Goal: Task Accomplishment & Management: Use online tool/utility

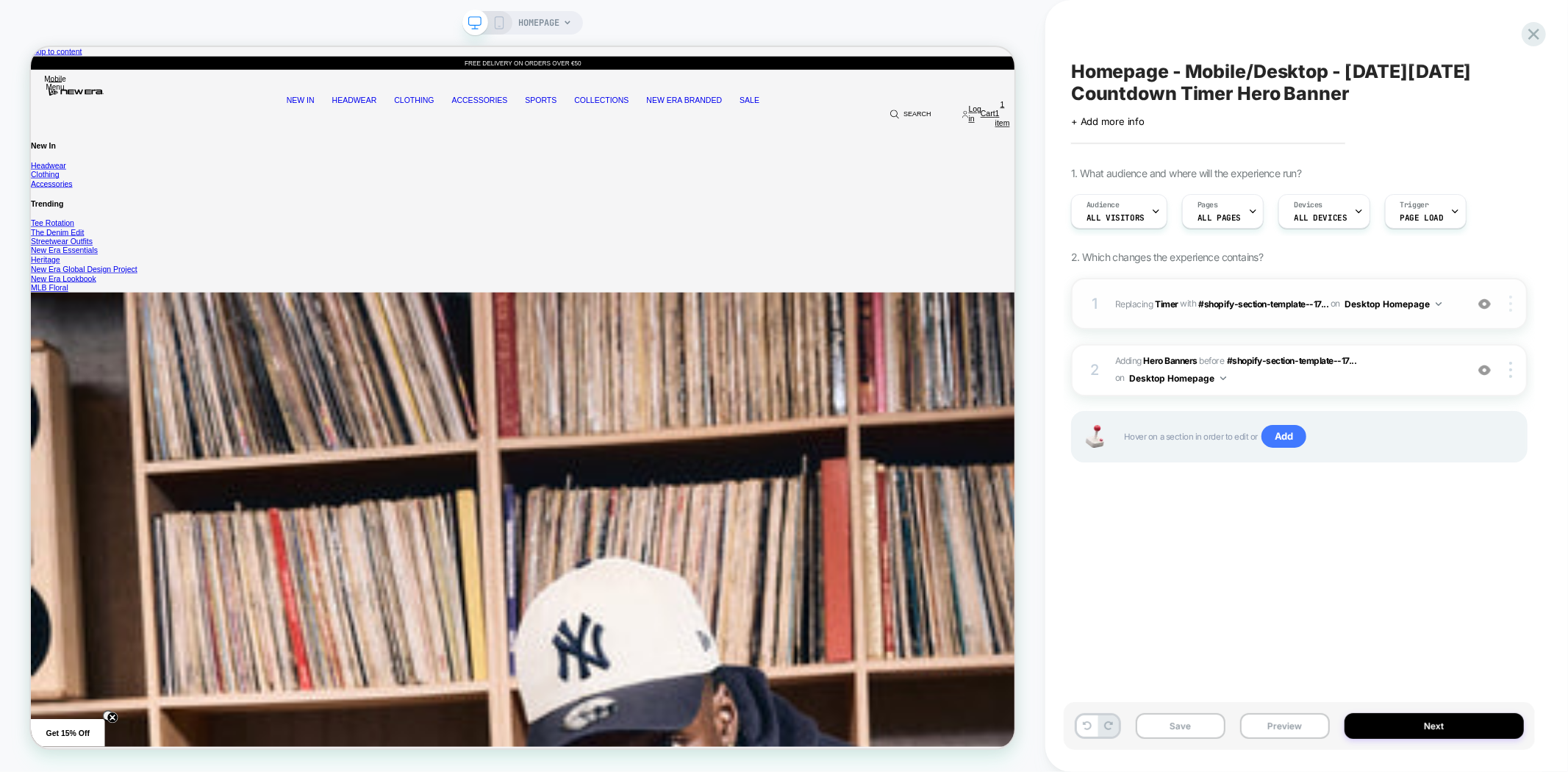
click at [1512, 308] on img at bounding box center [1511, 303] width 3 height 16
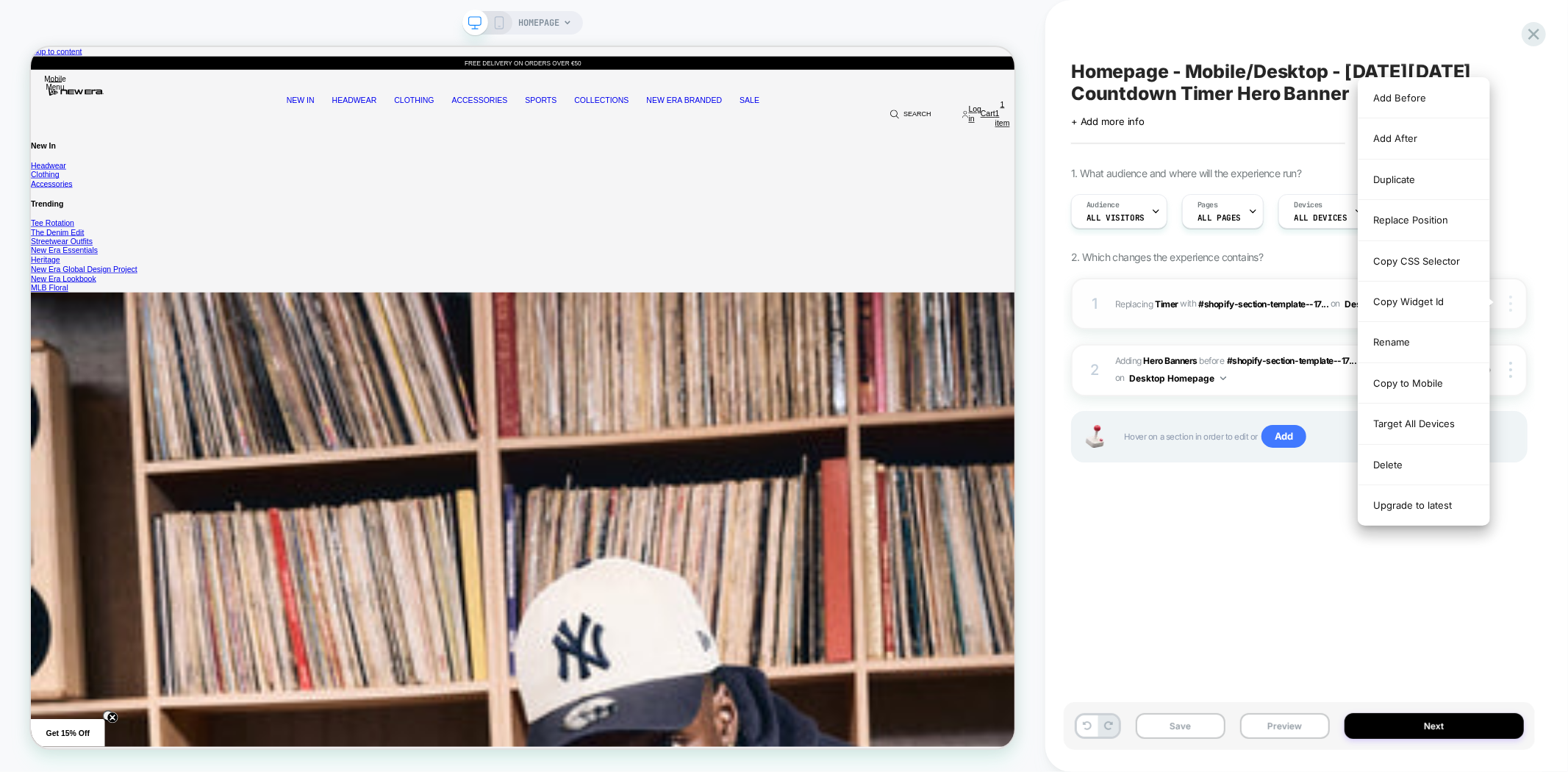
scroll to position [0, 1314]
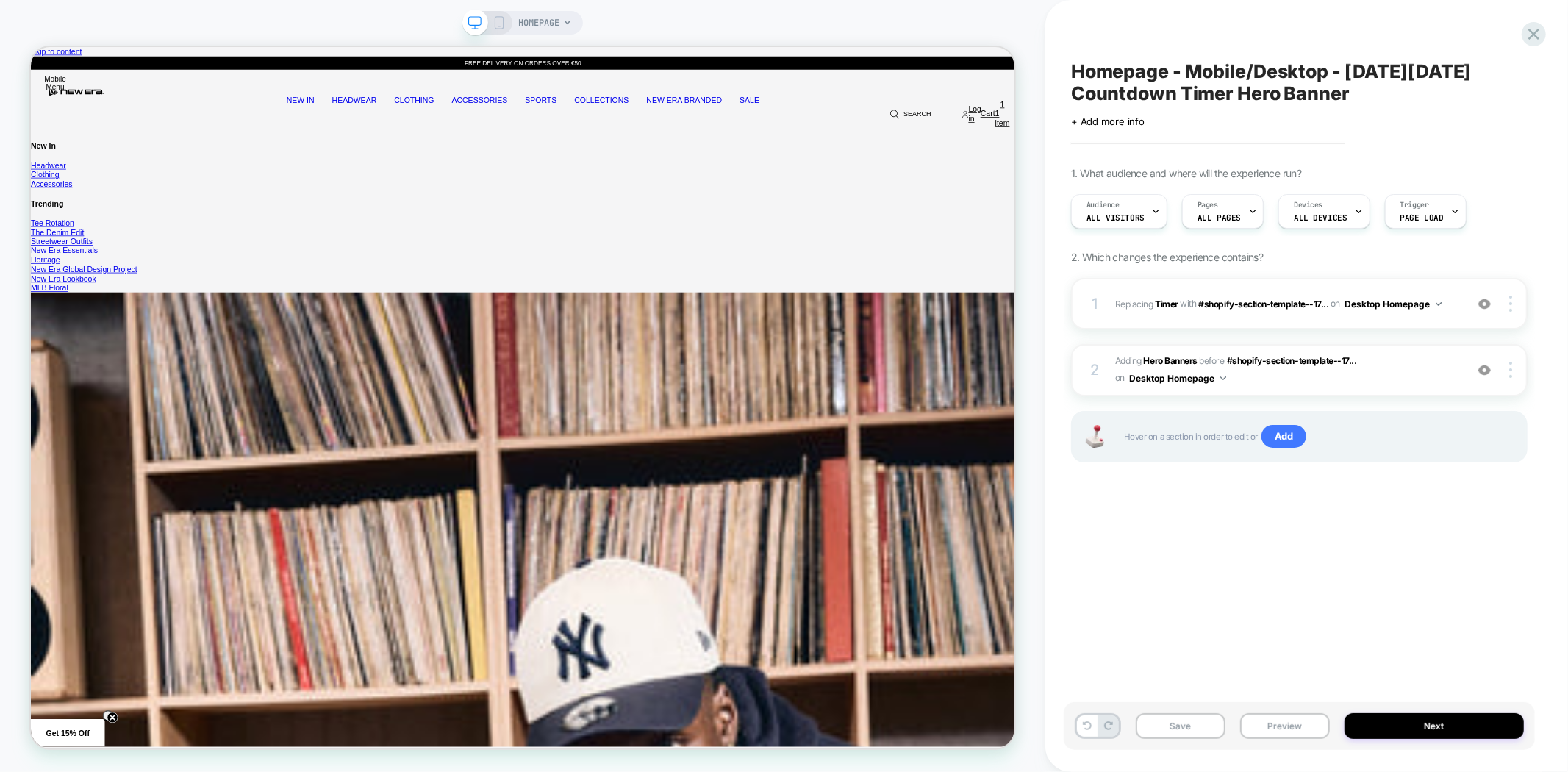
click at [1130, 582] on div "Homepage - Mobile/Desktop - Black Friday Countdown Timer Hero Banner Click to e…" at bounding box center [1299, 386] width 471 height 743
click at [1483, 305] on img at bounding box center [1485, 303] width 13 height 13
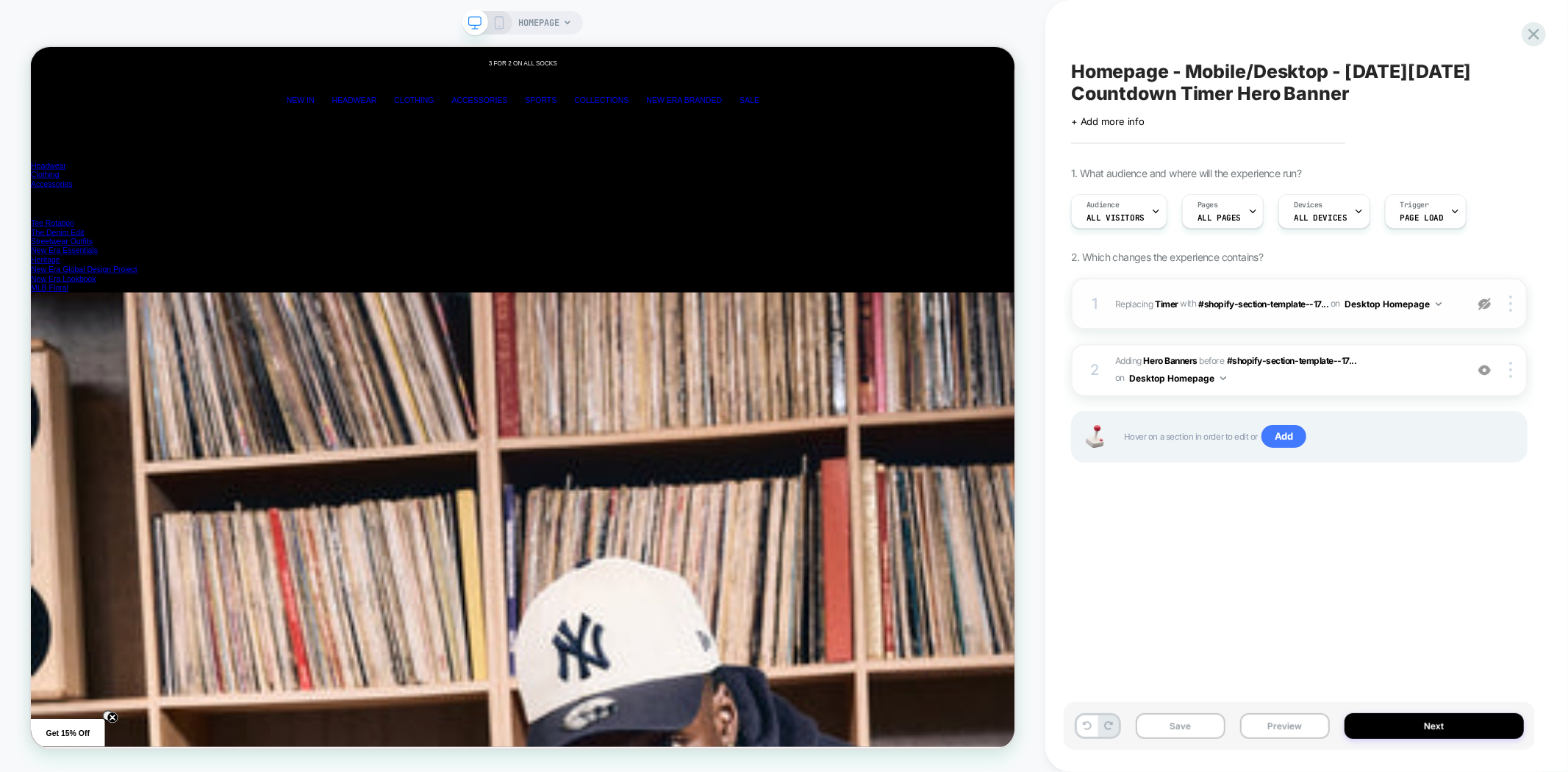
scroll to position [0, 3944]
click at [1483, 305] on img at bounding box center [1485, 303] width 13 height 13
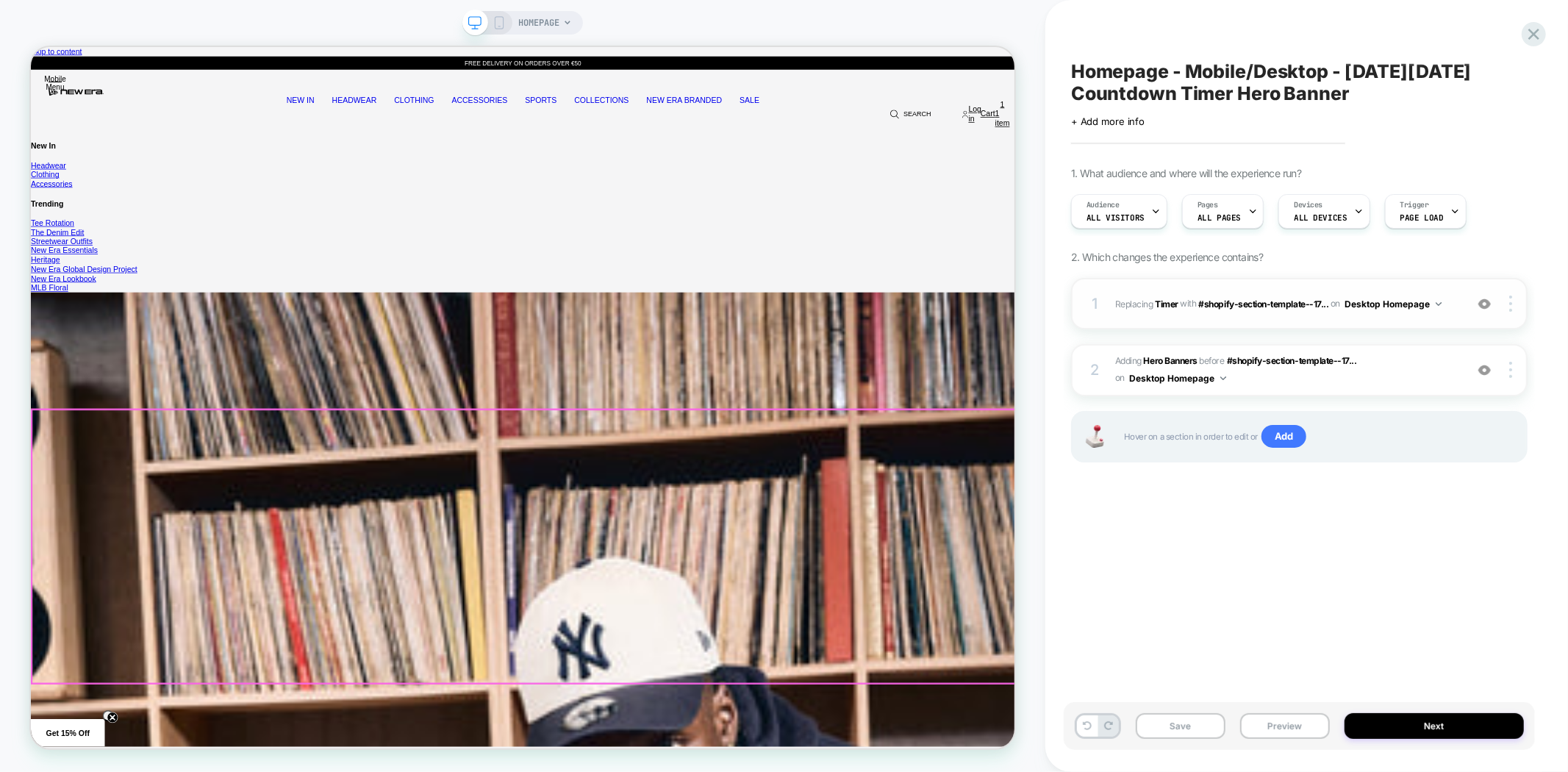
scroll to position [0, 5258]
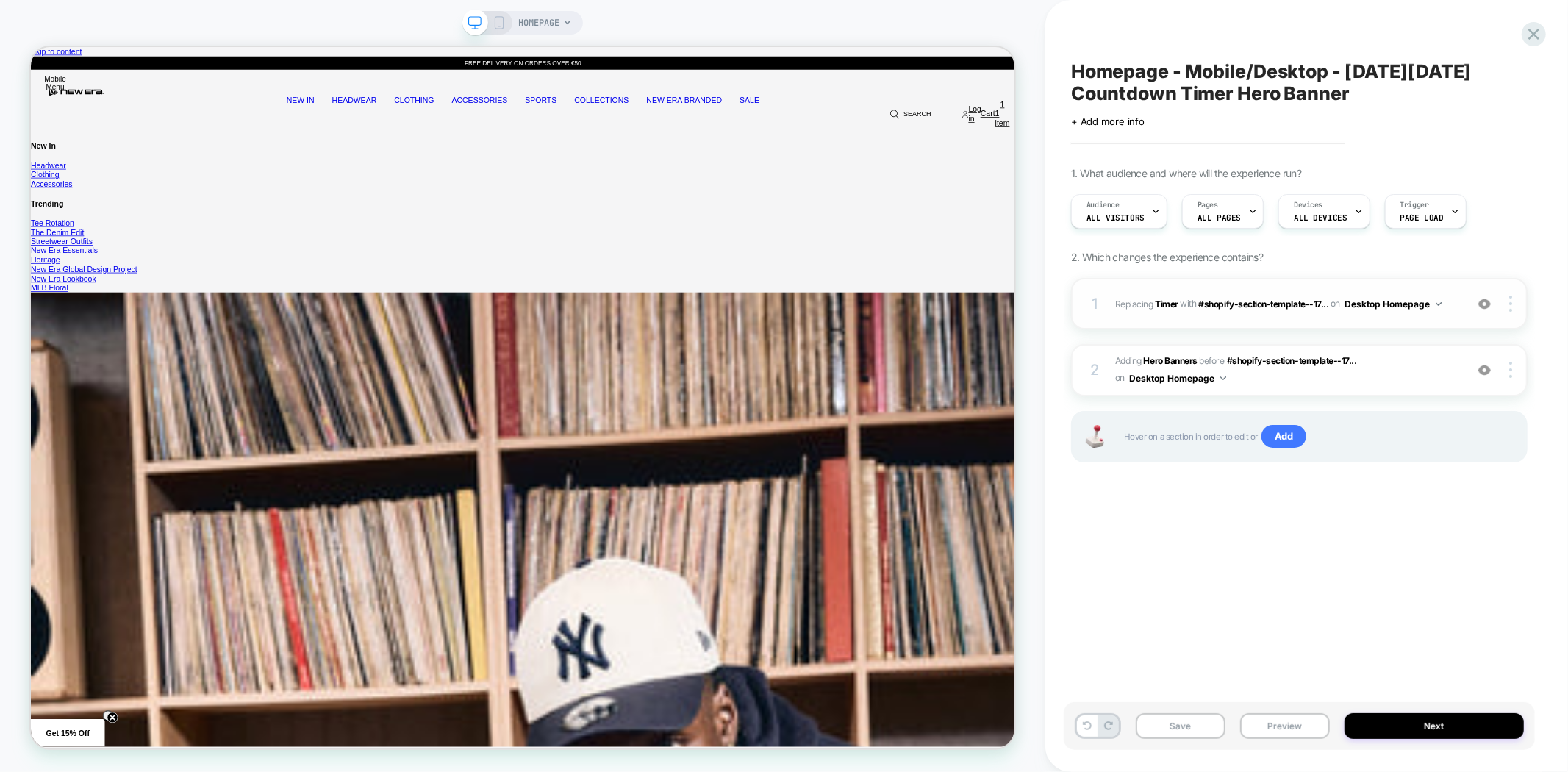
click at [1481, 306] on img at bounding box center [1485, 303] width 13 height 13
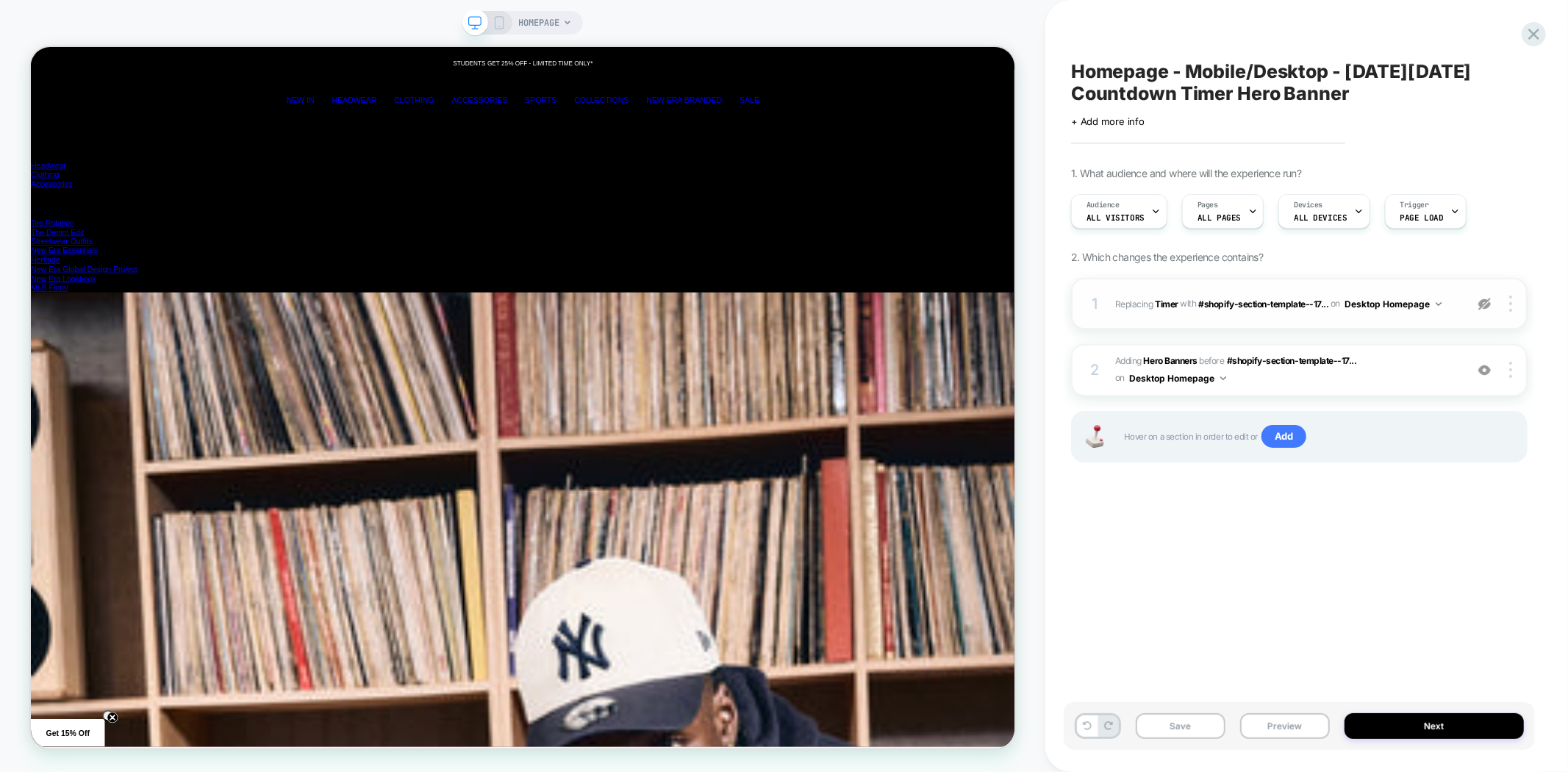
click at [1485, 302] on img at bounding box center [1485, 303] width 13 height 13
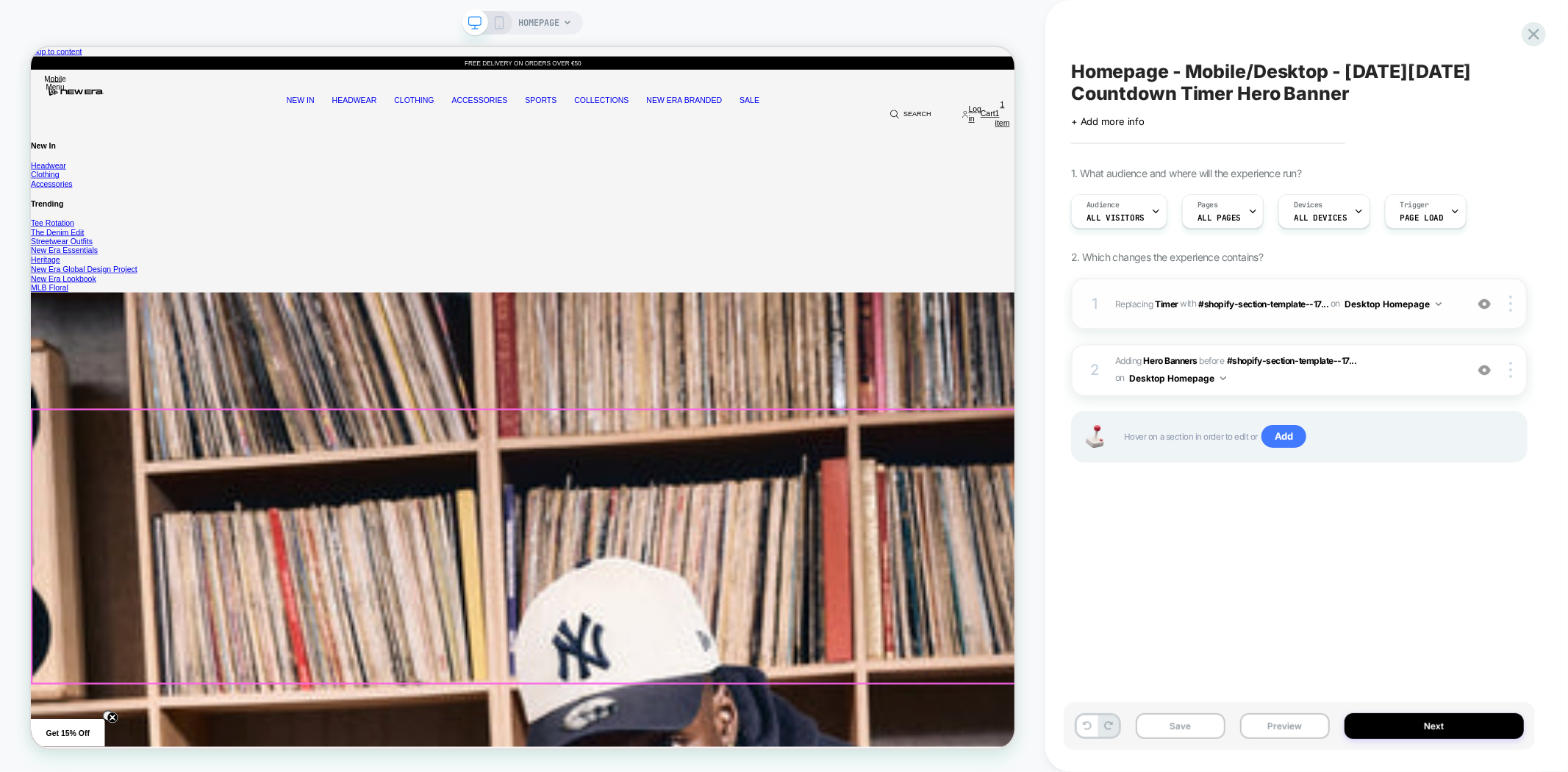
scroll to position [0, 0]
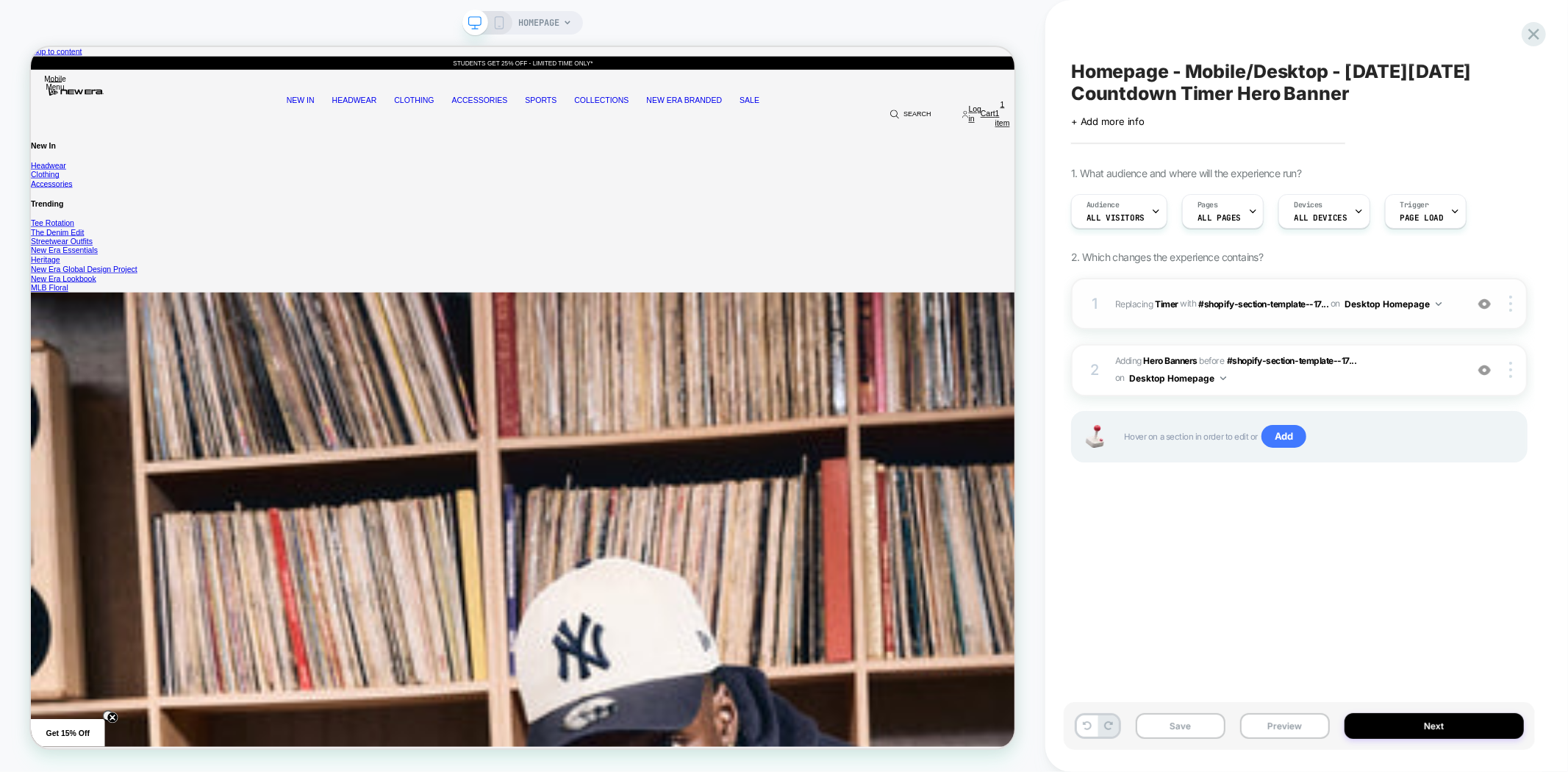
click at [1194, 546] on div "Homepage - Mobile/Desktop - Black Friday Countdown Timer Hero Banner Click to e…" at bounding box center [1299, 386] width 471 height 743
click at [1510, 303] on img at bounding box center [1511, 303] width 3 height 16
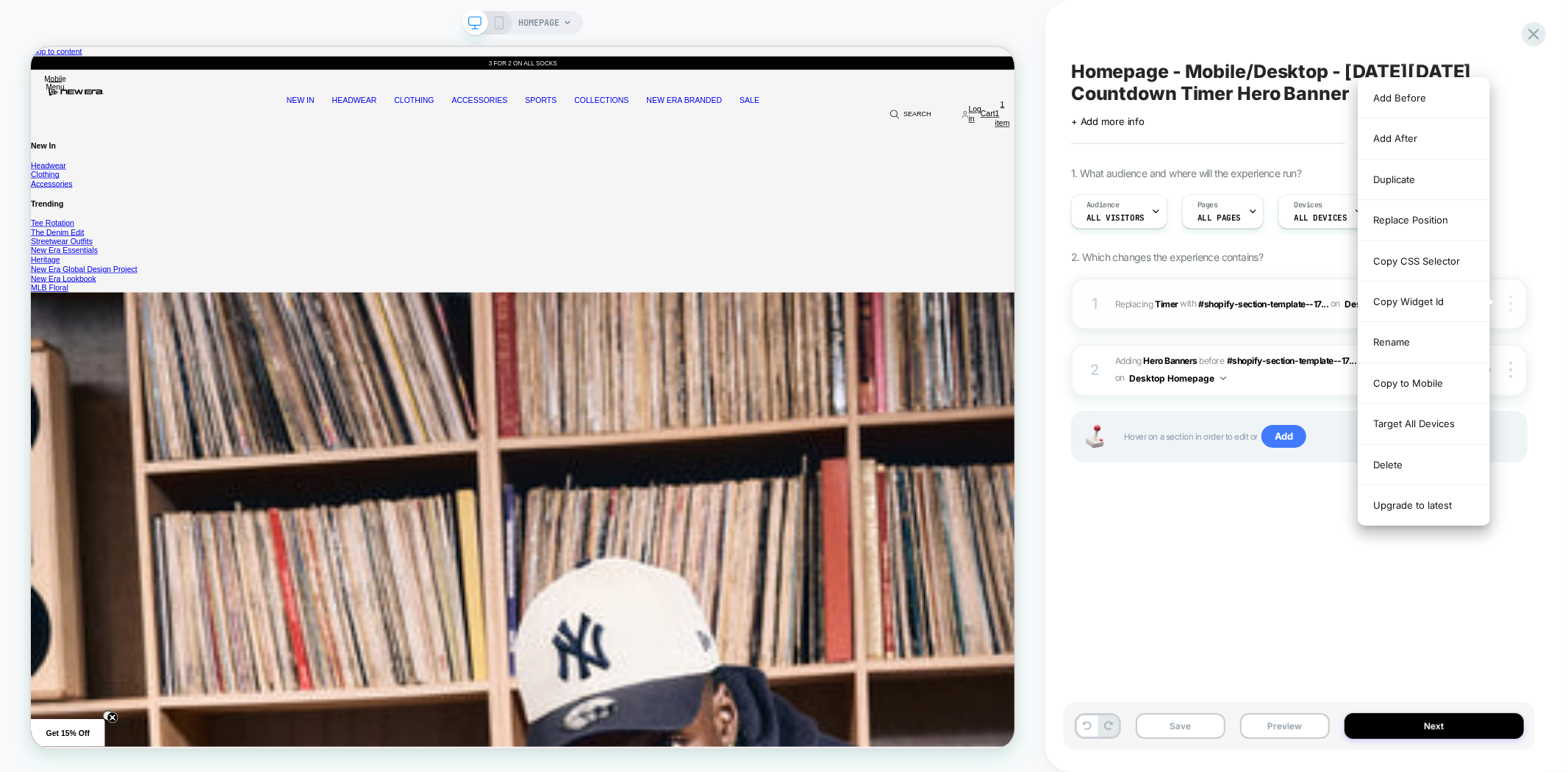
scroll to position [0, 2628]
click at [1420, 227] on div "Replace Position" at bounding box center [1424, 220] width 131 height 41
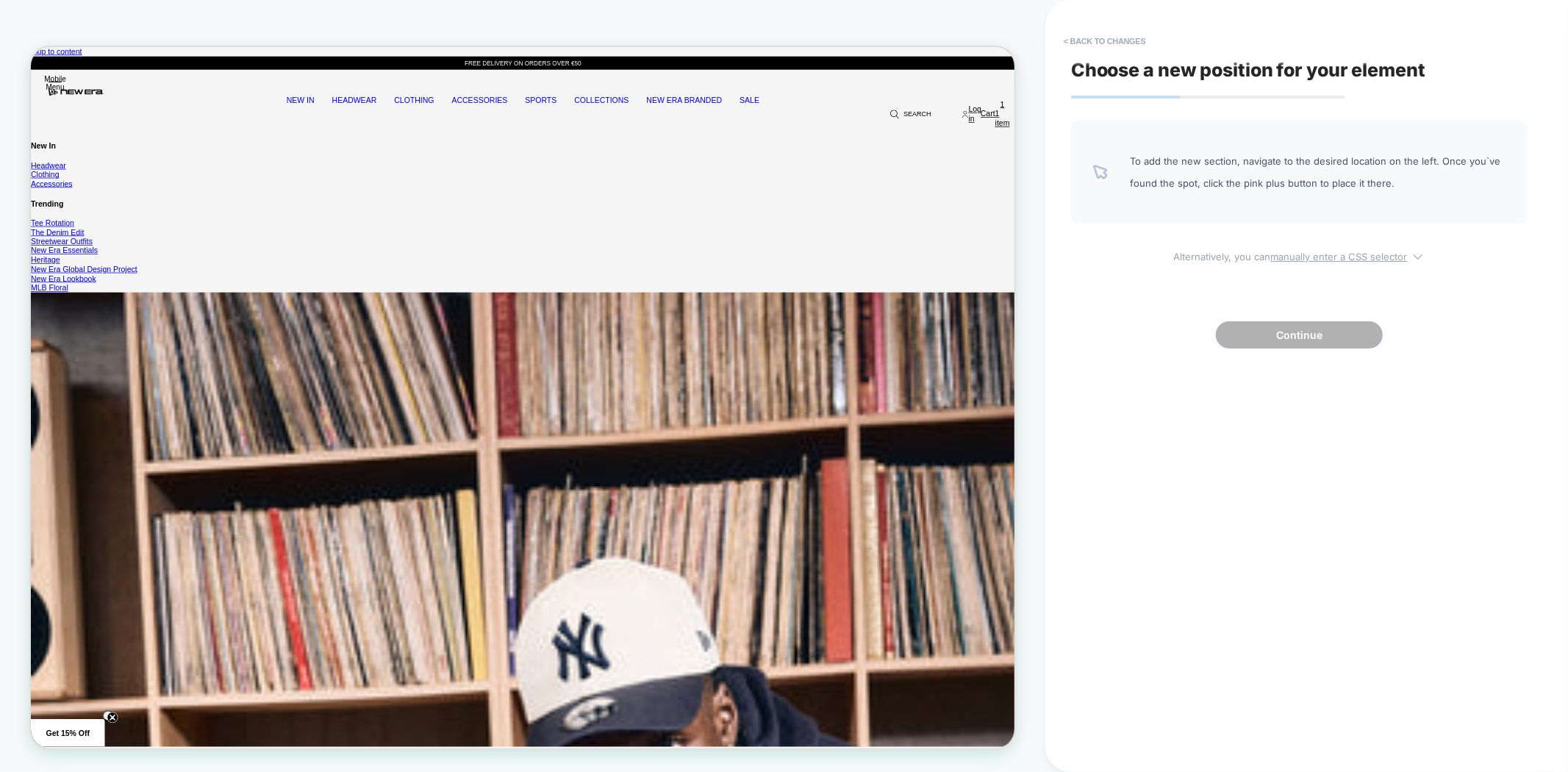
click at [1288, 250] on span "Alternatively, you can manually enter a CSS selector" at bounding box center [1300, 254] width 457 height 17
select select "*******"
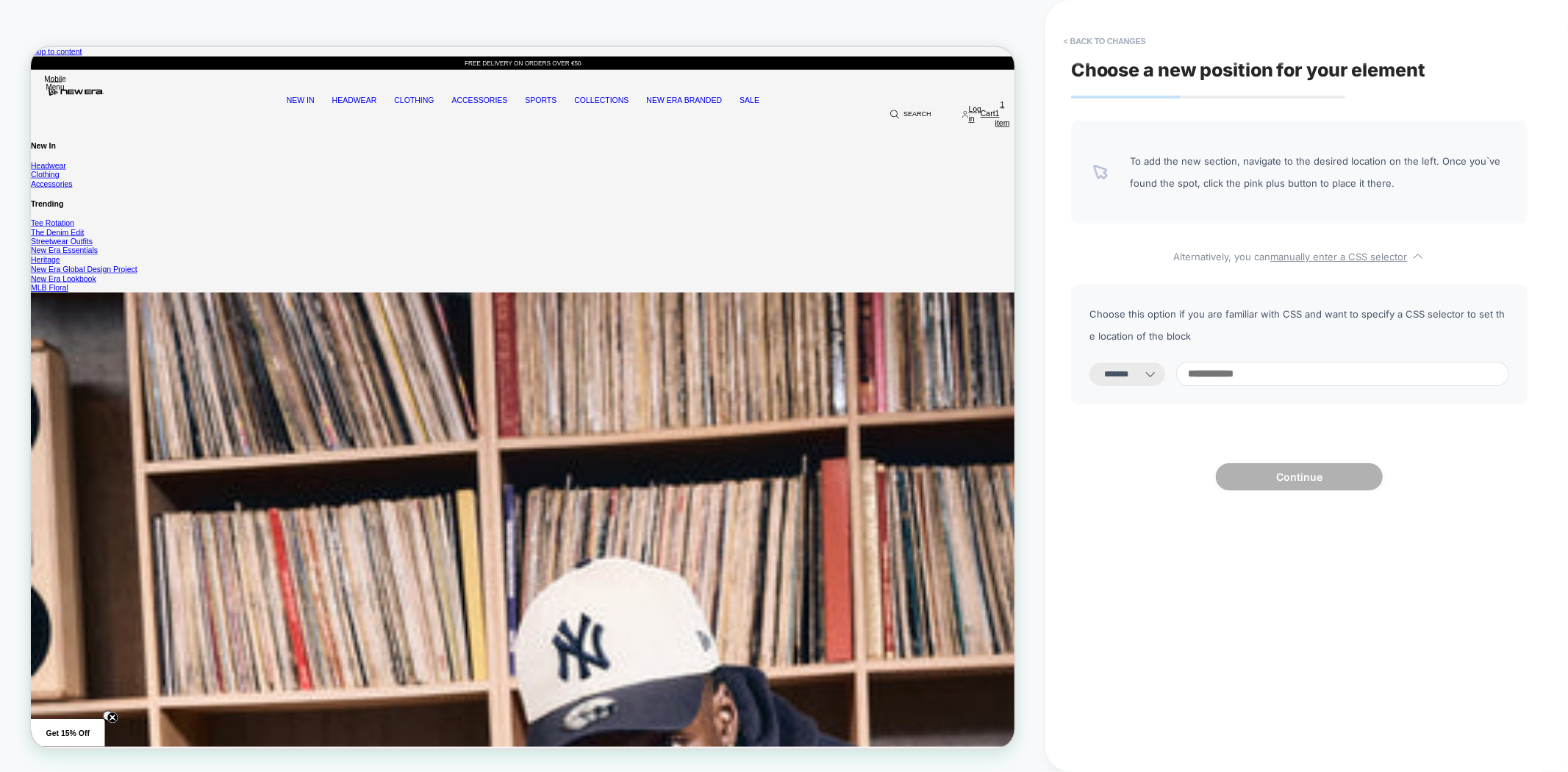
scroll to position [0, 3944]
click at [1248, 371] on input at bounding box center [1343, 373] width 333 height 24
paste input "**********"
type input "**********"
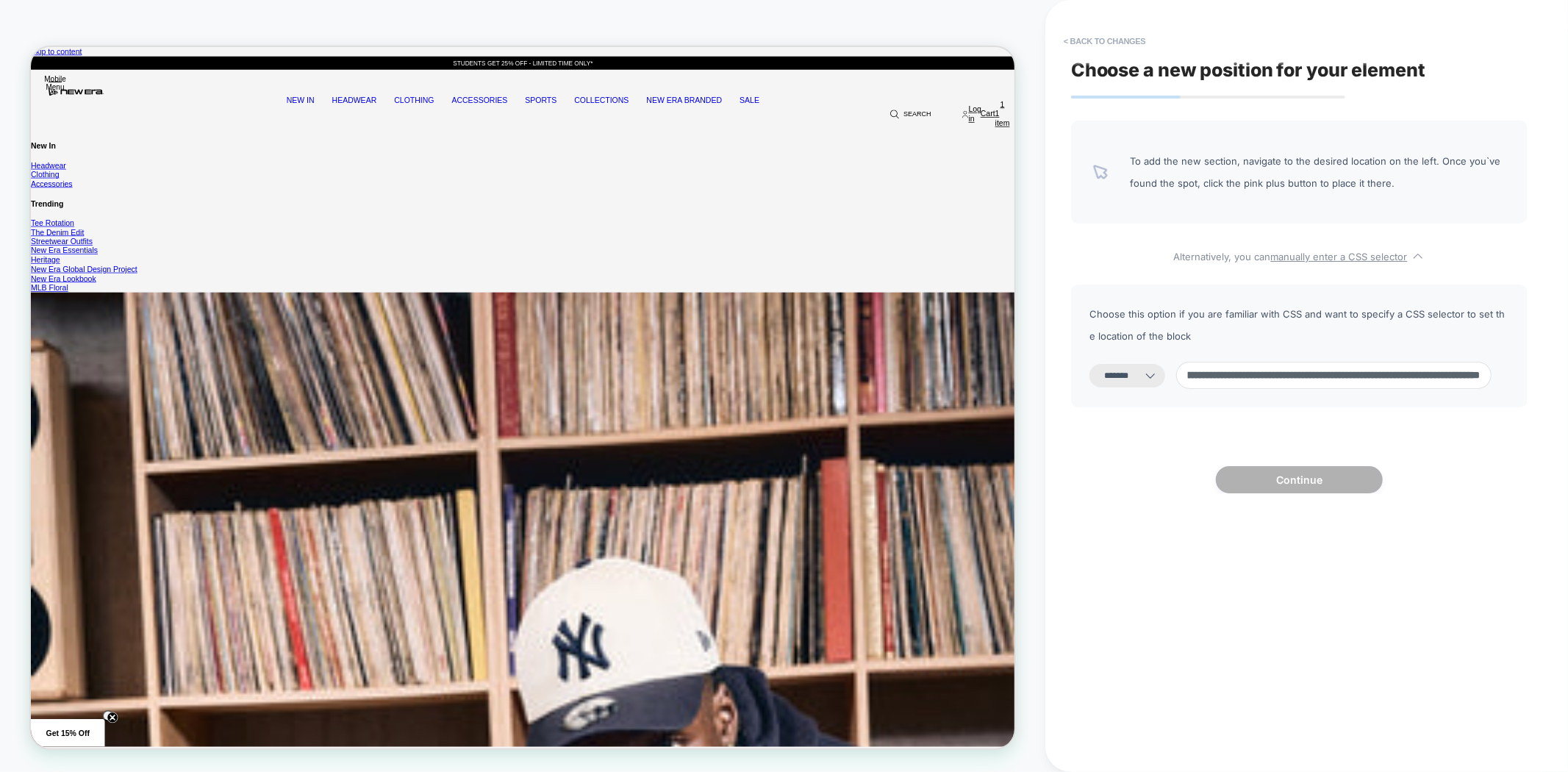
select select "*********"
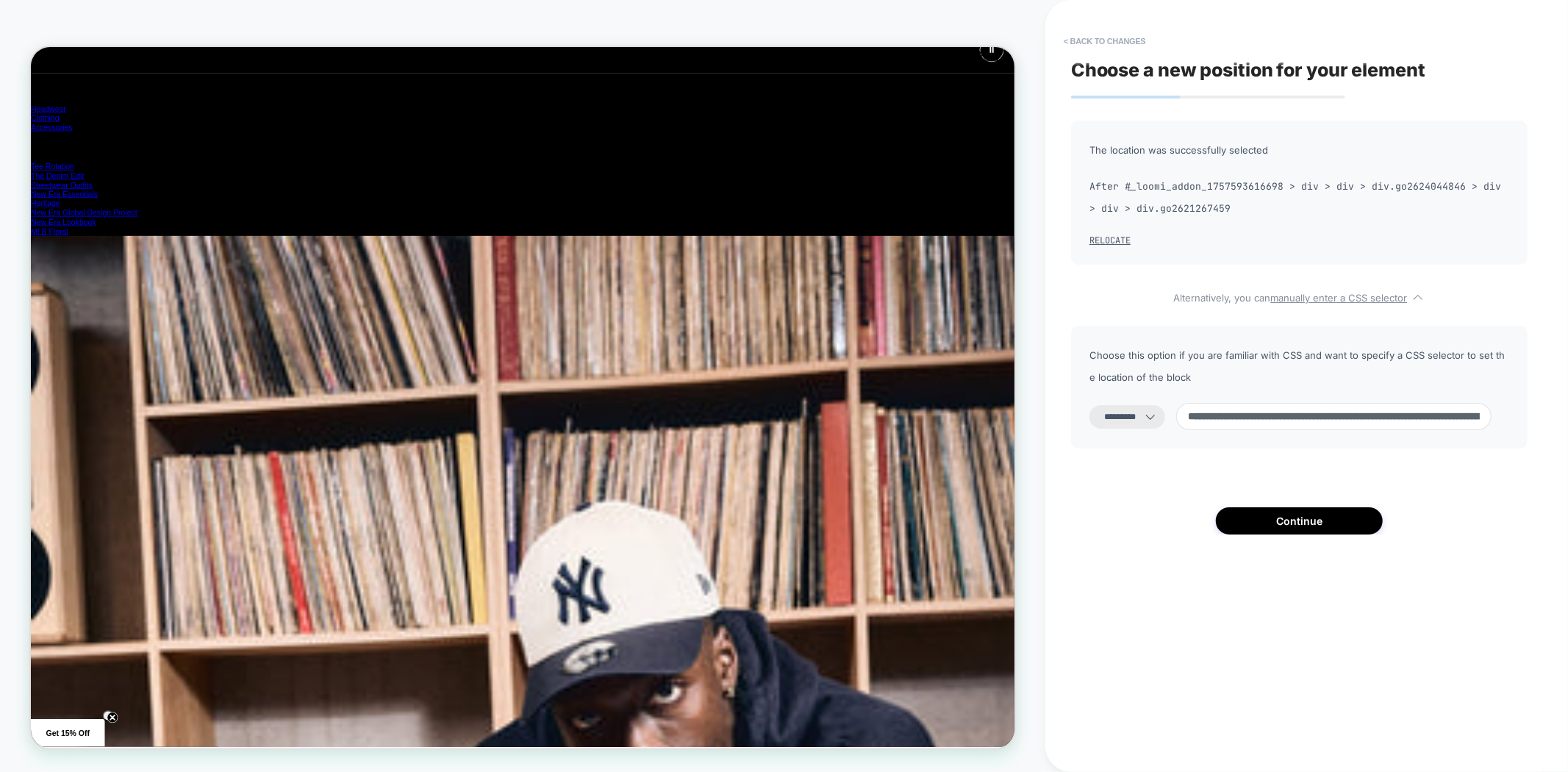
scroll to position [0, 26]
click at [1482, 544] on div "**********" at bounding box center [1299, 386] width 471 height 743
click at [1345, 410] on input "**********" at bounding box center [1334, 416] width 315 height 28
paste input
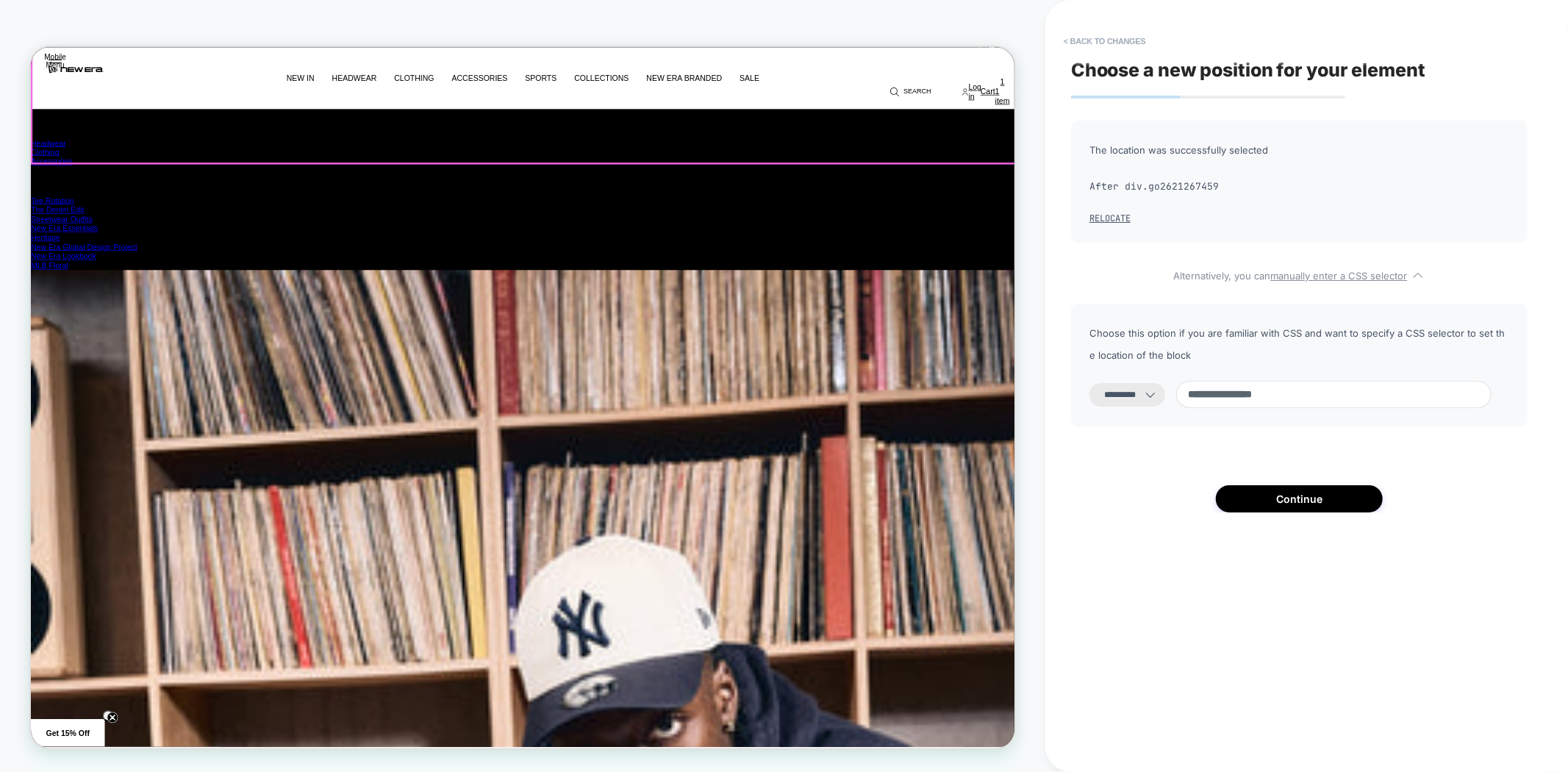
scroll to position [409, 0]
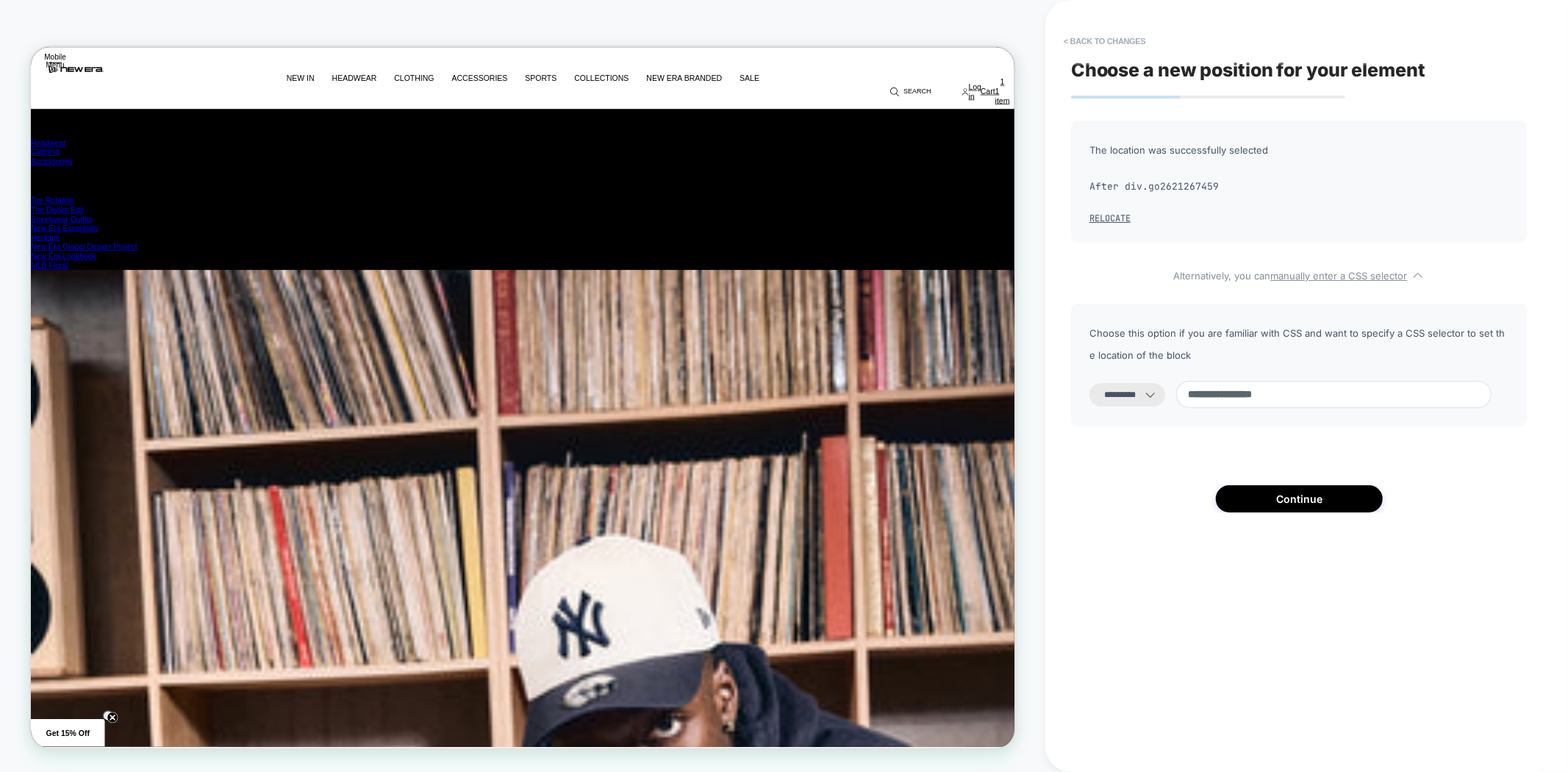
type input "**********"
click at [1144, 398] on select "**********" at bounding box center [1127, 395] width 76 height 23
select select "*******"
click at [1090, 383] on select "**********" at bounding box center [1127, 395] width 76 height 23
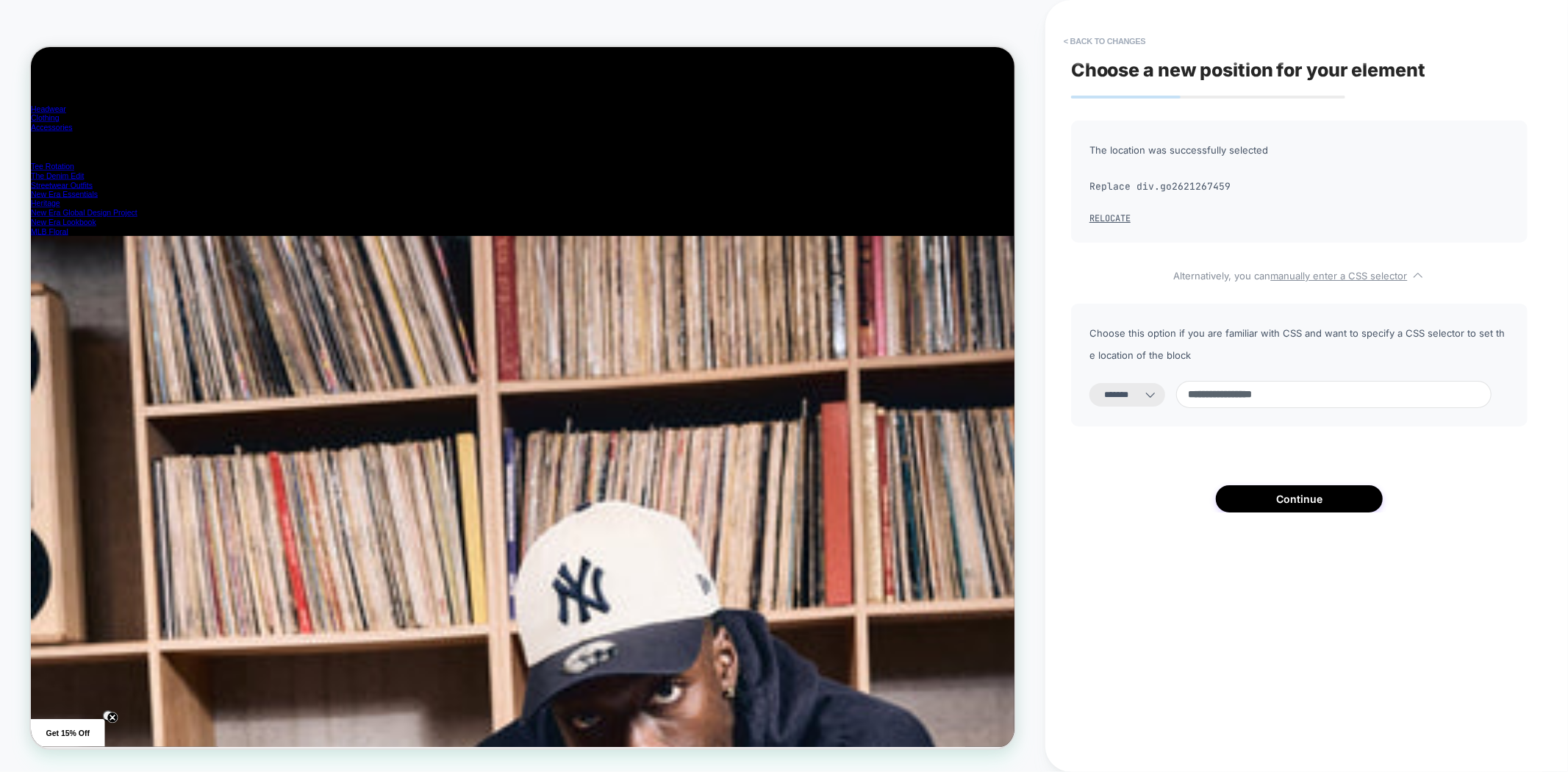
scroll to position [0, 2628]
click at [1303, 502] on button "Continue" at bounding box center [1300, 499] width 167 height 28
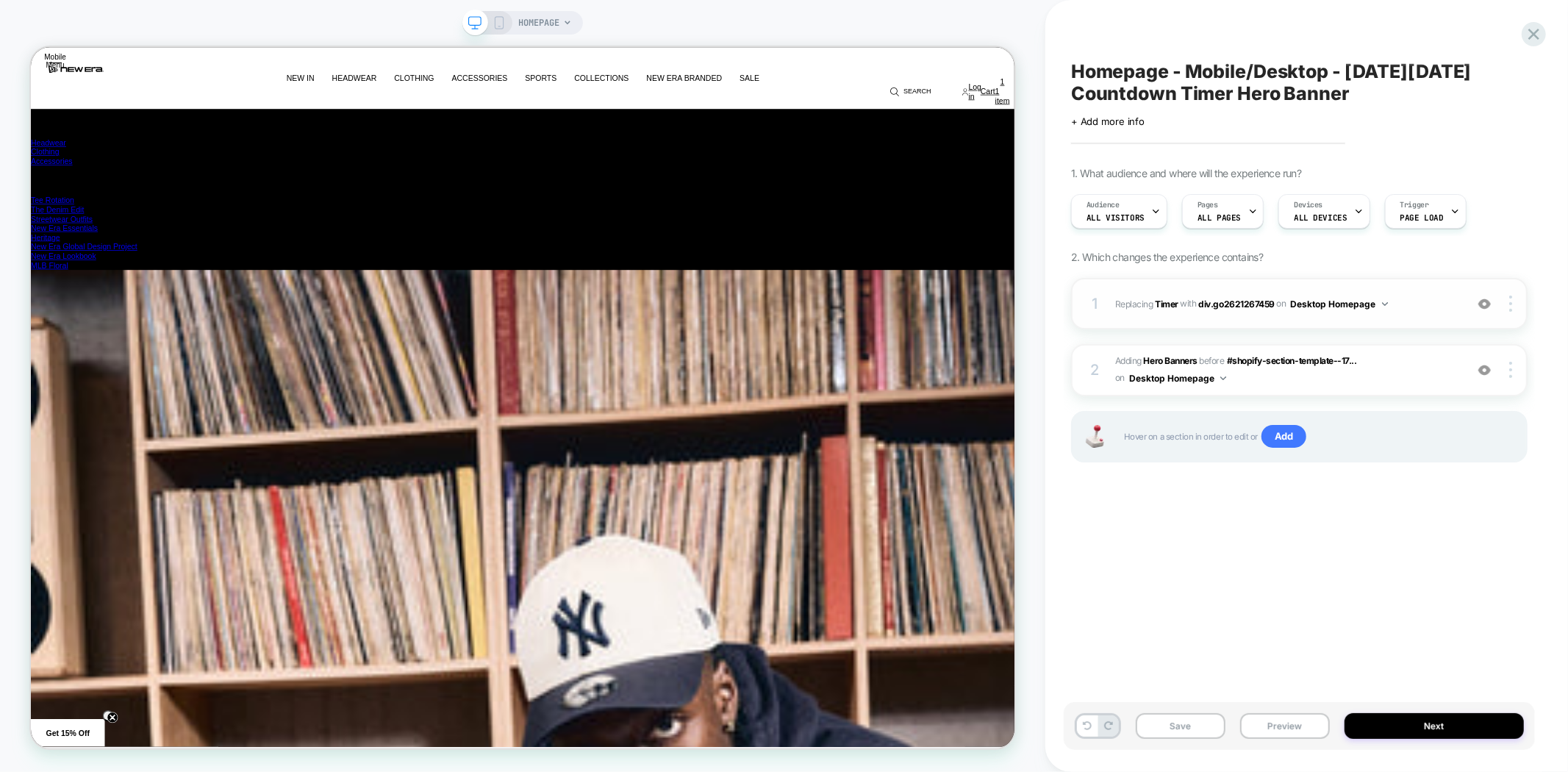
scroll to position [0, 3944]
click at [1487, 304] on img at bounding box center [1485, 303] width 13 height 13
click at [1512, 369] on img at bounding box center [1511, 369] width 3 height 16
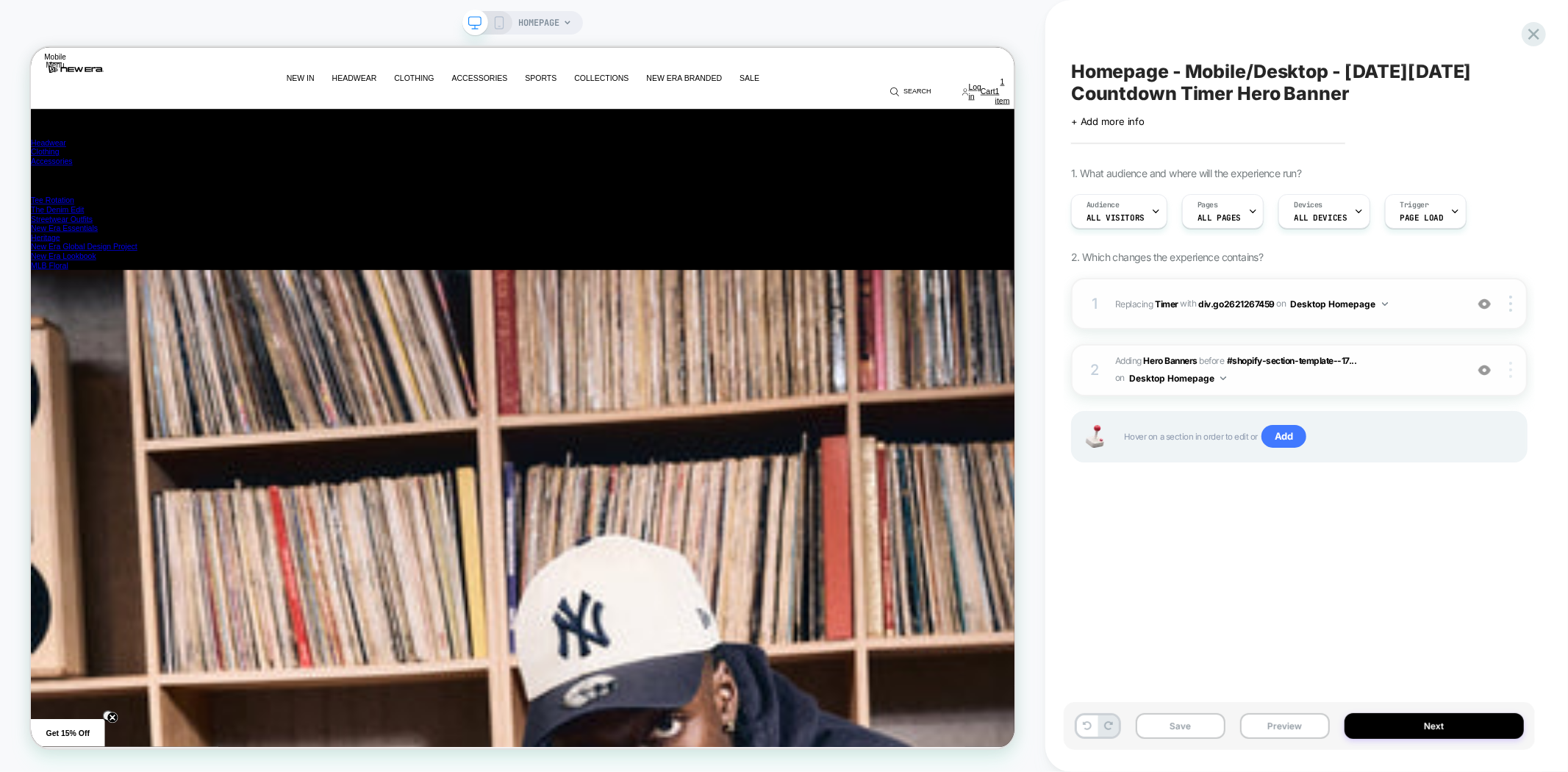
scroll to position [0, 0]
click at [1515, 371] on div at bounding box center [1514, 369] width 28 height 16
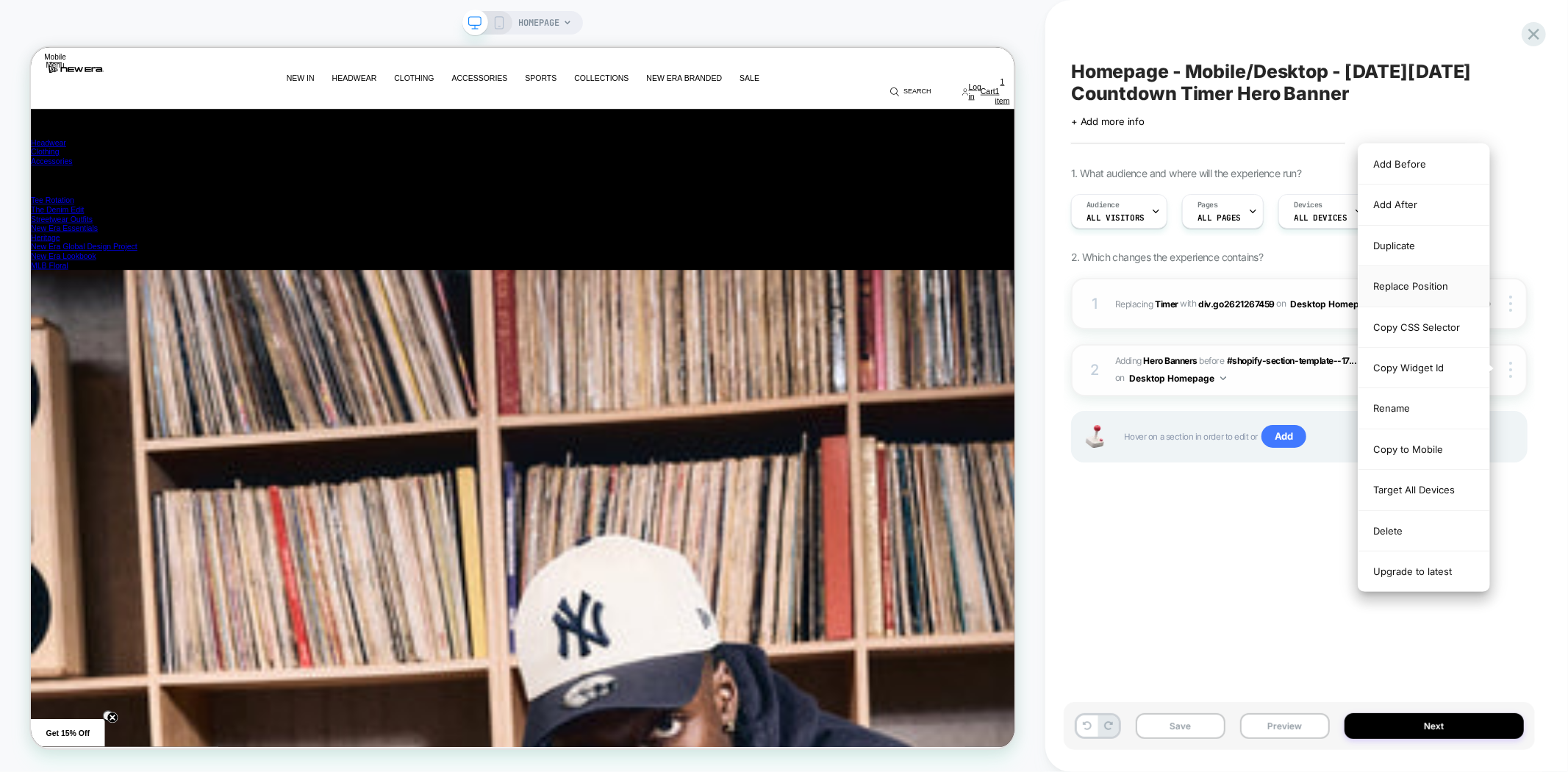
click at [1413, 289] on div "Replace Position" at bounding box center [1424, 286] width 131 height 41
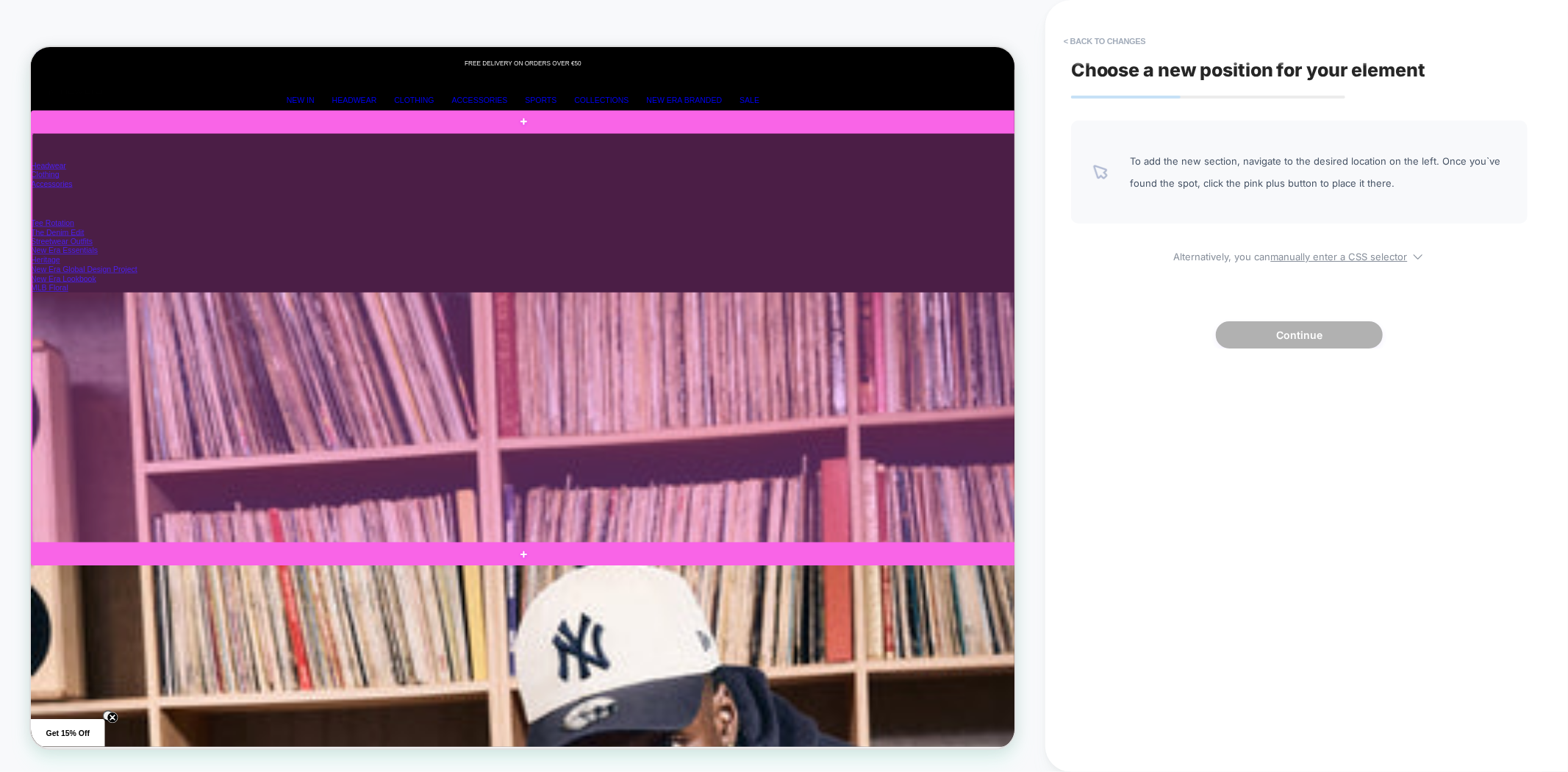
scroll to position [0, 2628]
click at [1140, 452] on div at bounding box center [689, 434] width 1312 height 546
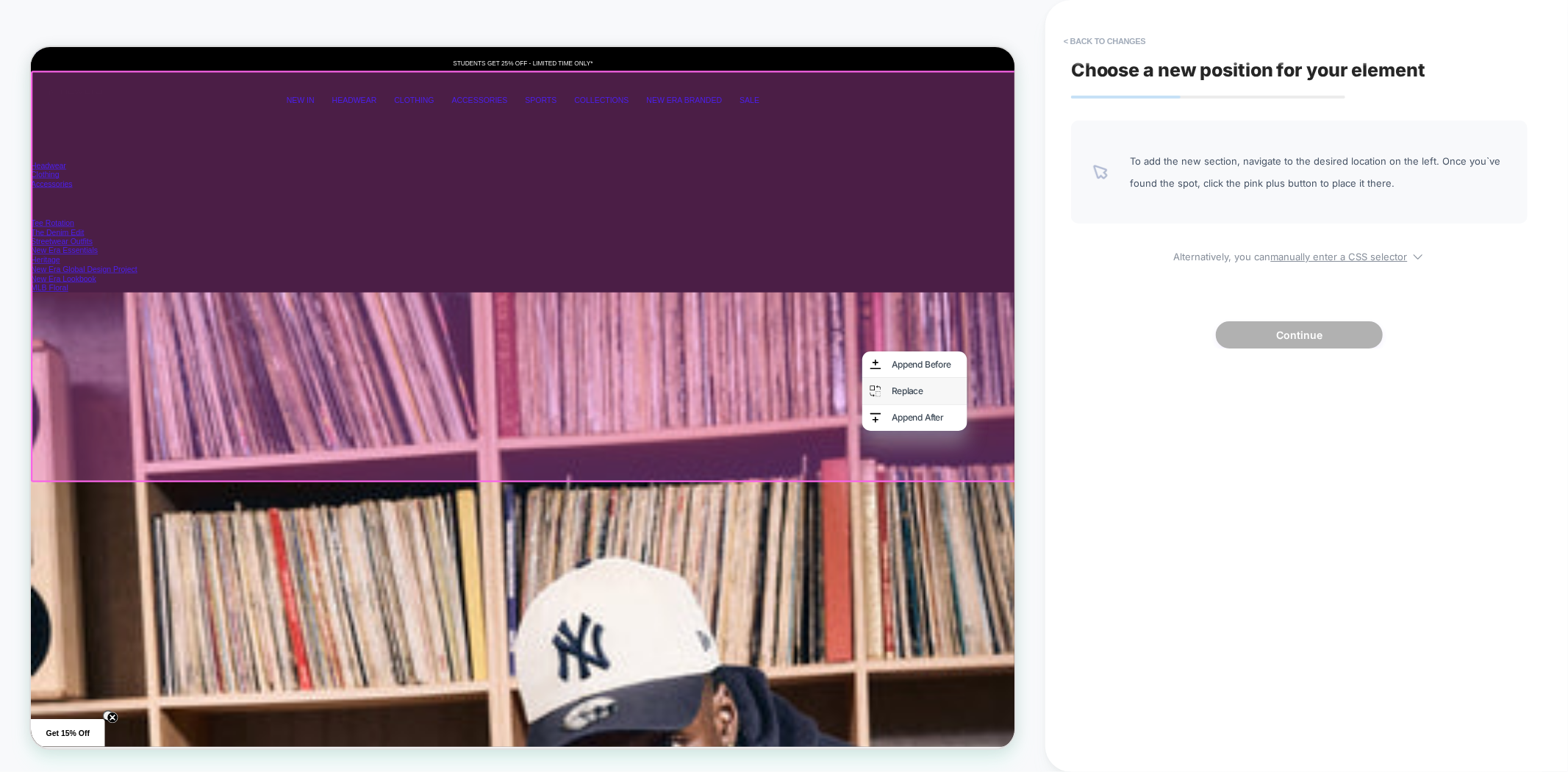
click at [1217, 507] on div "Replace" at bounding box center [1225, 504] width 90 height 14
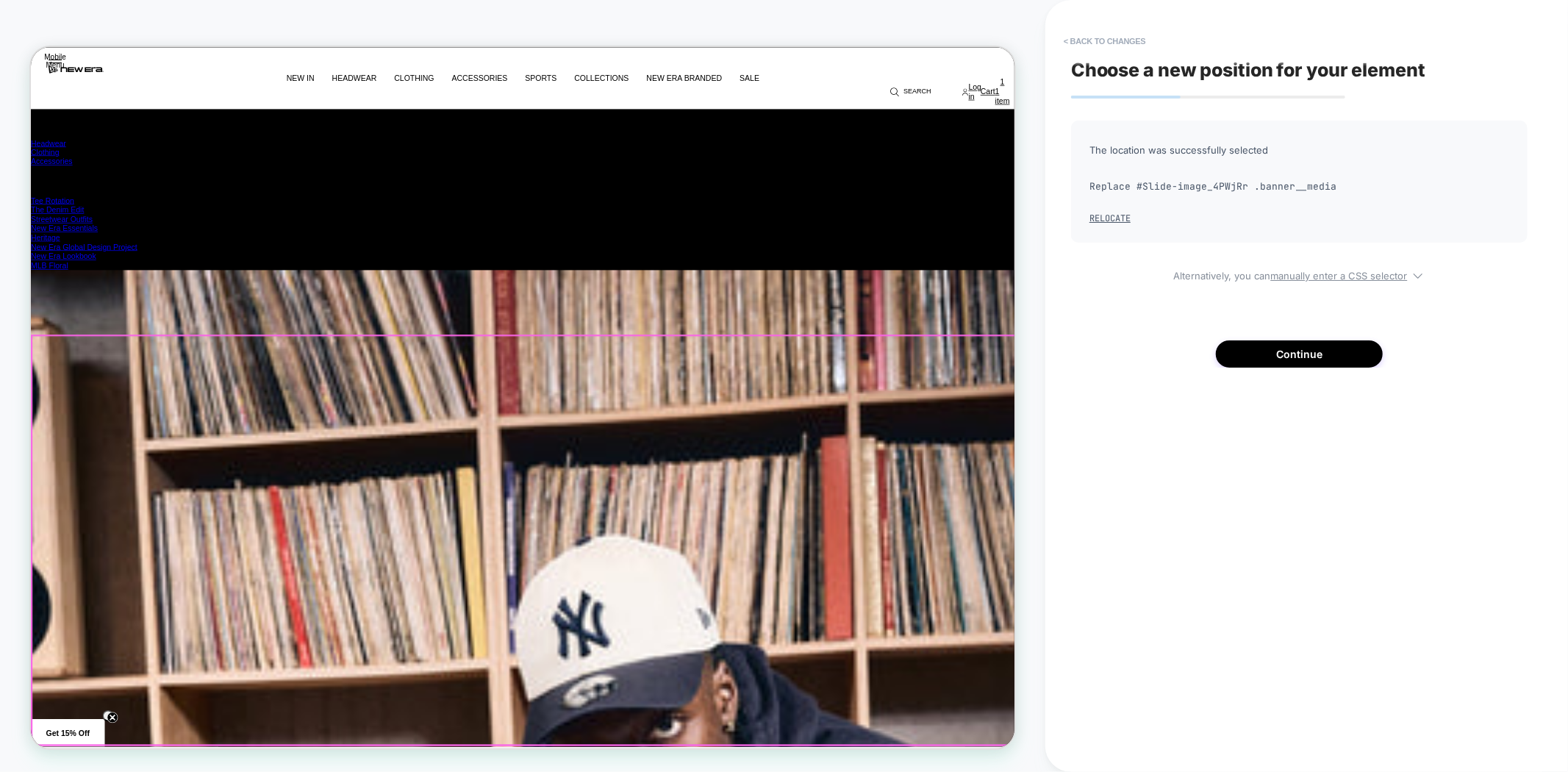
scroll to position [0, 0]
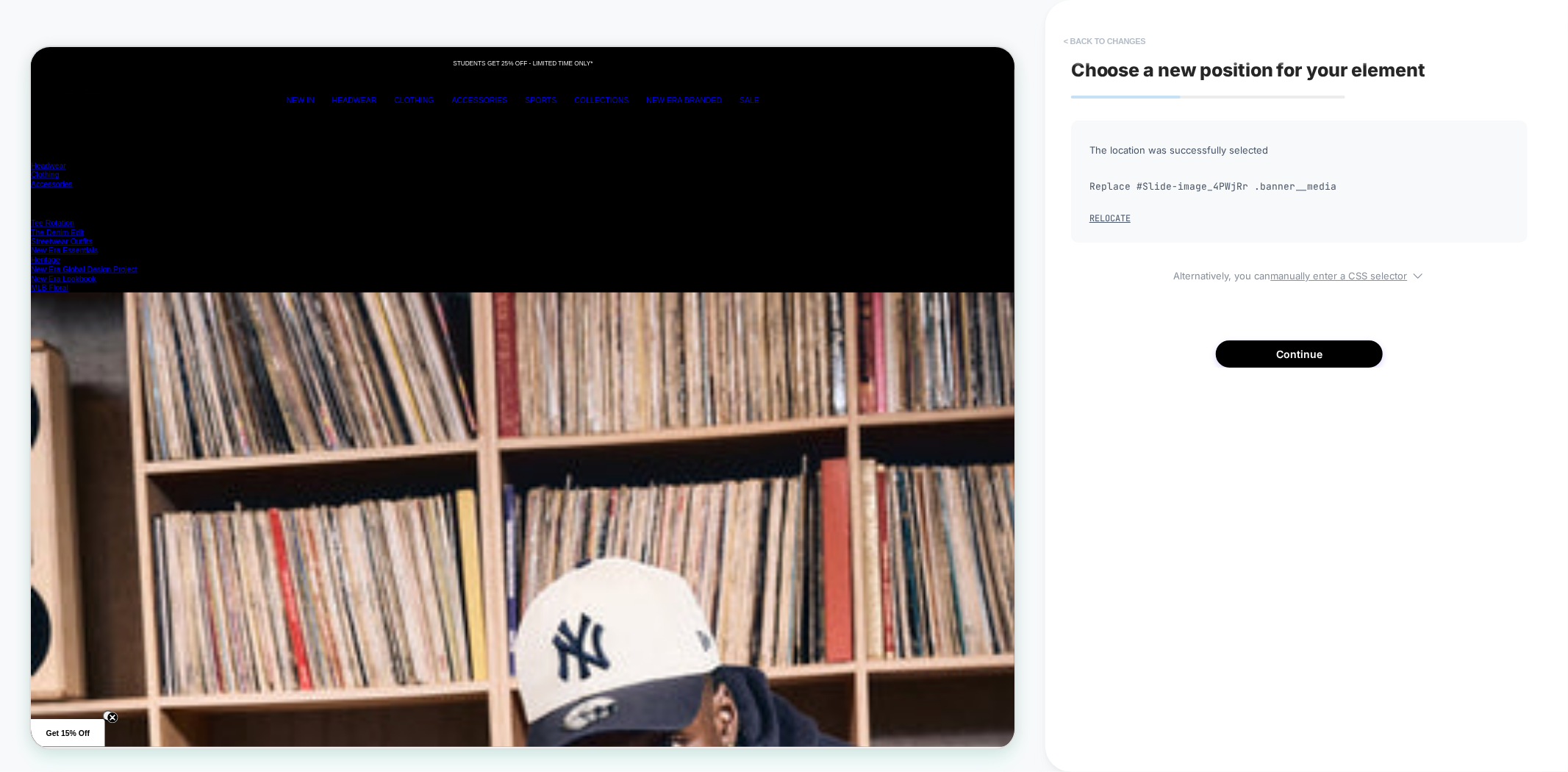
click at [1091, 44] on button "< Back to changes" at bounding box center [1105, 41] width 97 height 23
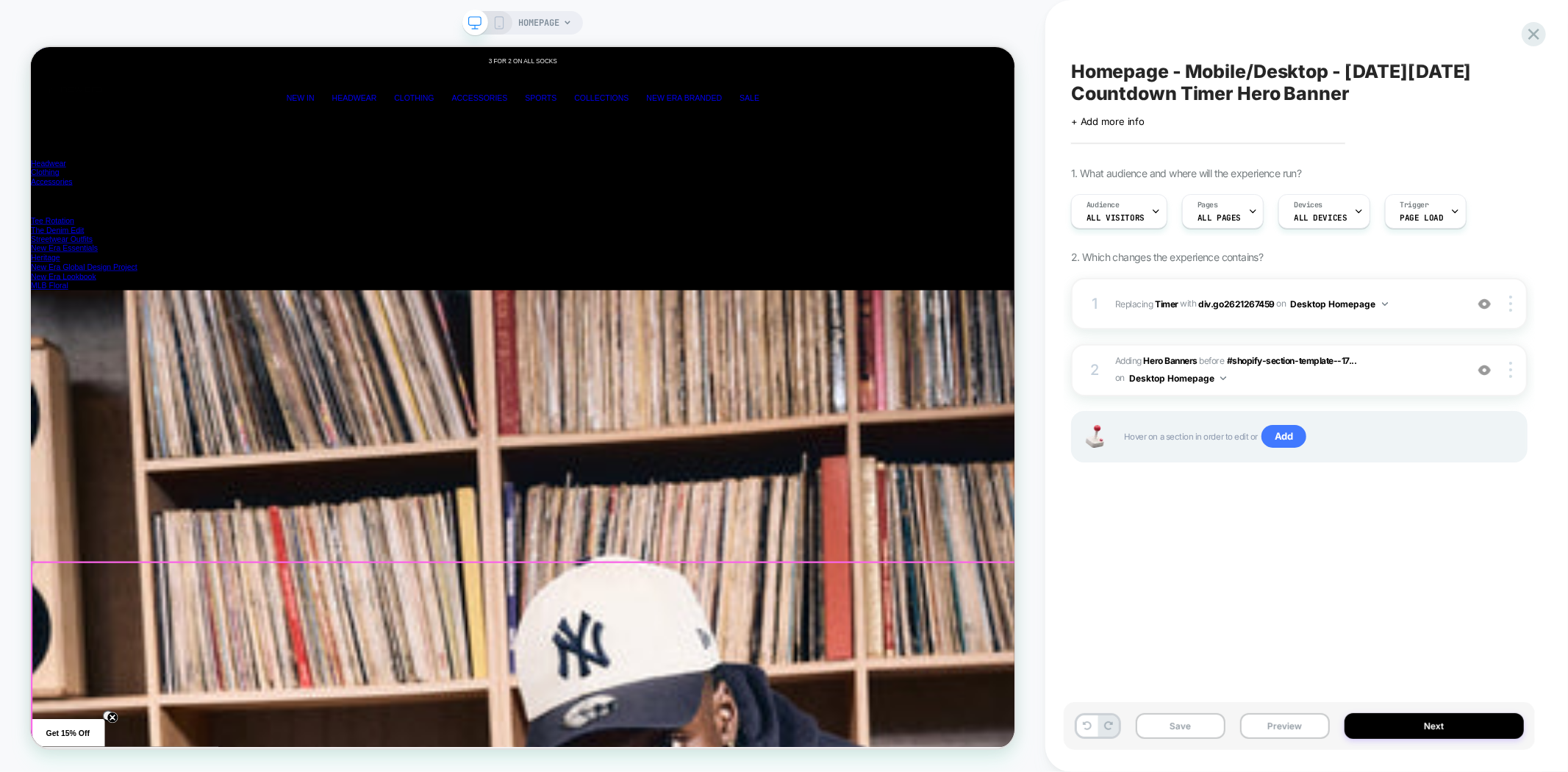
scroll to position [0, 3944]
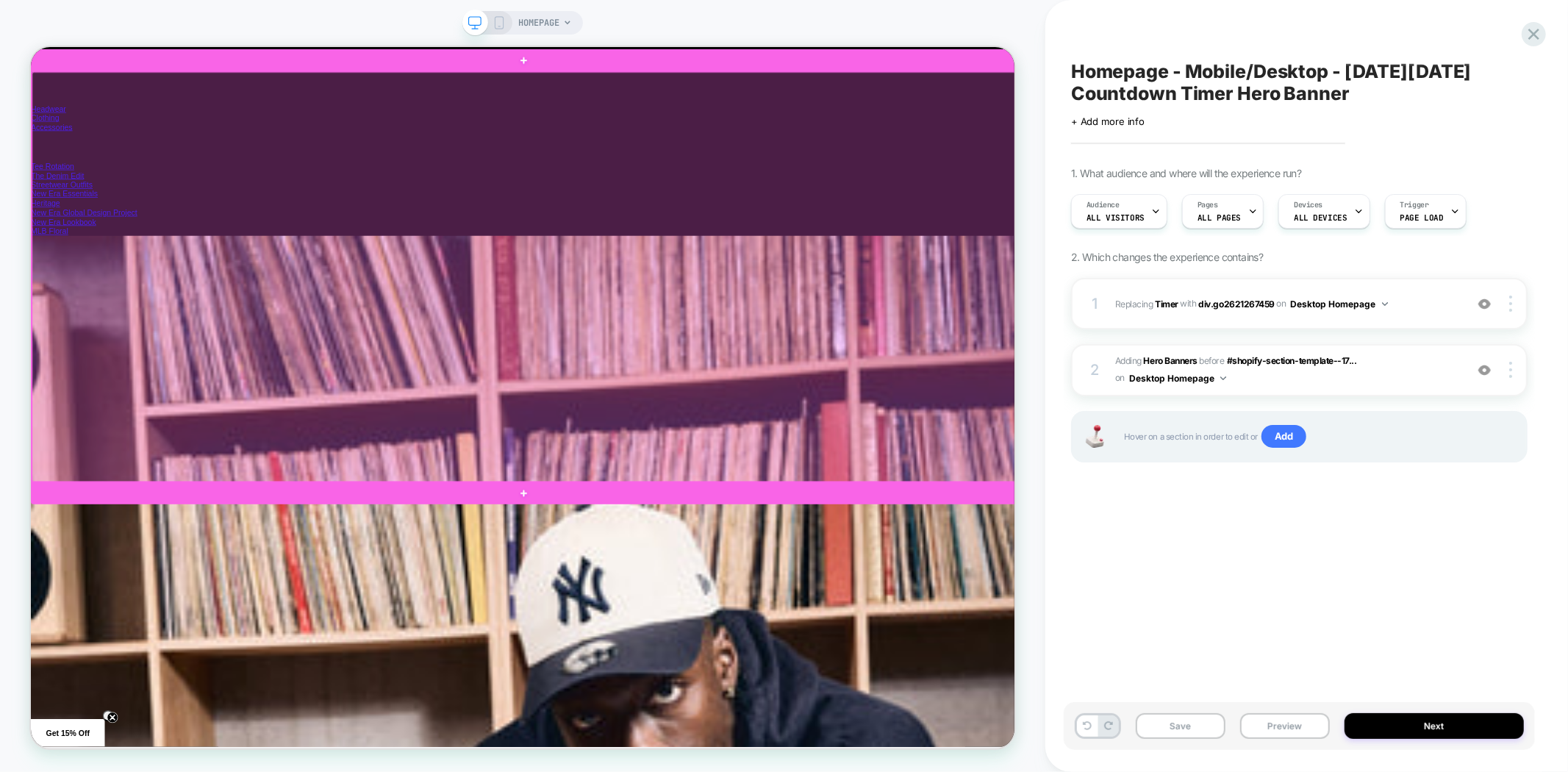
click at [1022, 417] on div at bounding box center [689, 352] width 1312 height 546
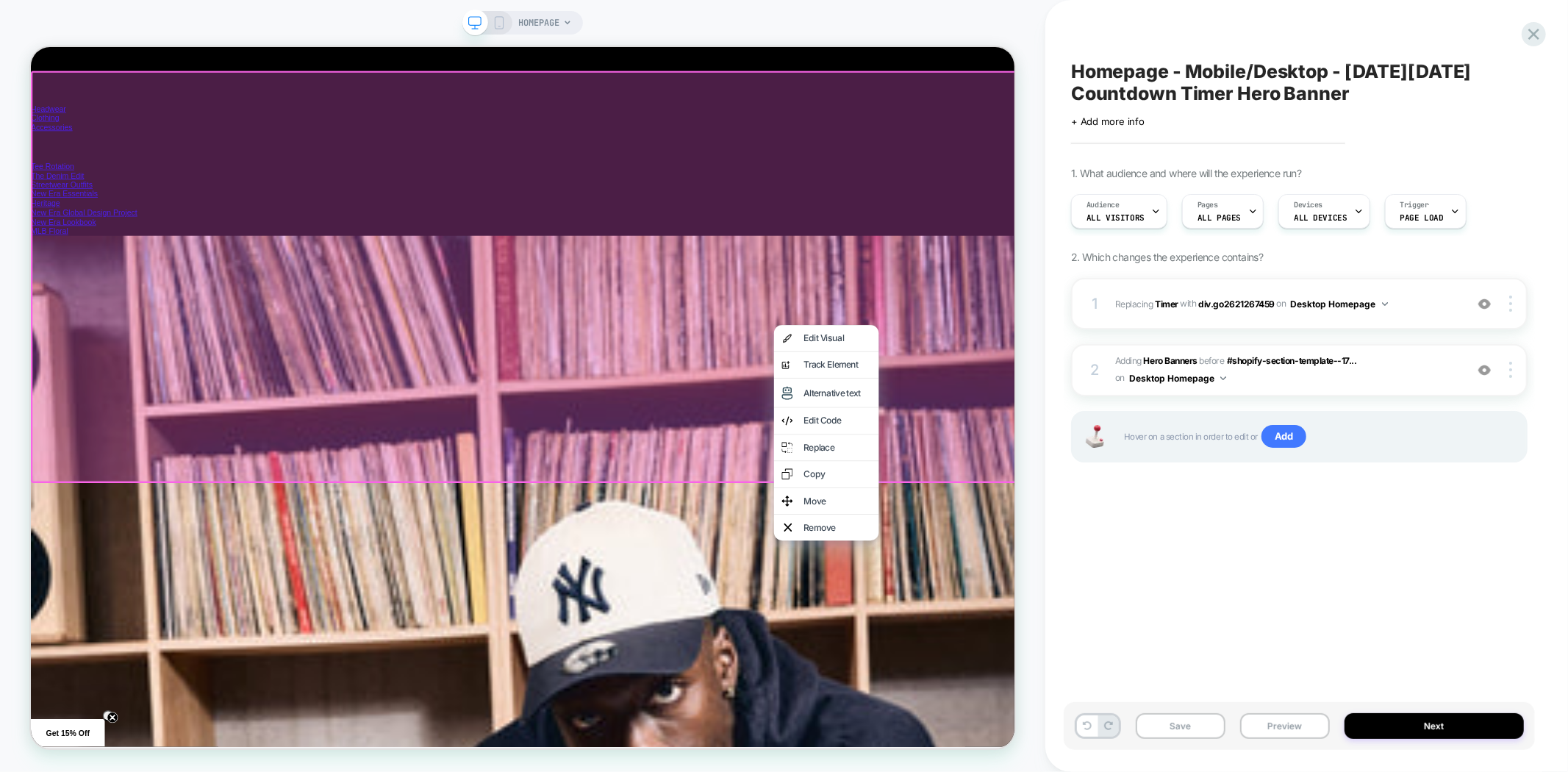
scroll to position [0, 5258]
click at [1094, 690] on div "Remove" at bounding box center [1107, 687] width 90 height 14
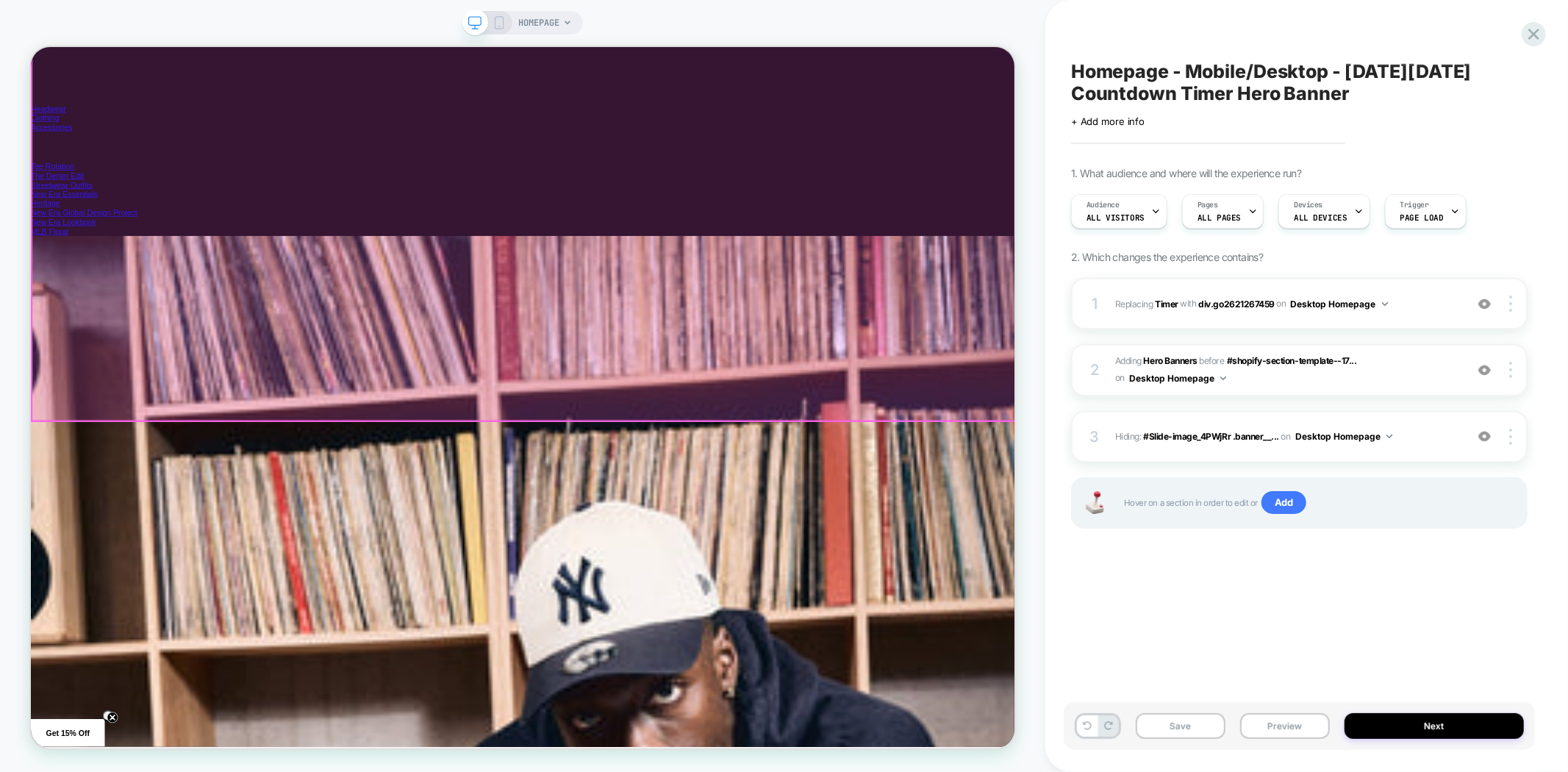
scroll to position [163, 0]
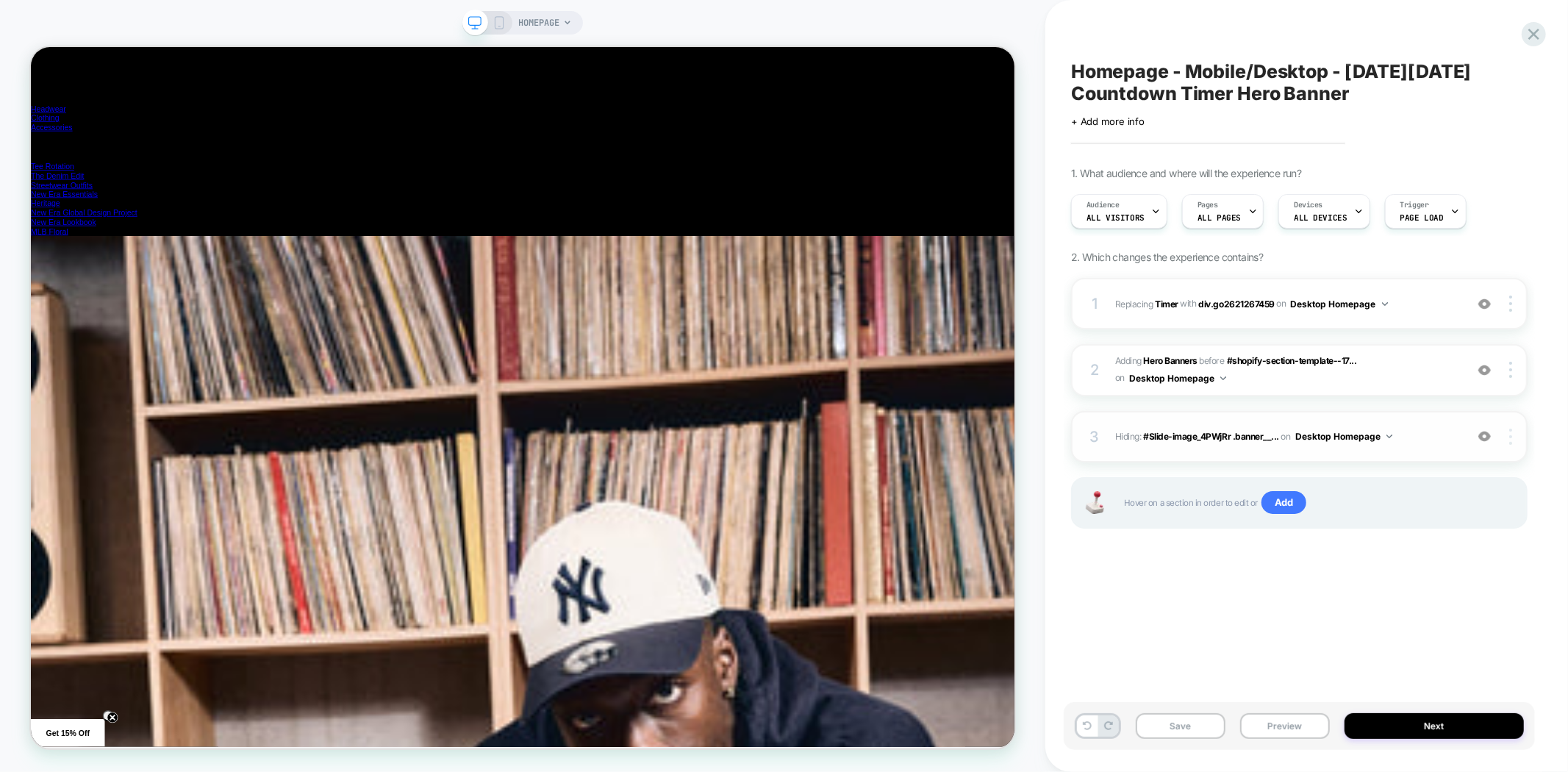
click at [1515, 439] on div at bounding box center [1514, 436] width 28 height 16
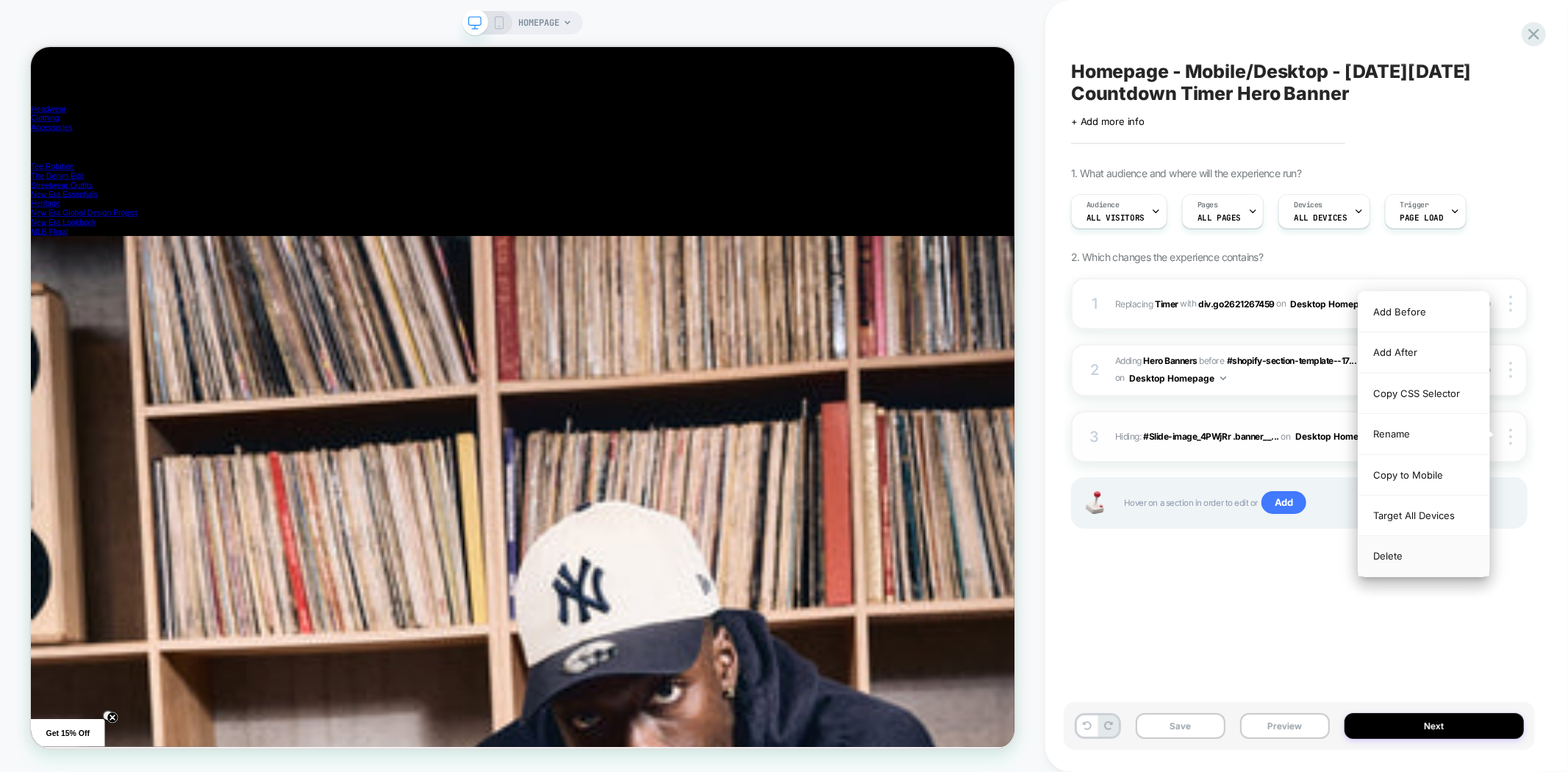
scroll to position [0, 1314]
click at [1402, 556] on div "Delete" at bounding box center [1424, 556] width 131 height 40
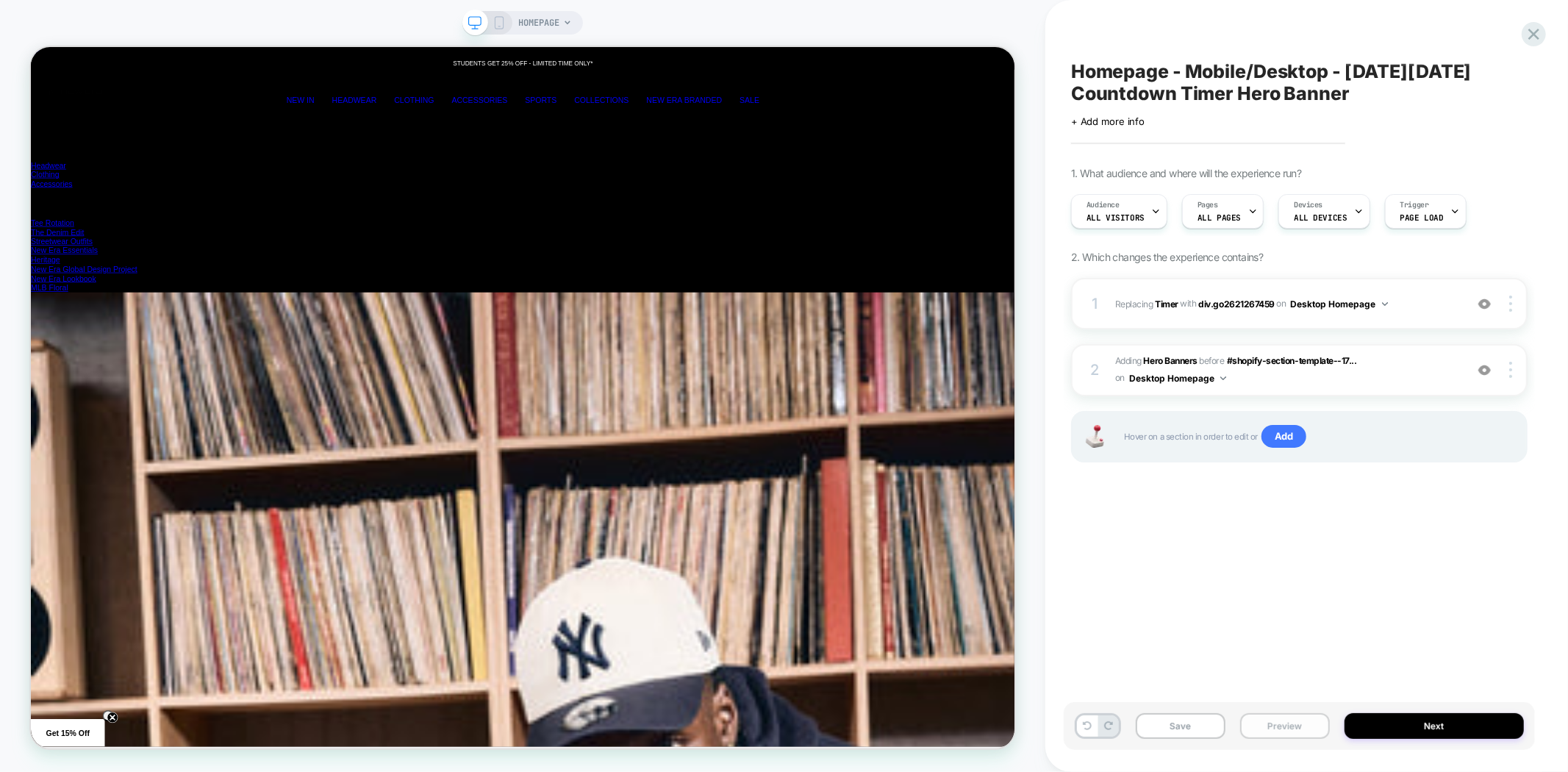
scroll to position [0, 3944]
click at [1275, 729] on button "Preview" at bounding box center [1285, 726] width 90 height 26
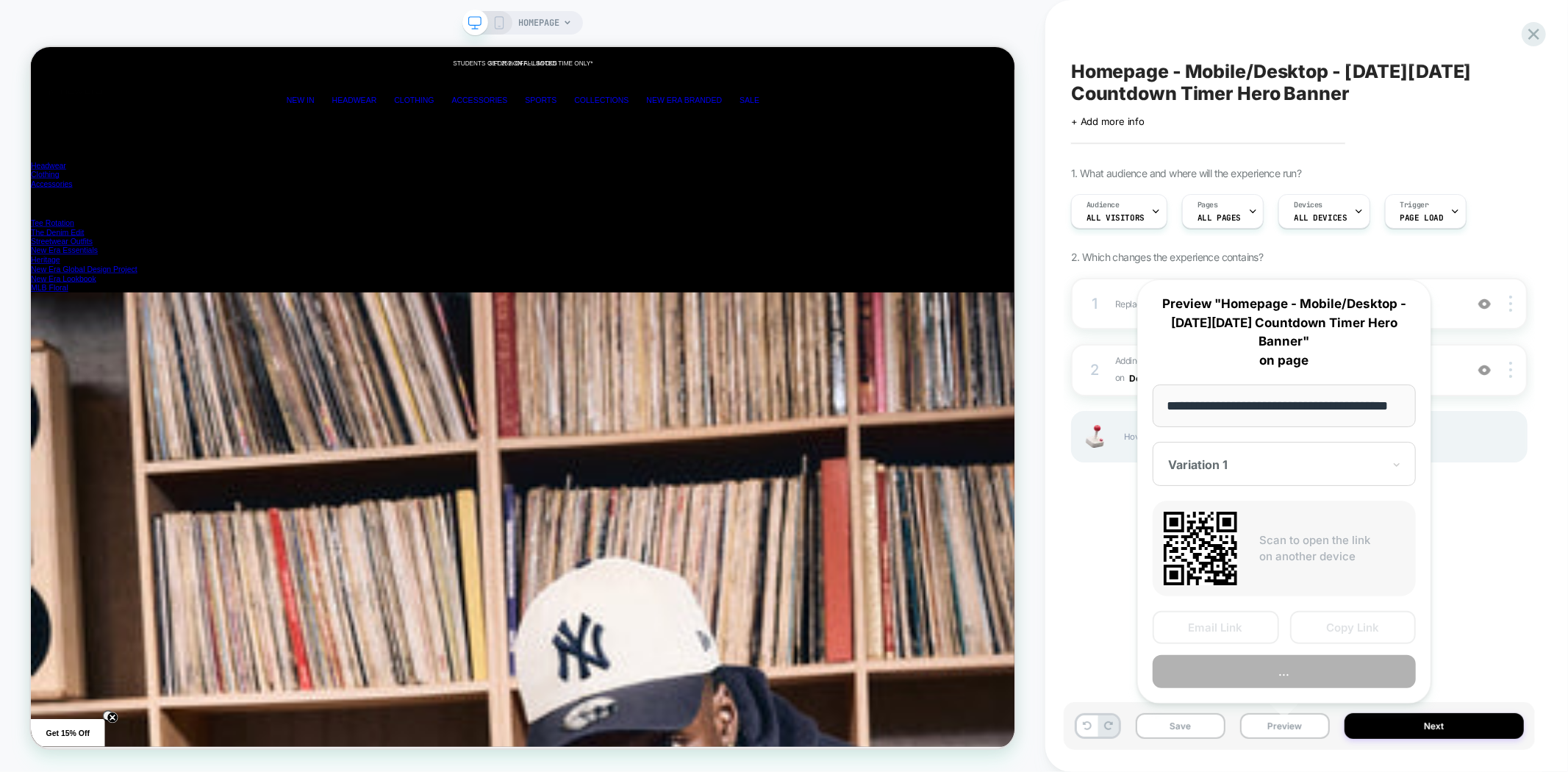
scroll to position [0, 45]
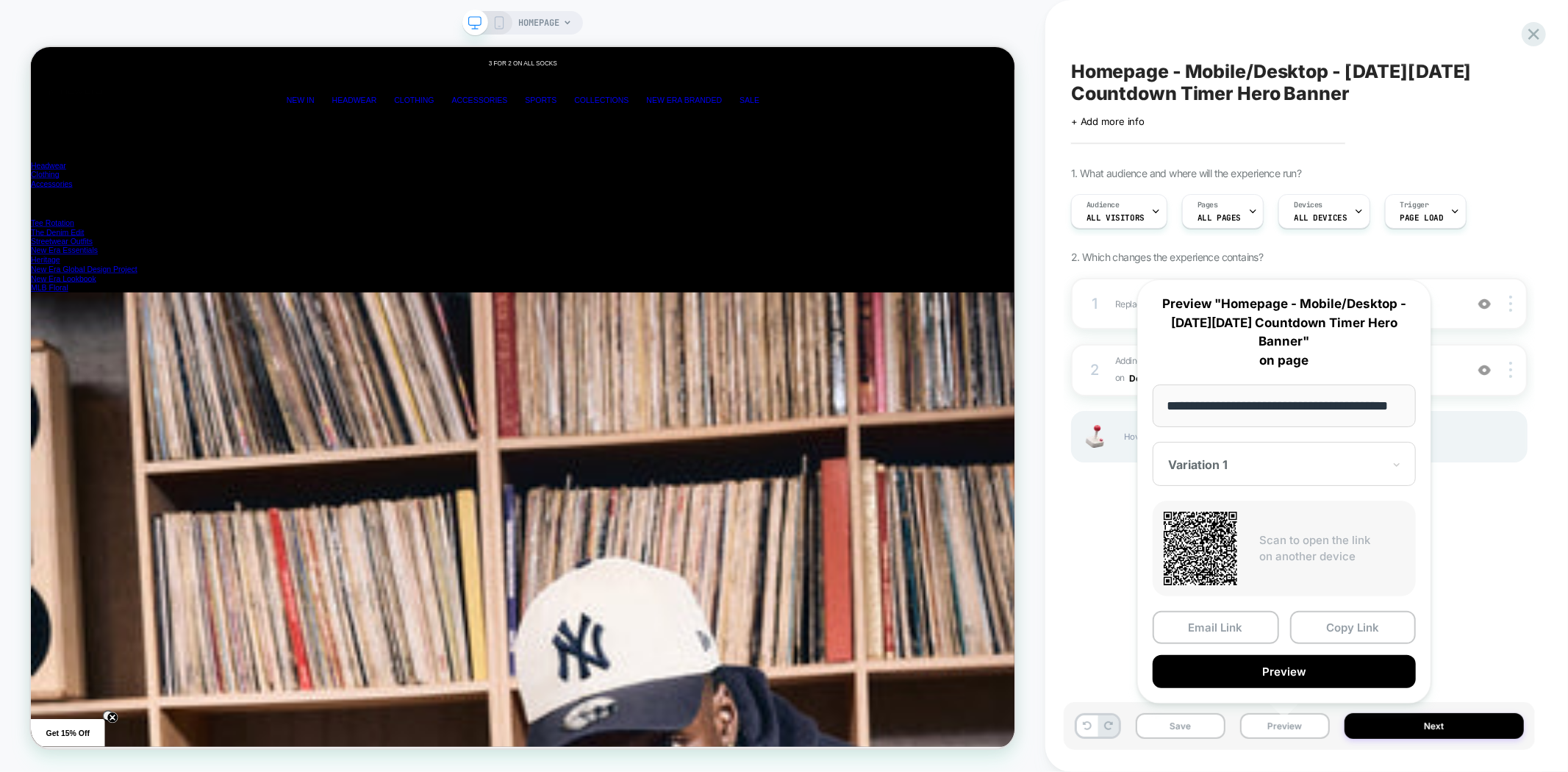
click at [1085, 592] on div "Homepage - Mobile/Desktop - Black Friday Countdown Timer Hero Banner Click to e…" at bounding box center [1299, 386] width 471 height 743
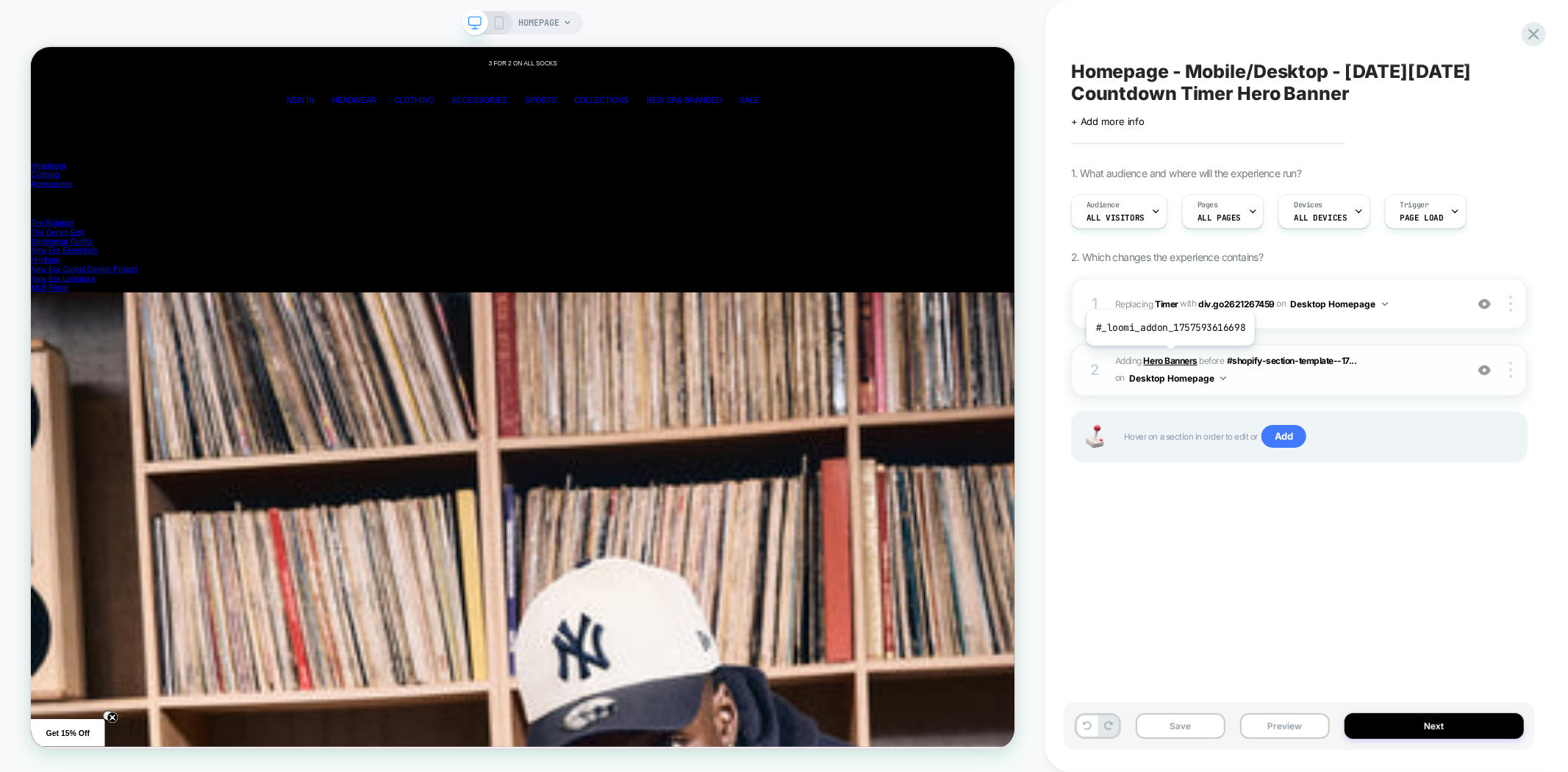
click at [1169, 357] on b "Hero Banners" at bounding box center [1171, 360] width 53 height 11
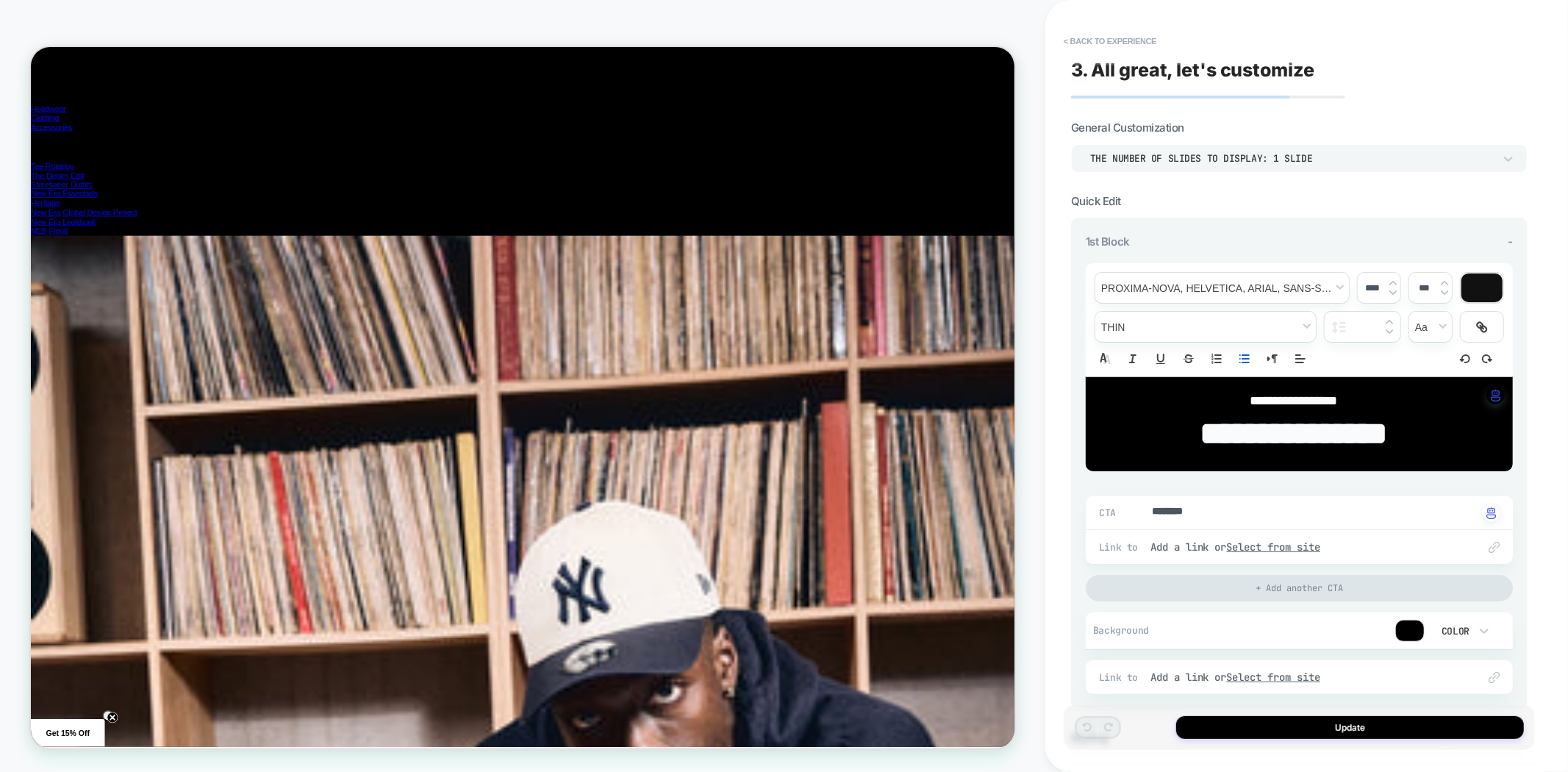
scroll to position [0, 0]
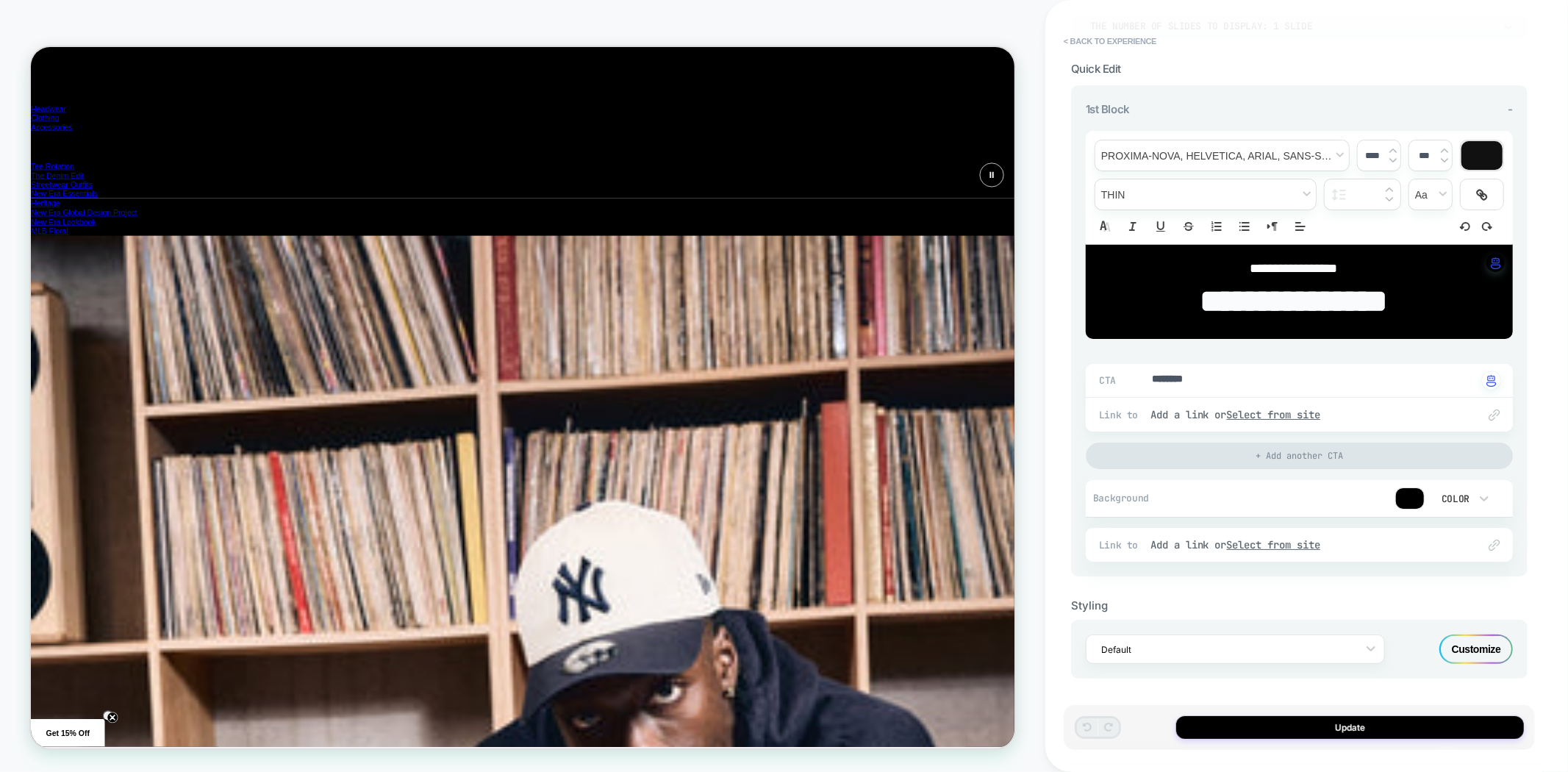
click at [1462, 648] on div "Customize" at bounding box center [1476, 649] width 73 height 29
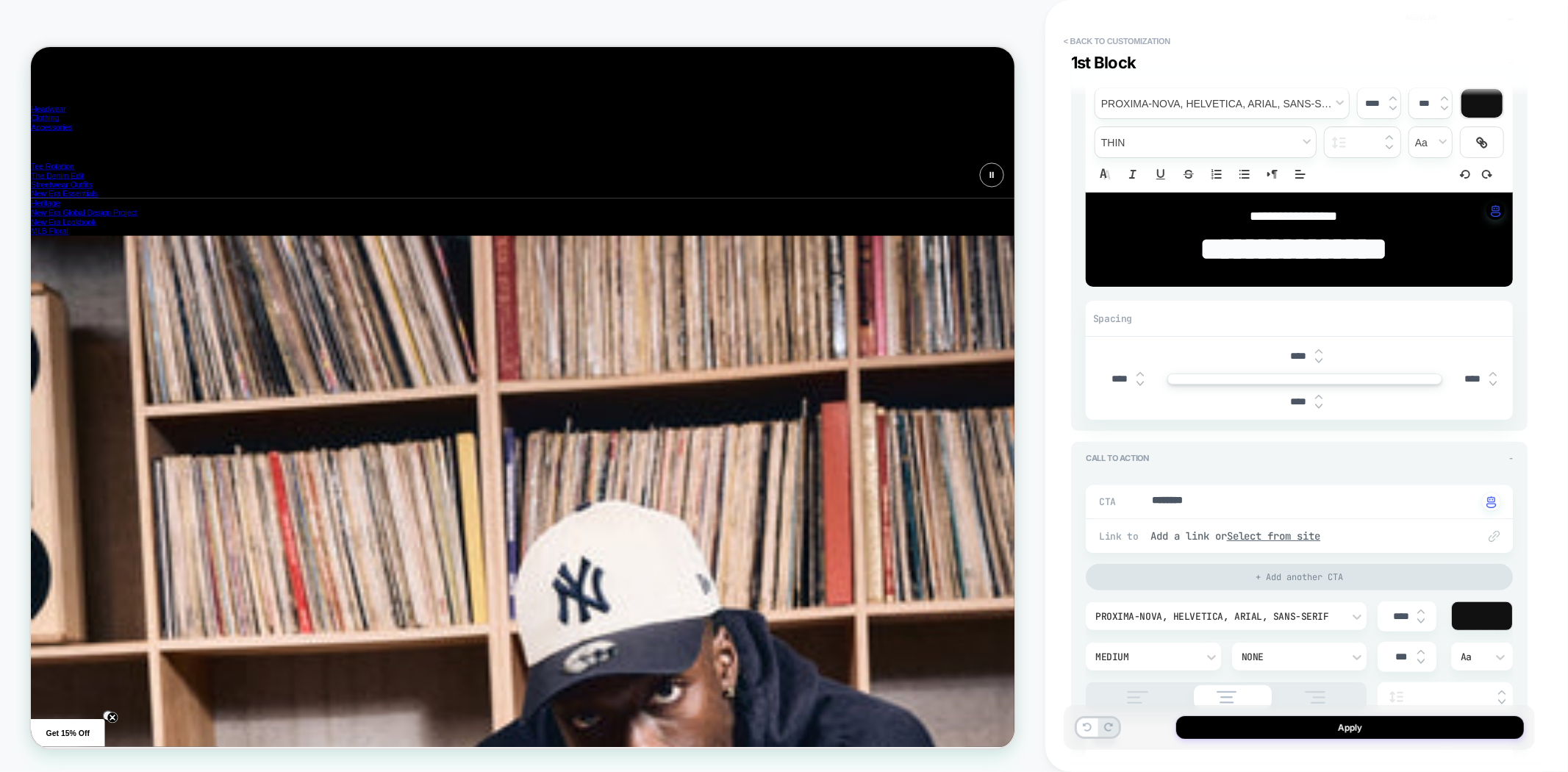
scroll to position [0, 1314]
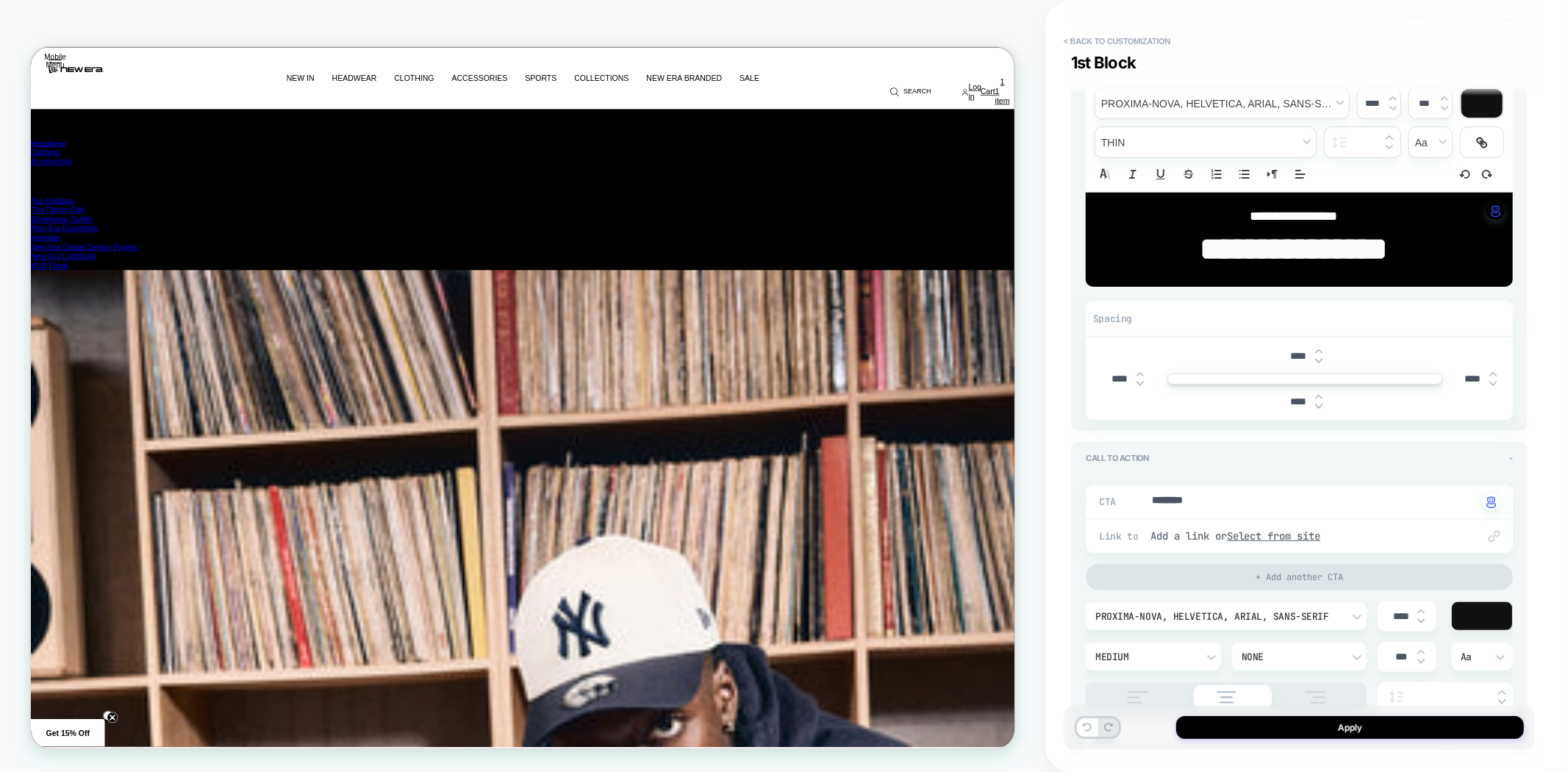
type textarea "*"
drag, startPoint x: 1300, startPoint y: 355, endPoint x: 1281, endPoint y: 355, distance: 19.0
click at [1282, 355] on input "****" at bounding box center [1299, 356] width 33 height 13
type input "***"
type textarea "*"
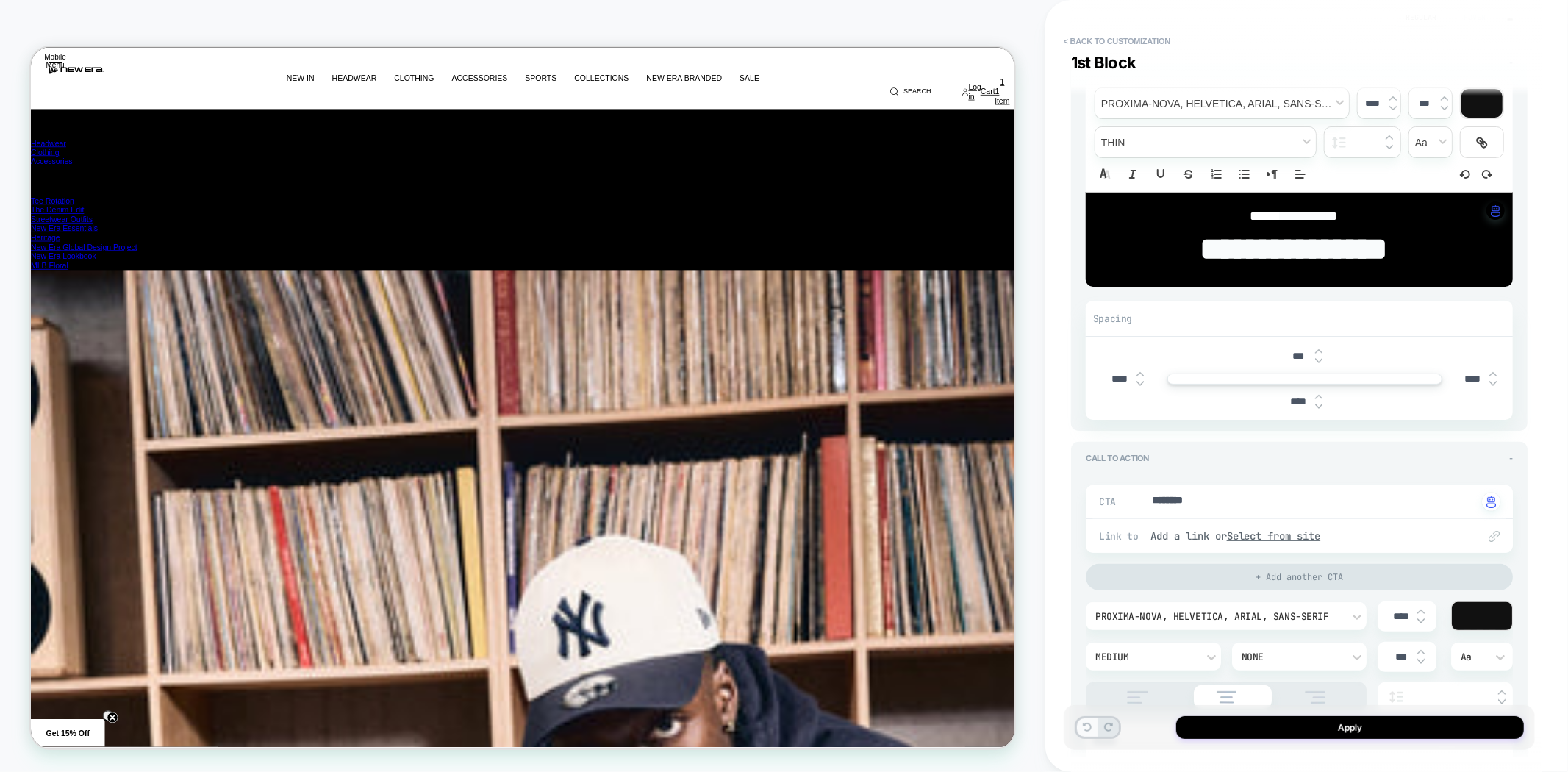
type input "***"
click at [1087, 728] on icon at bounding box center [1087, 727] width 9 height 9
type textarea "*"
type input "****"
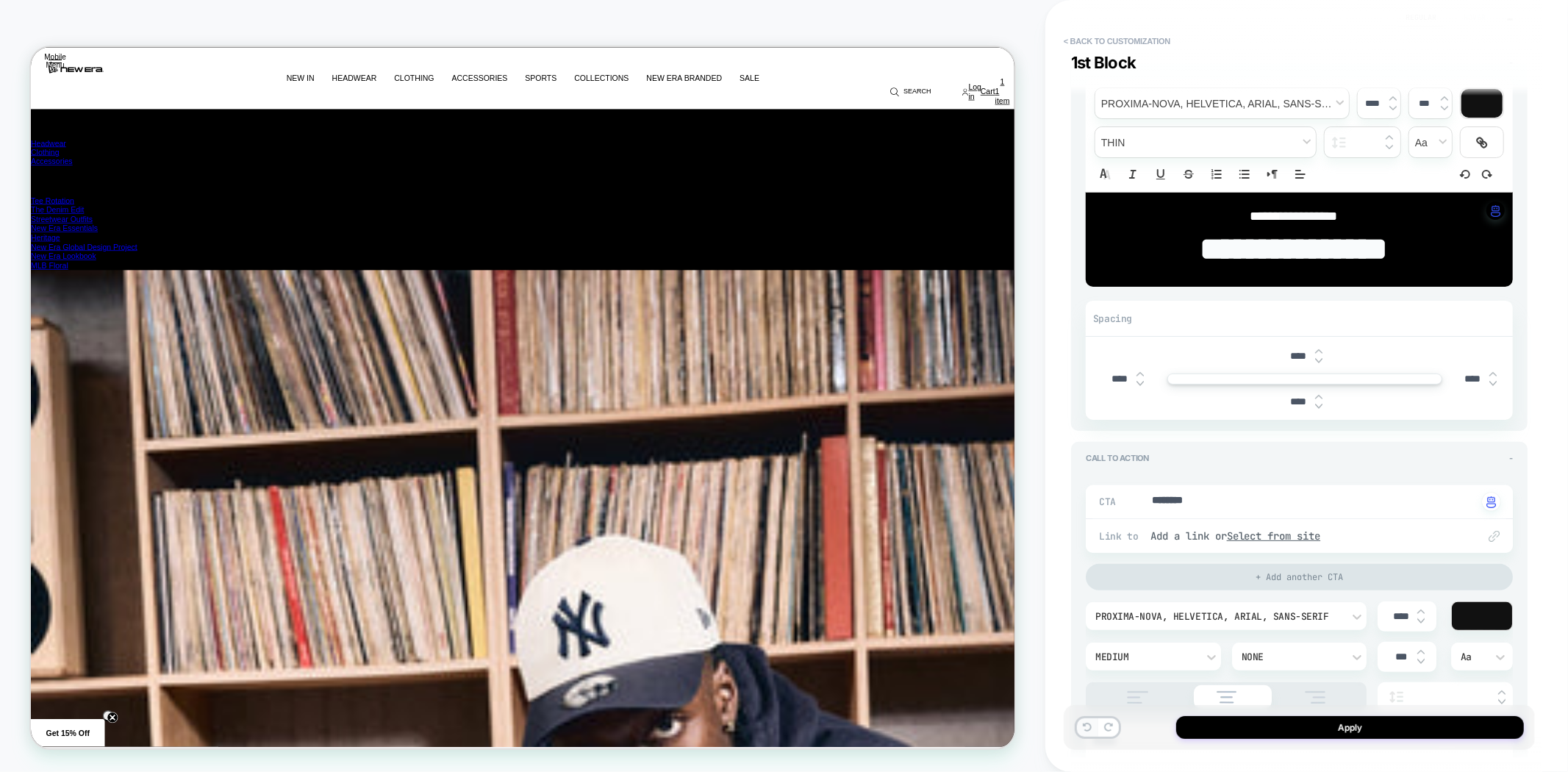
click at [1087, 728] on icon at bounding box center [1087, 727] width 9 height 9
click at [1144, 40] on button "< Back to customization" at bounding box center [1118, 41] width 122 height 23
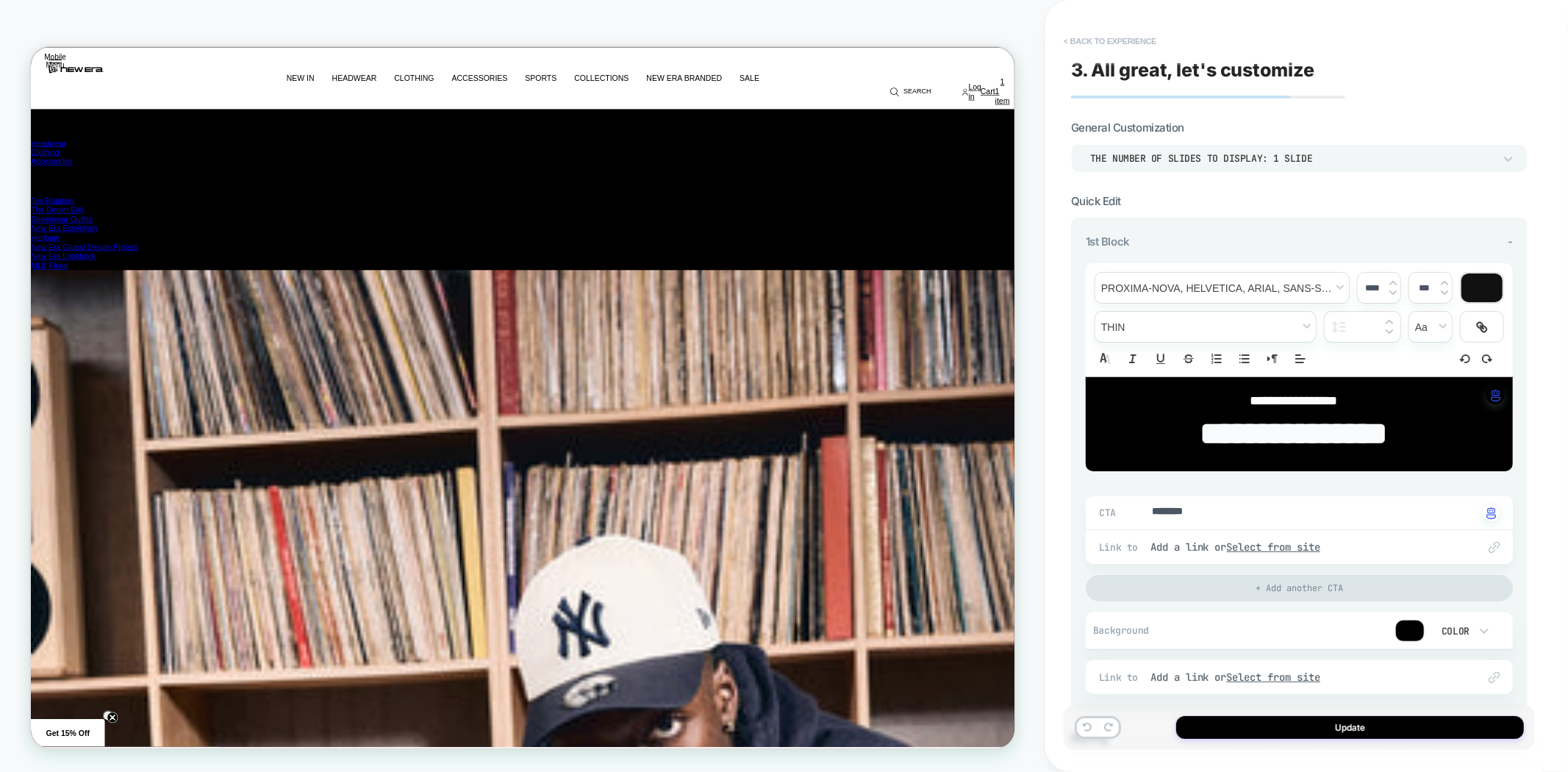
type textarea "*"
click at [1107, 40] on button "< Back to experience" at bounding box center [1110, 41] width 108 height 23
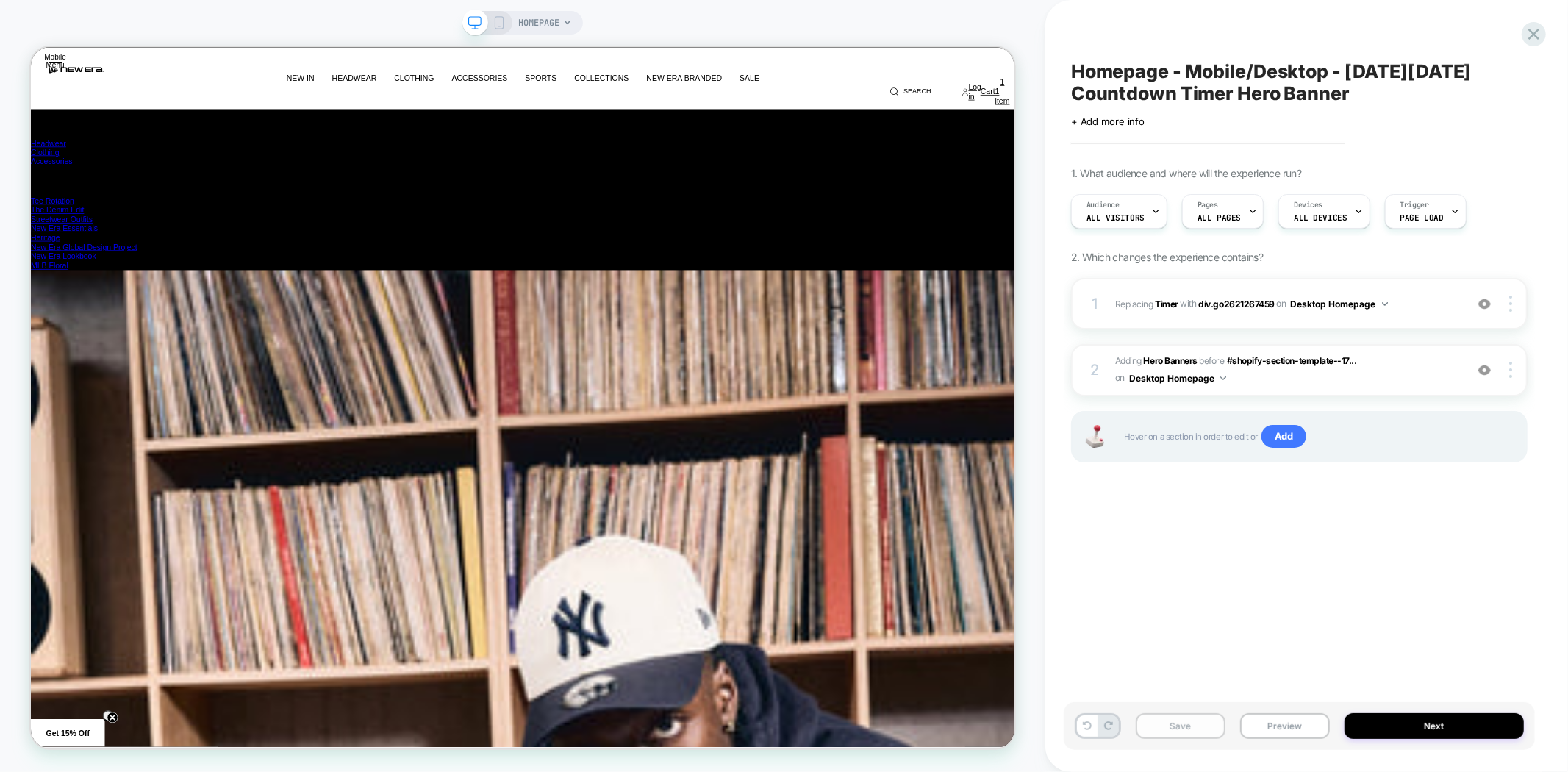
scroll to position [0, 0]
click at [1174, 733] on button "Save" at bounding box center [1181, 726] width 90 height 26
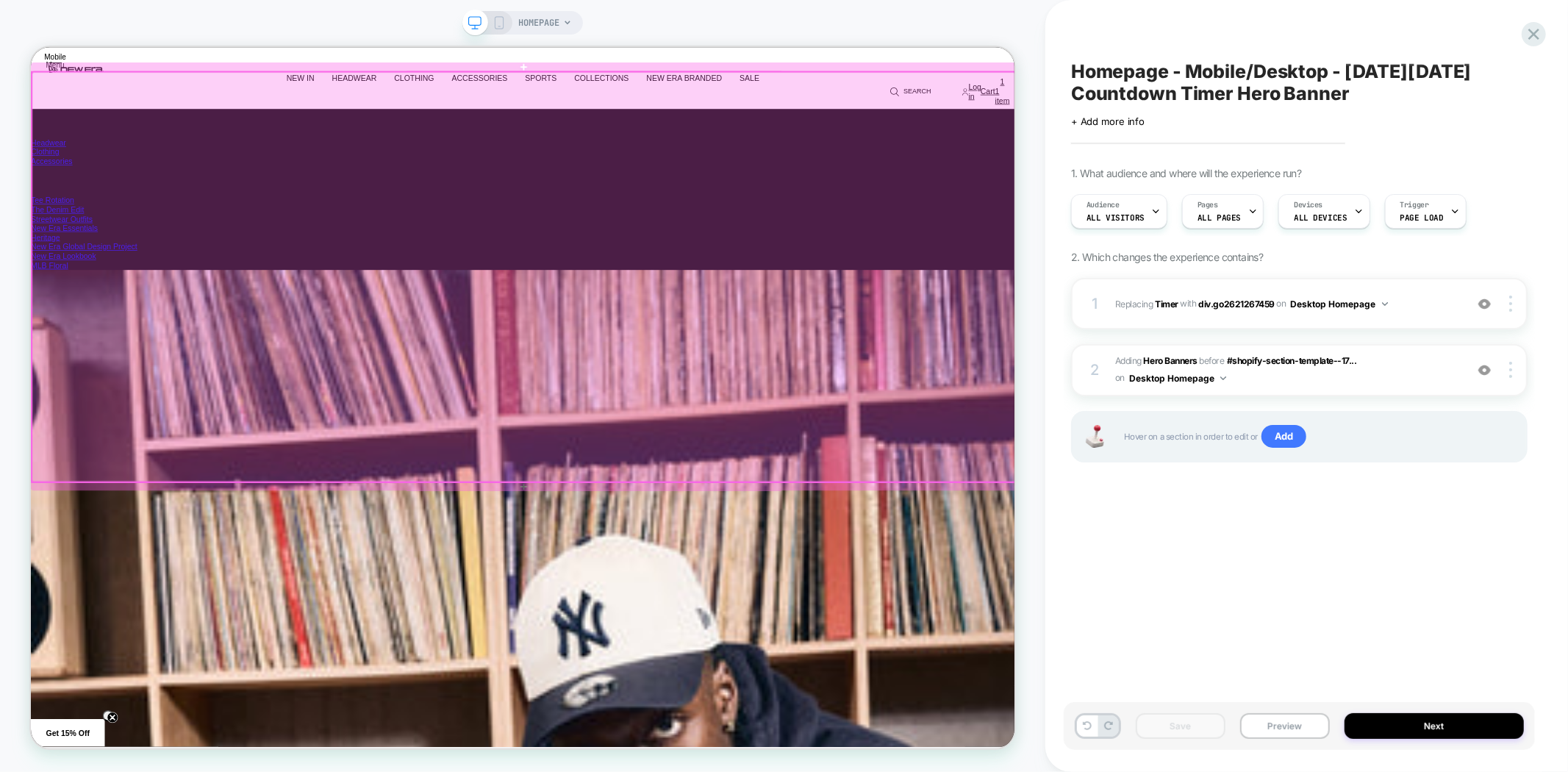
scroll to position [0, 3944]
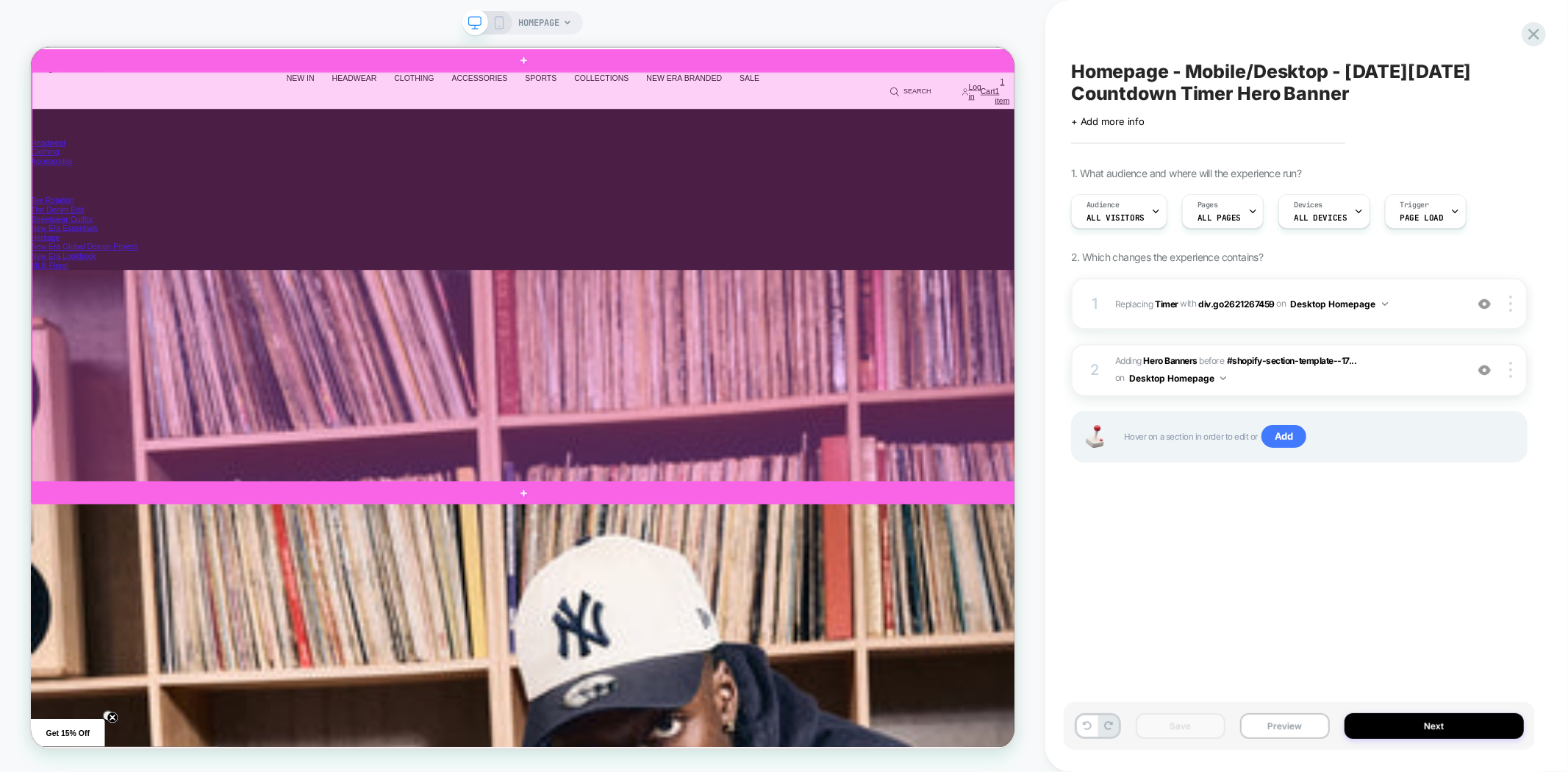
click at [1299, 383] on div at bounding box center [689, 352] width 1312 height 546
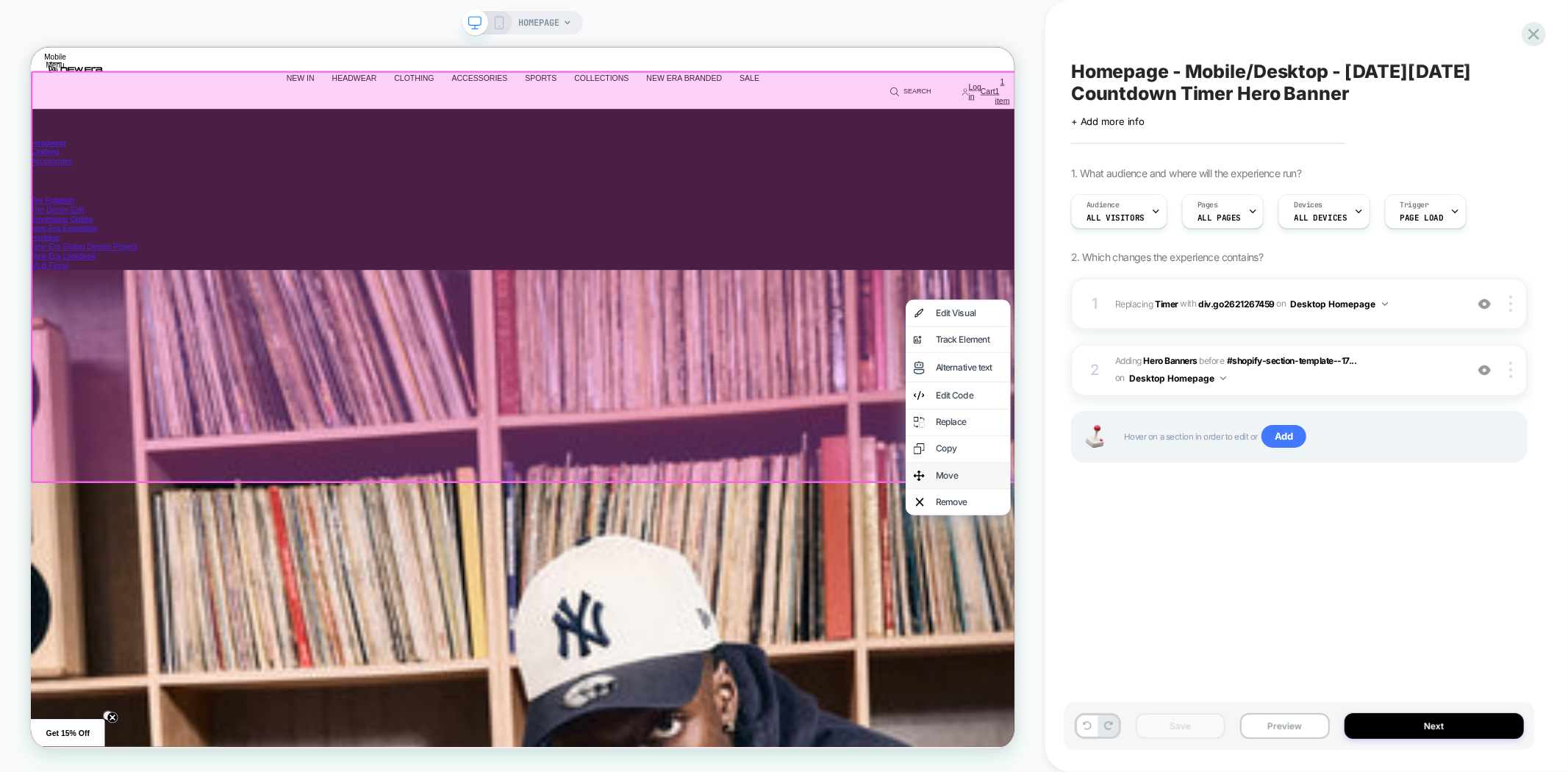
scroll to position [0, 5258]
click at [1281, 611] on div "Move" at bounding box center [1283, 618] width 90 height 14
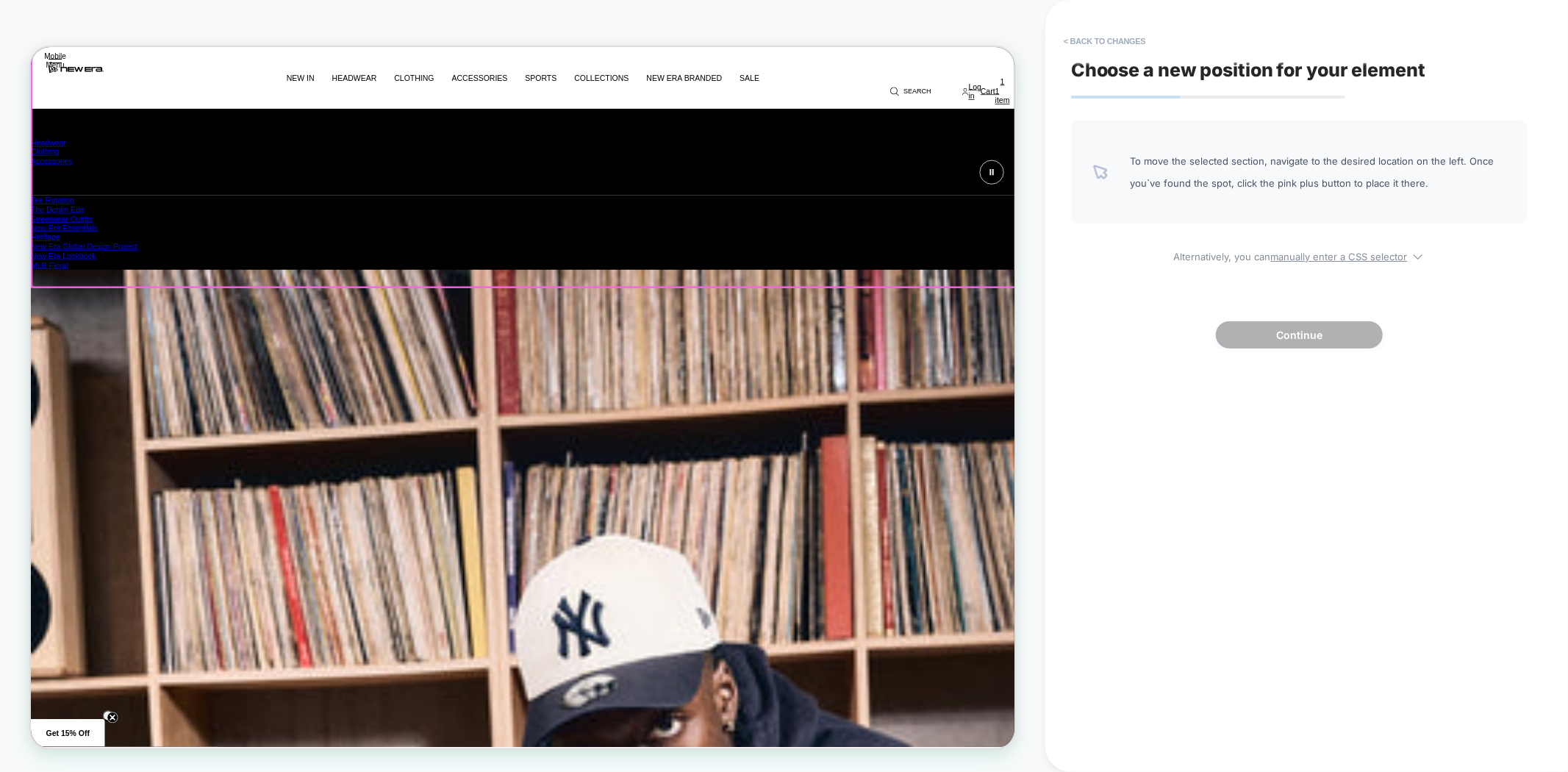
scroll to position [489, 0]
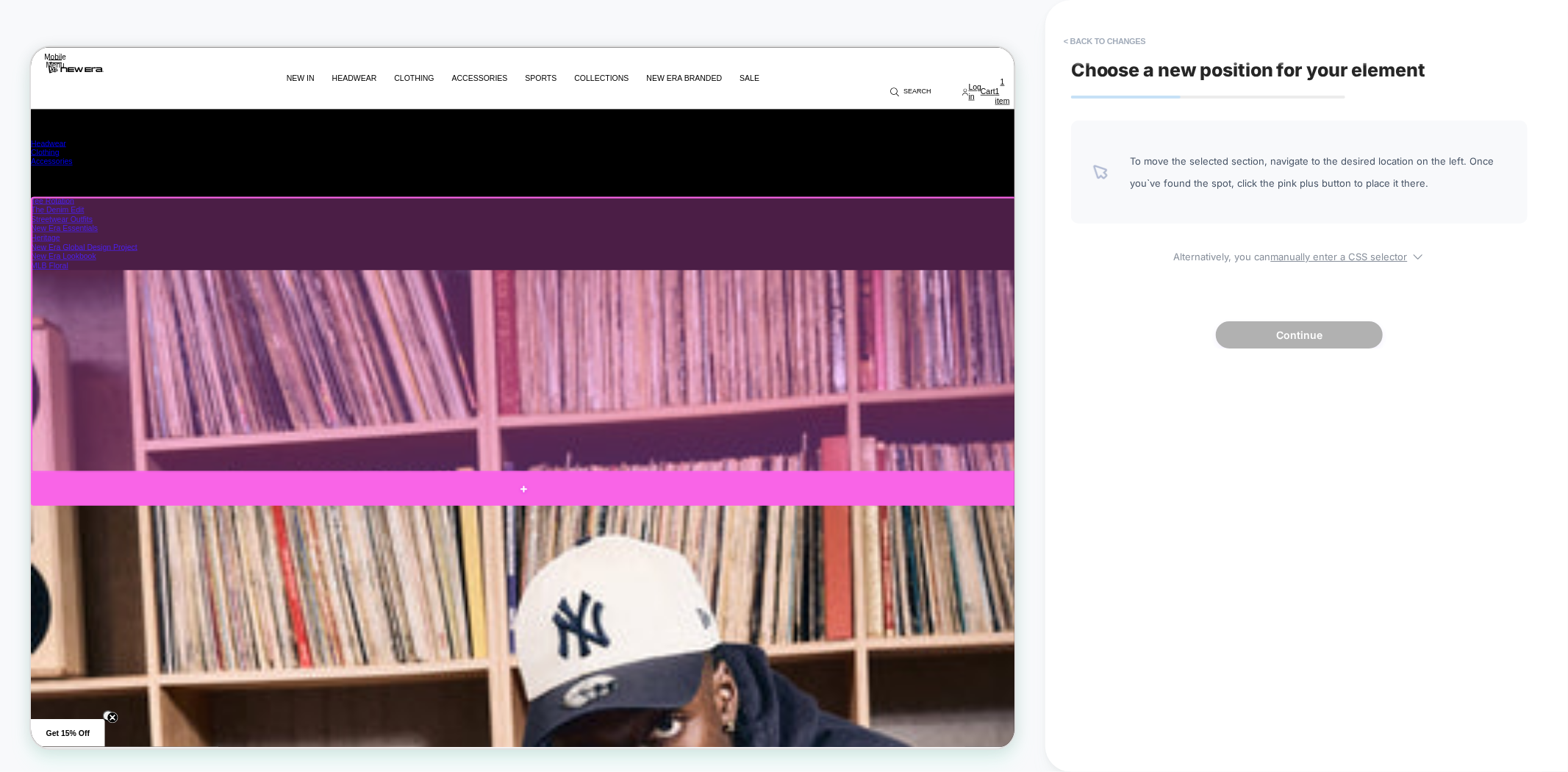
click at [745, 633] on div at bounding box center [688, 635] width 1315 height 44
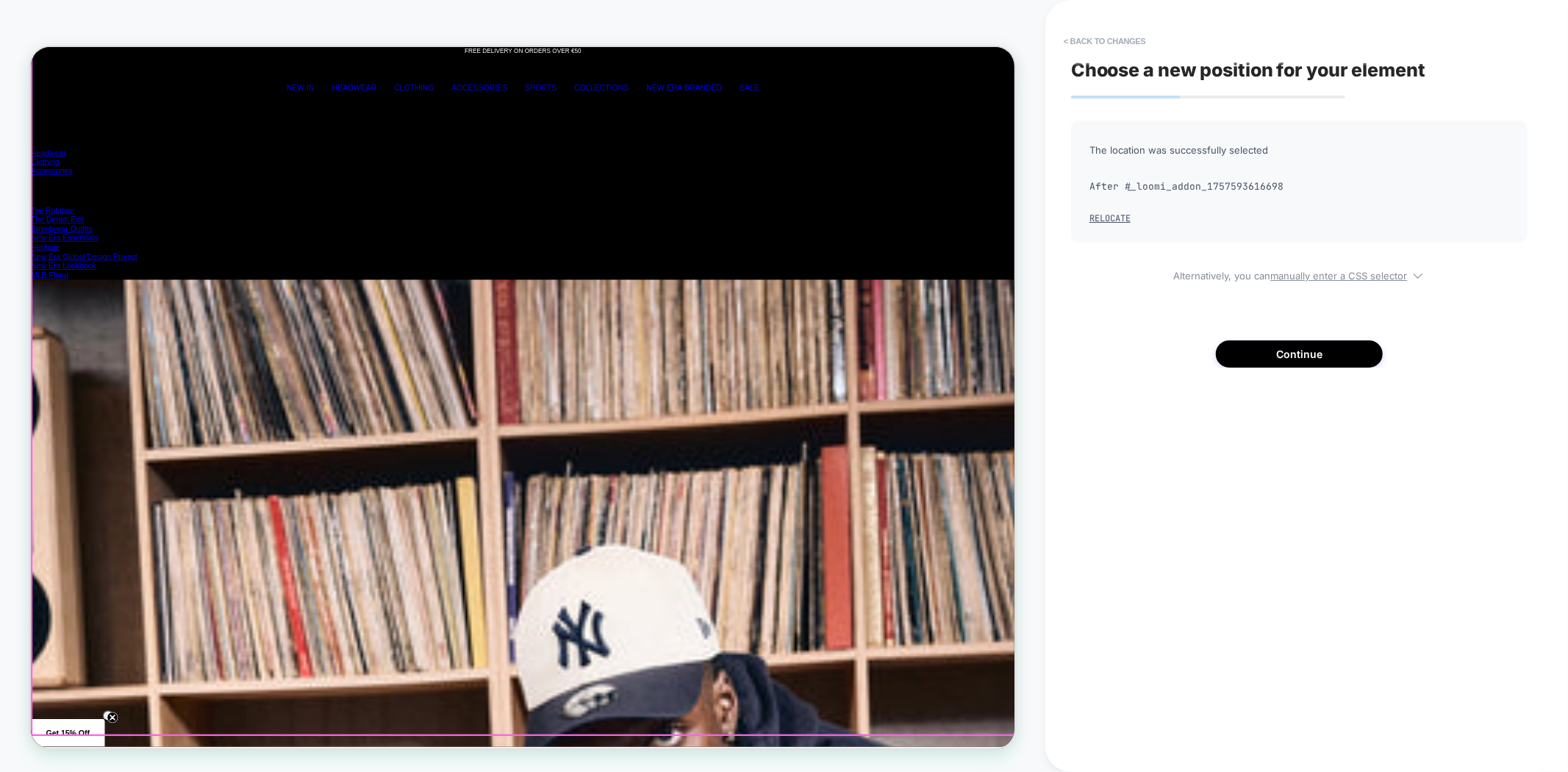
scroll to position [0, 0]
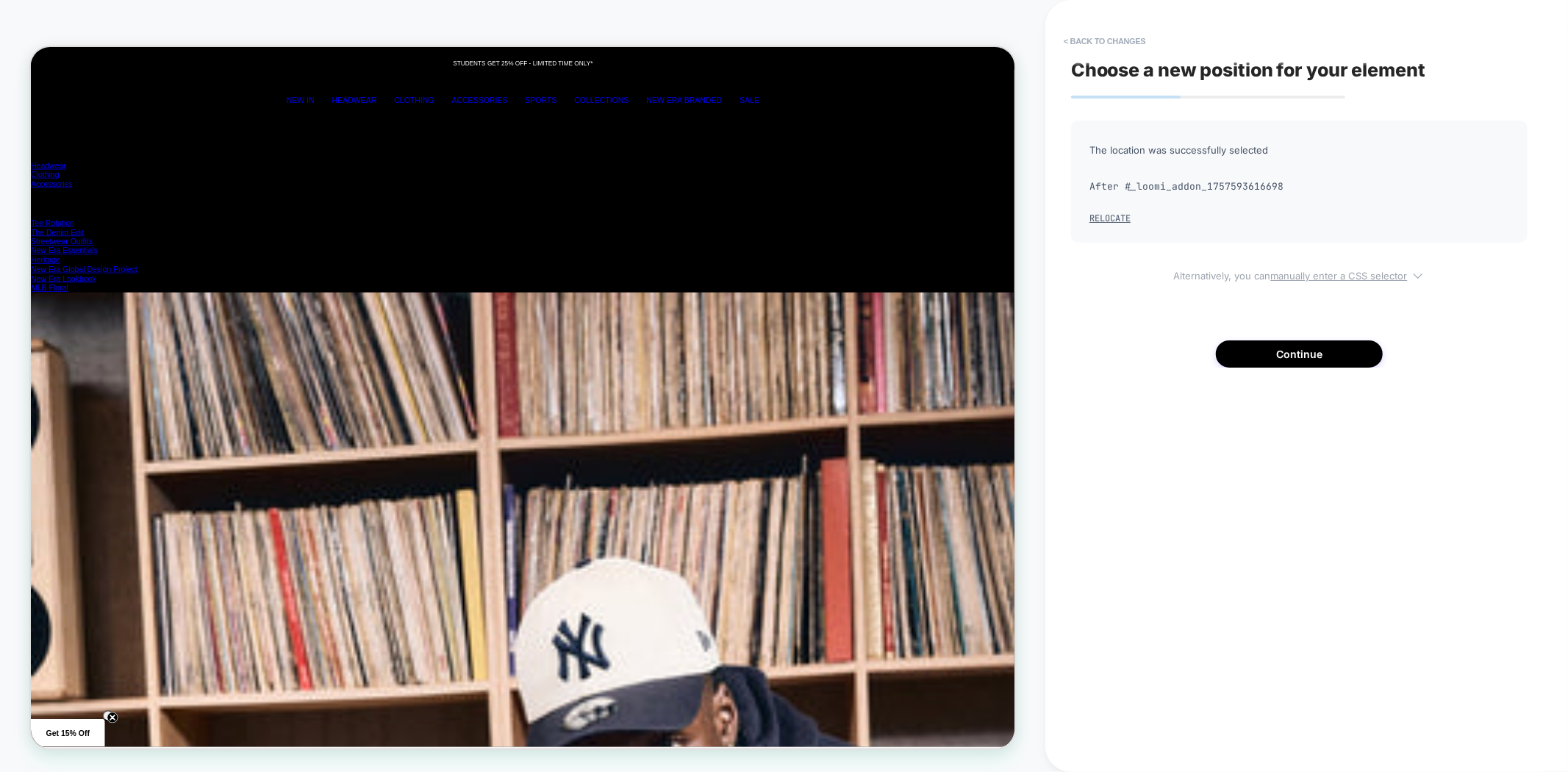
click at [1302, 273] on u "manually enter a CSS selector" at bounding box center [1340, 276] width 137 height 12
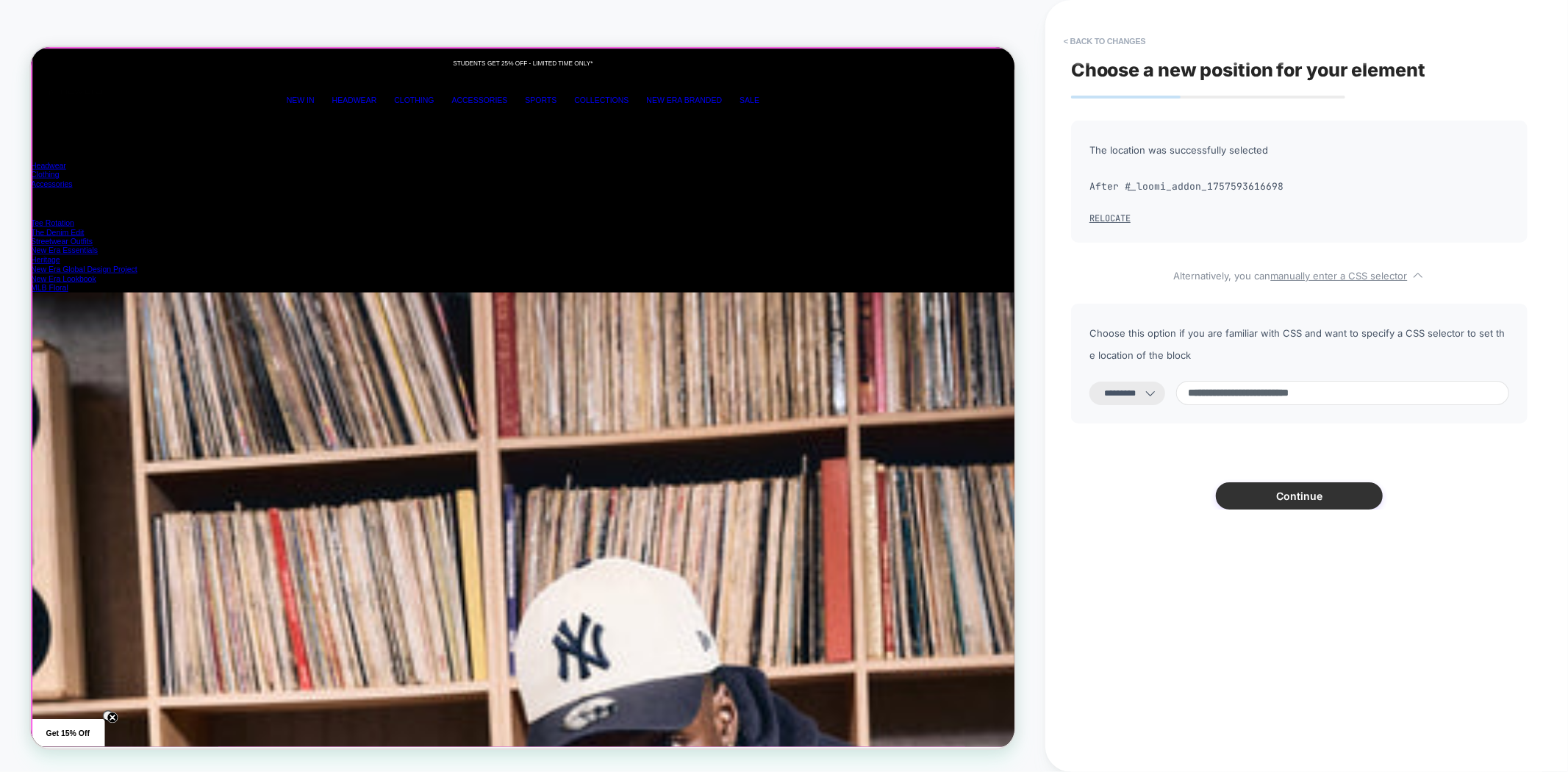
click at [1319, 493] on button "Continue" at bounding box center [1300, 496] width 167 height 28
select select "*******"
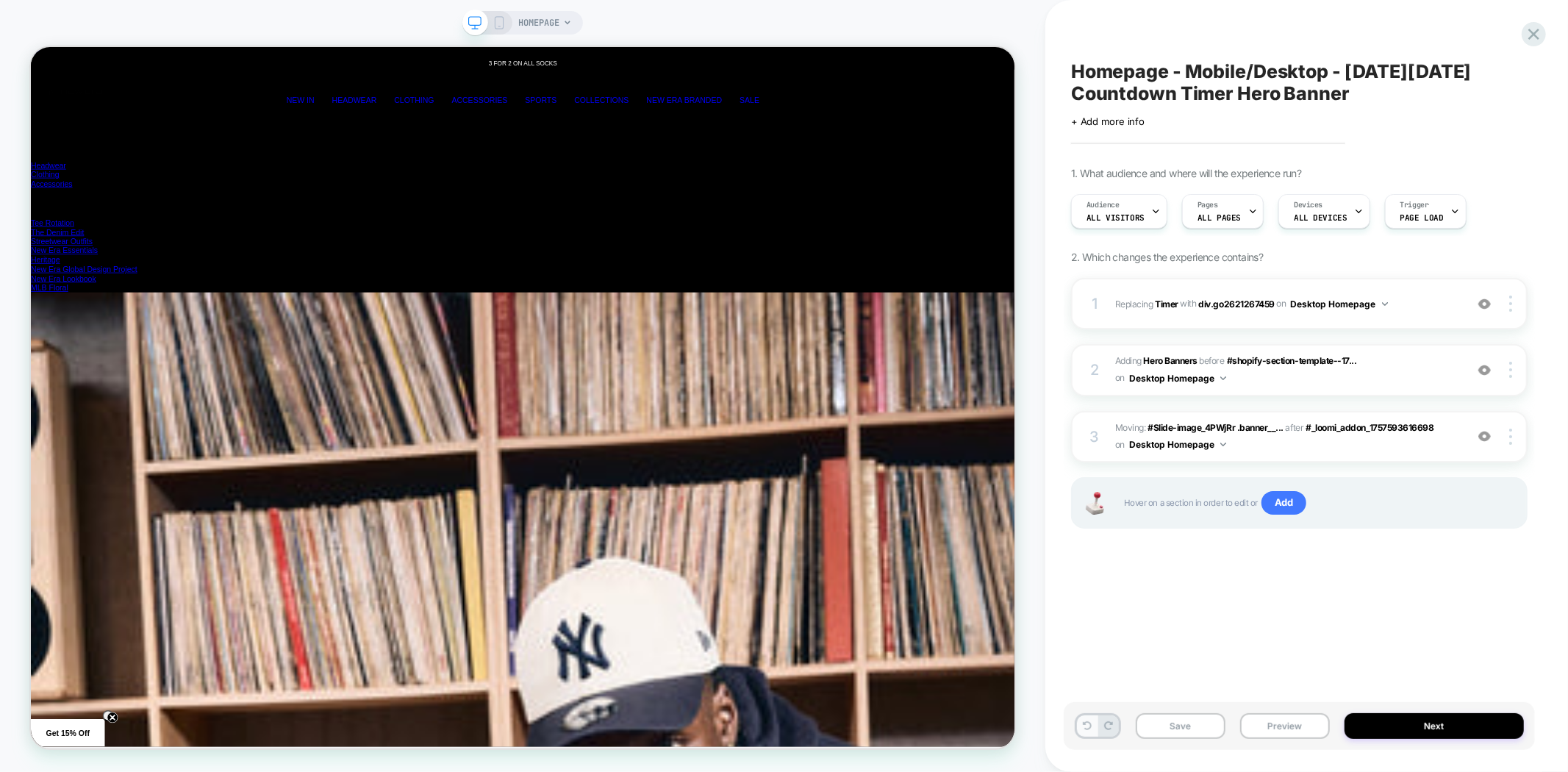
click at [1094, 729] on button at bounding box center [1087, 726] width 21 height 22
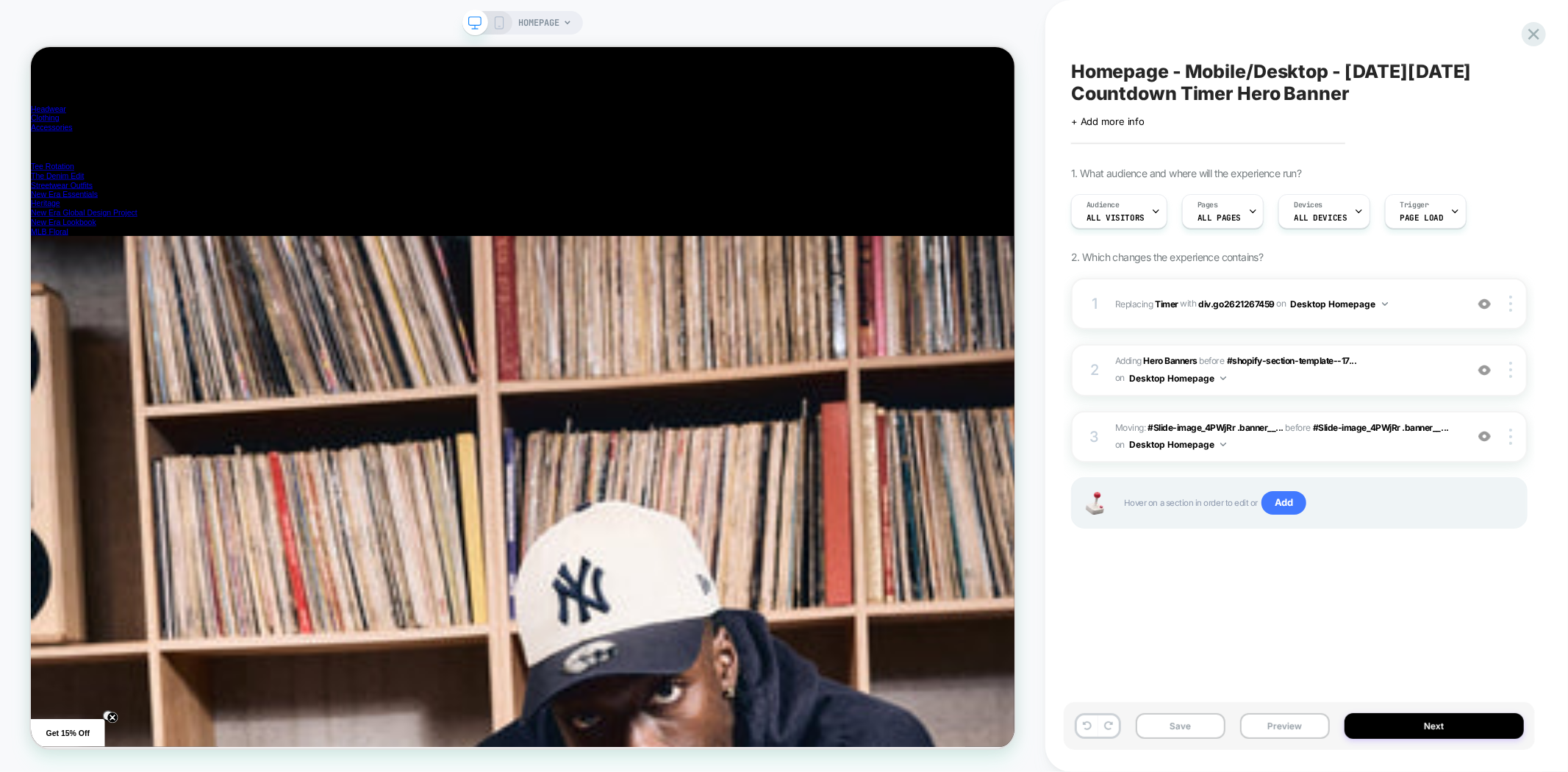
scroll to position [0, 3944]
click at [1172, 714] on button "Save" at bounding box center [1181, 726] width 90 height 26
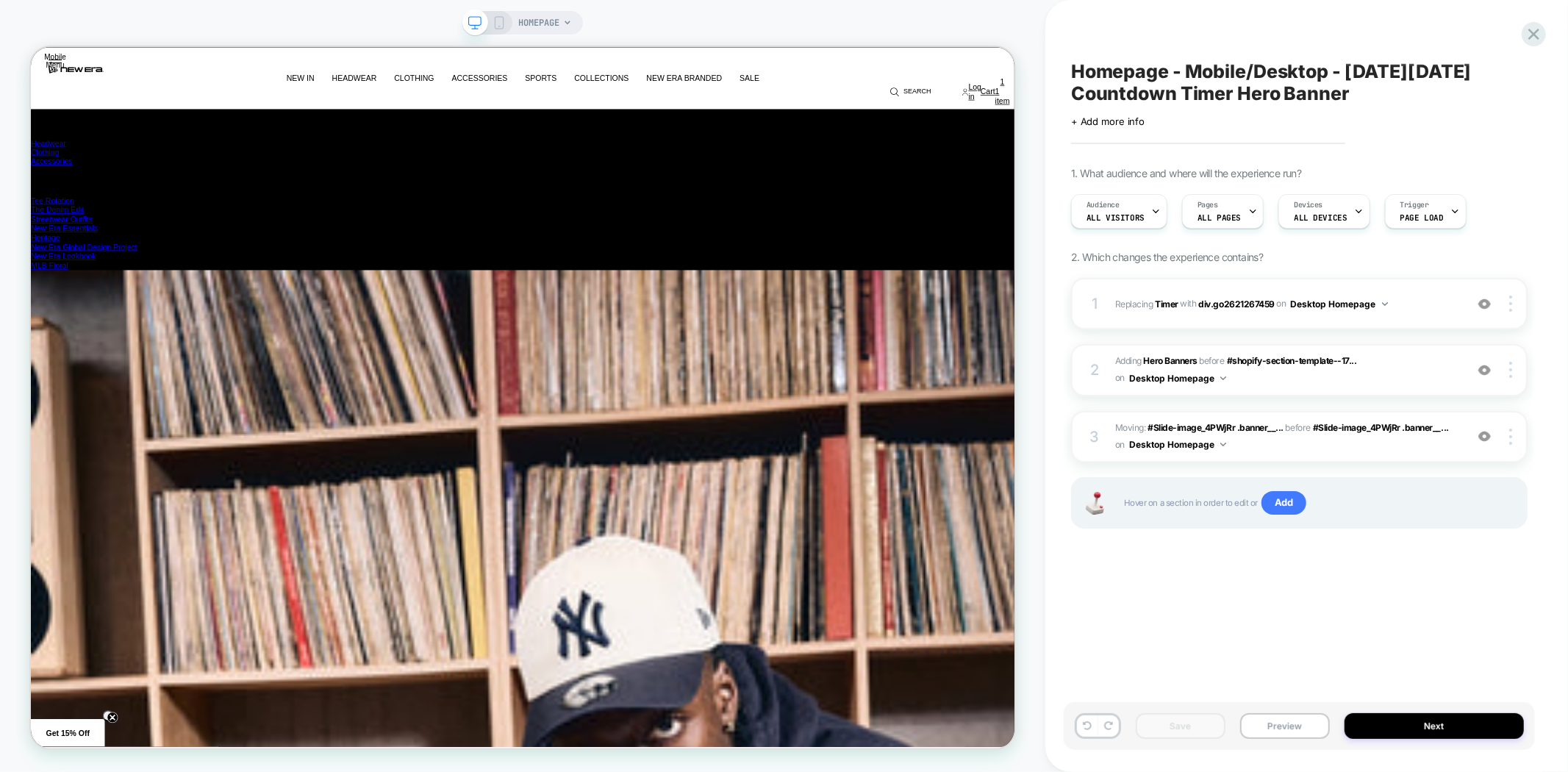
scroll to position [0, 5258]
click at [1216, 90] on span "Homepage - Mobile/Desktop - Black Friday Countdown Timer Hero Banner" at bounding box center [1300, 82] width 457 height 44
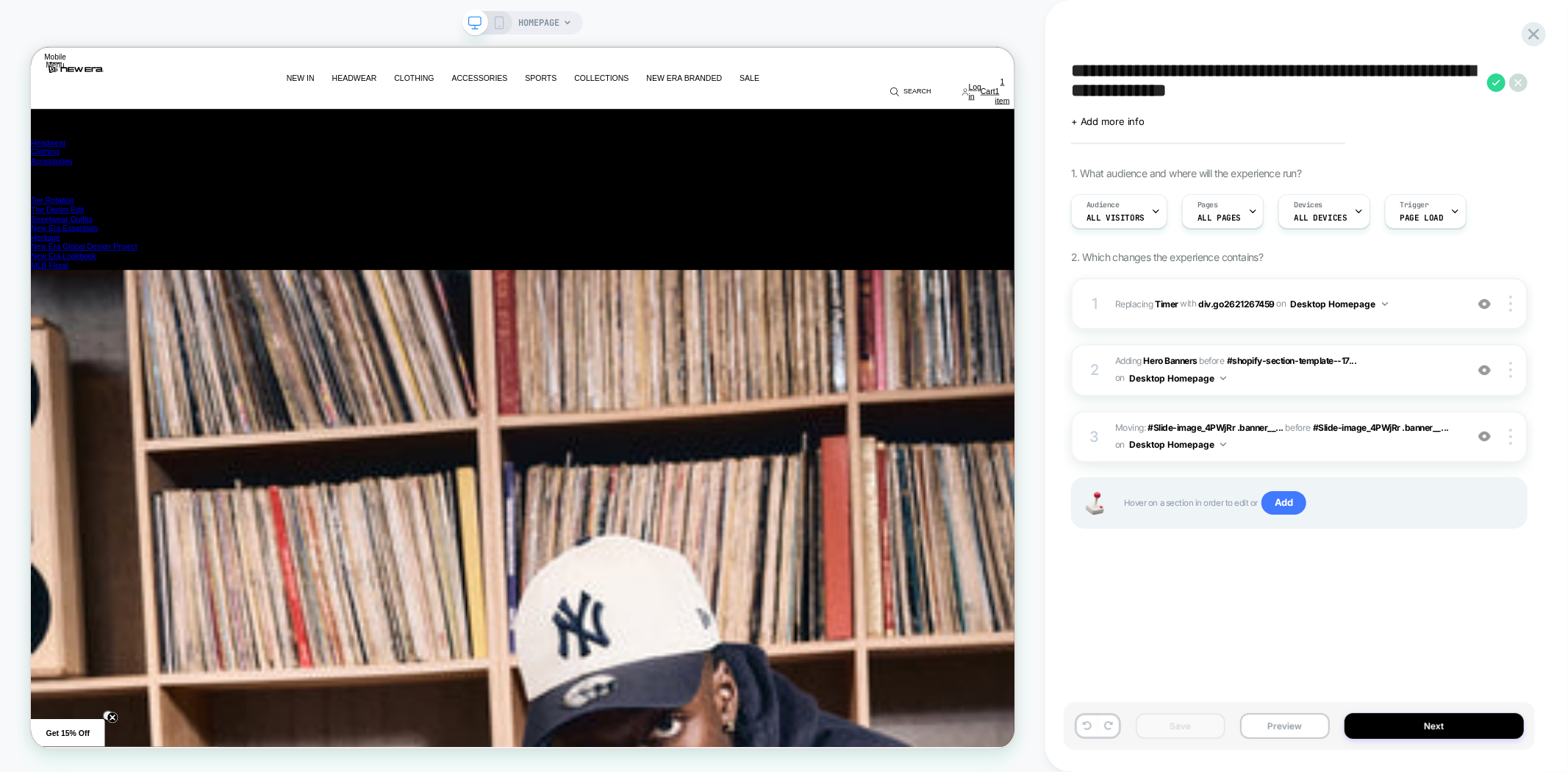
scroll to position [0, 2628]
click at [1290, 718] on button "Preview" at bounding box center [1285, 726] width 90 height 26
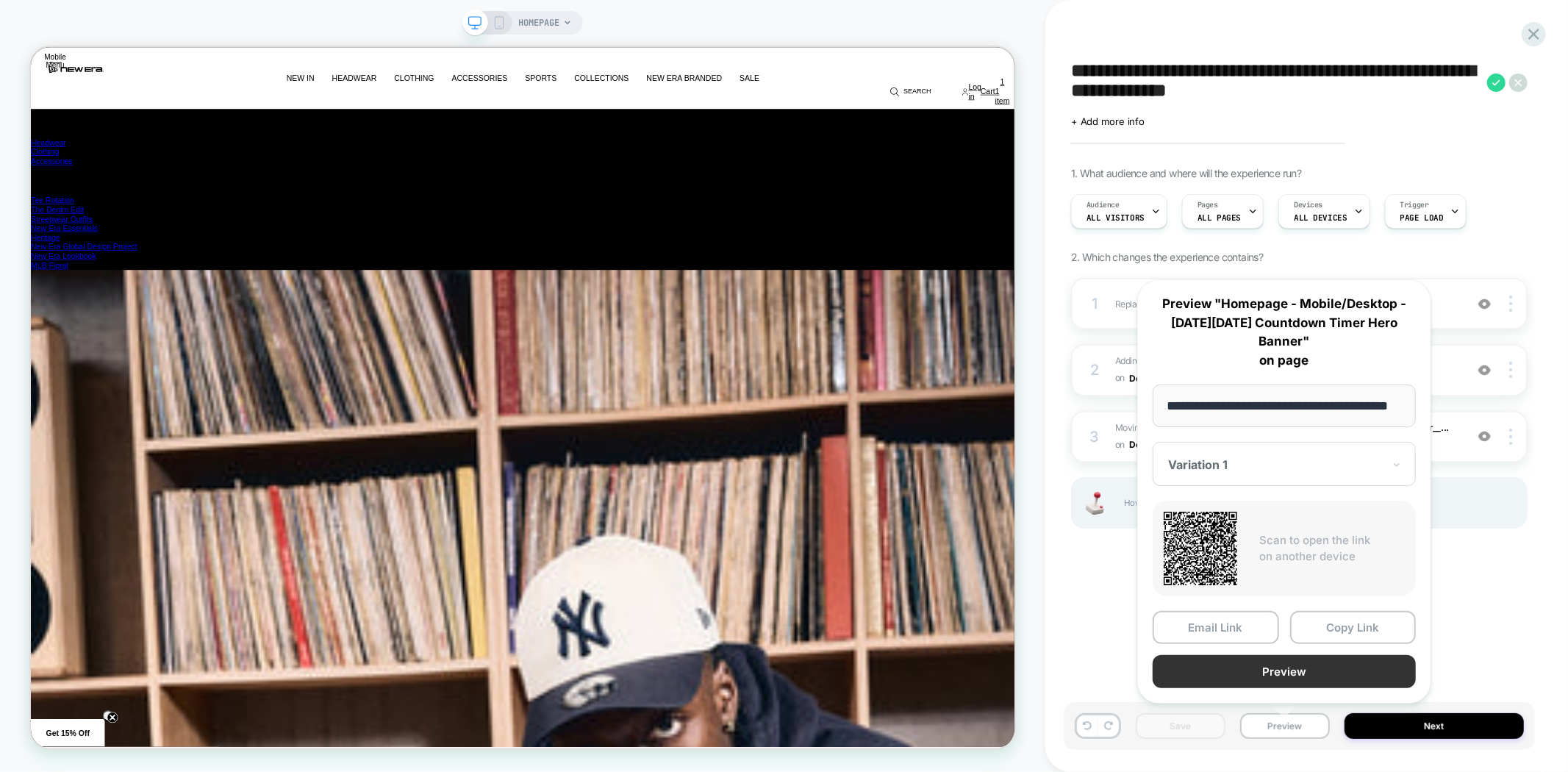
click at [1301, 675] on button "Preview" at bounding box center [1285, 672] width 263 height 33
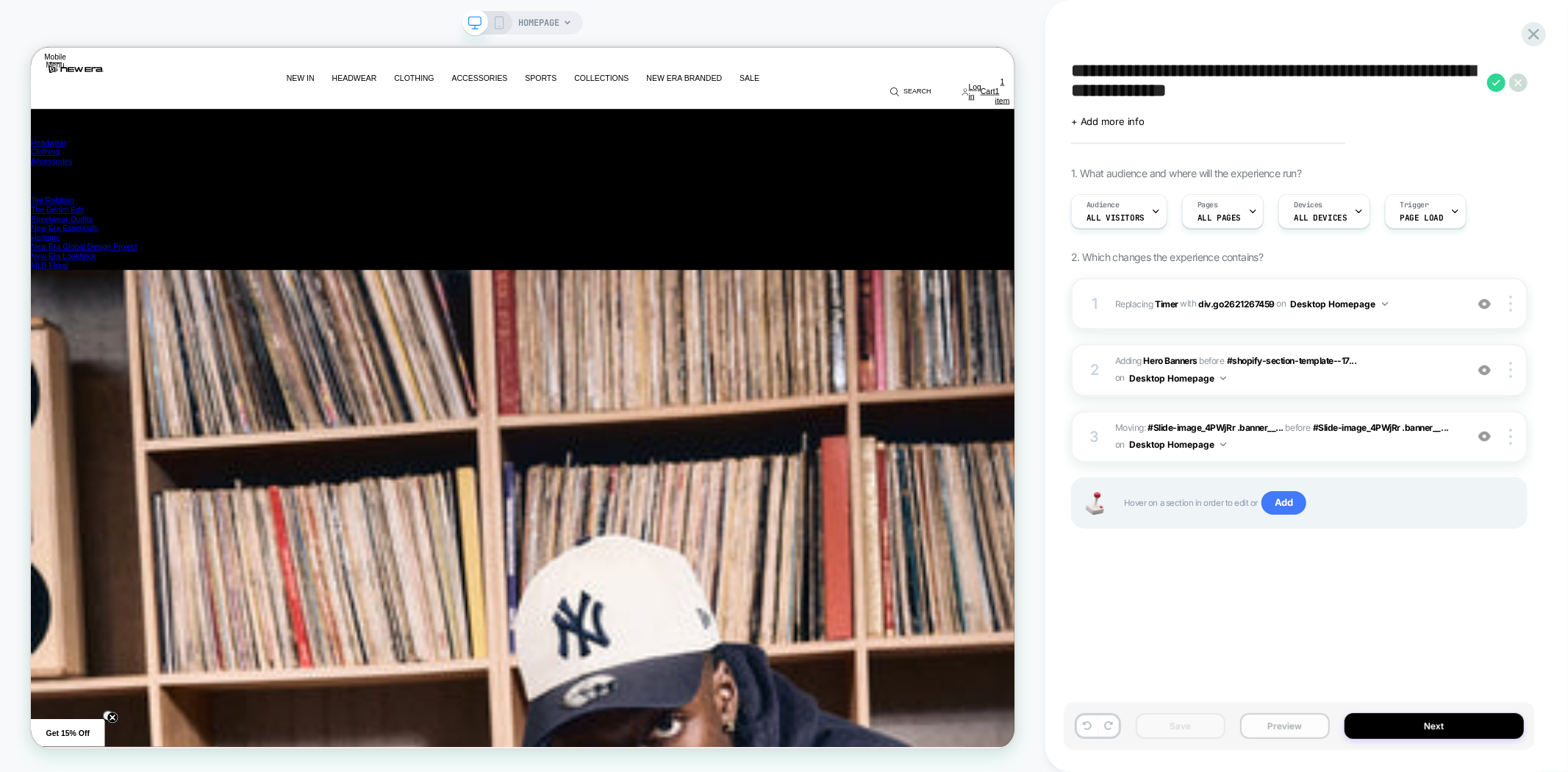
click at [1297, 719] on button "Preview" at bounding box center [1285, 726] width 90 height 26
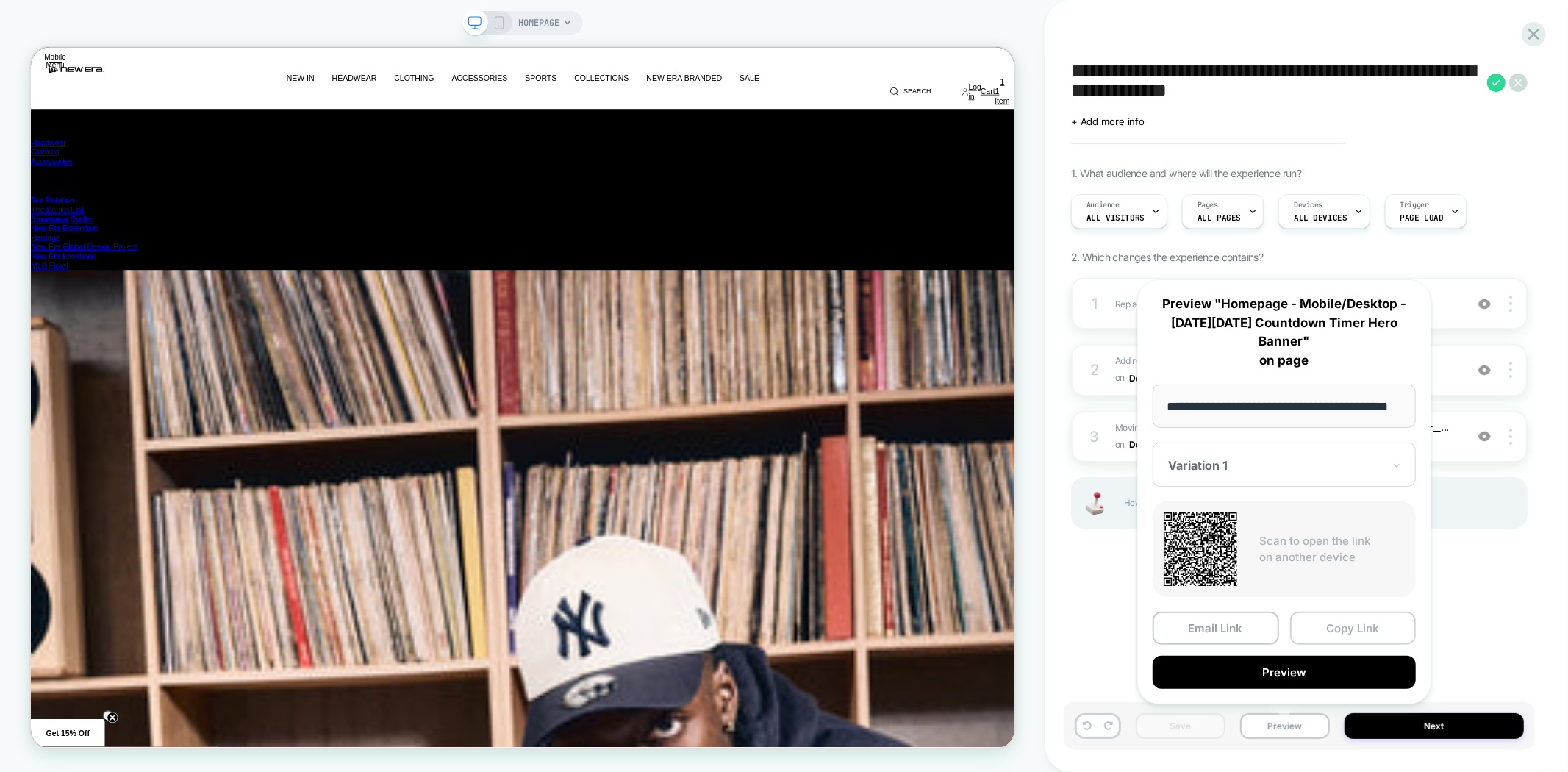
scroll to position [0, 5258]
click at [1336, 627] on button "Copy Link" at bounding box center [1354, 629] width 127 height 33
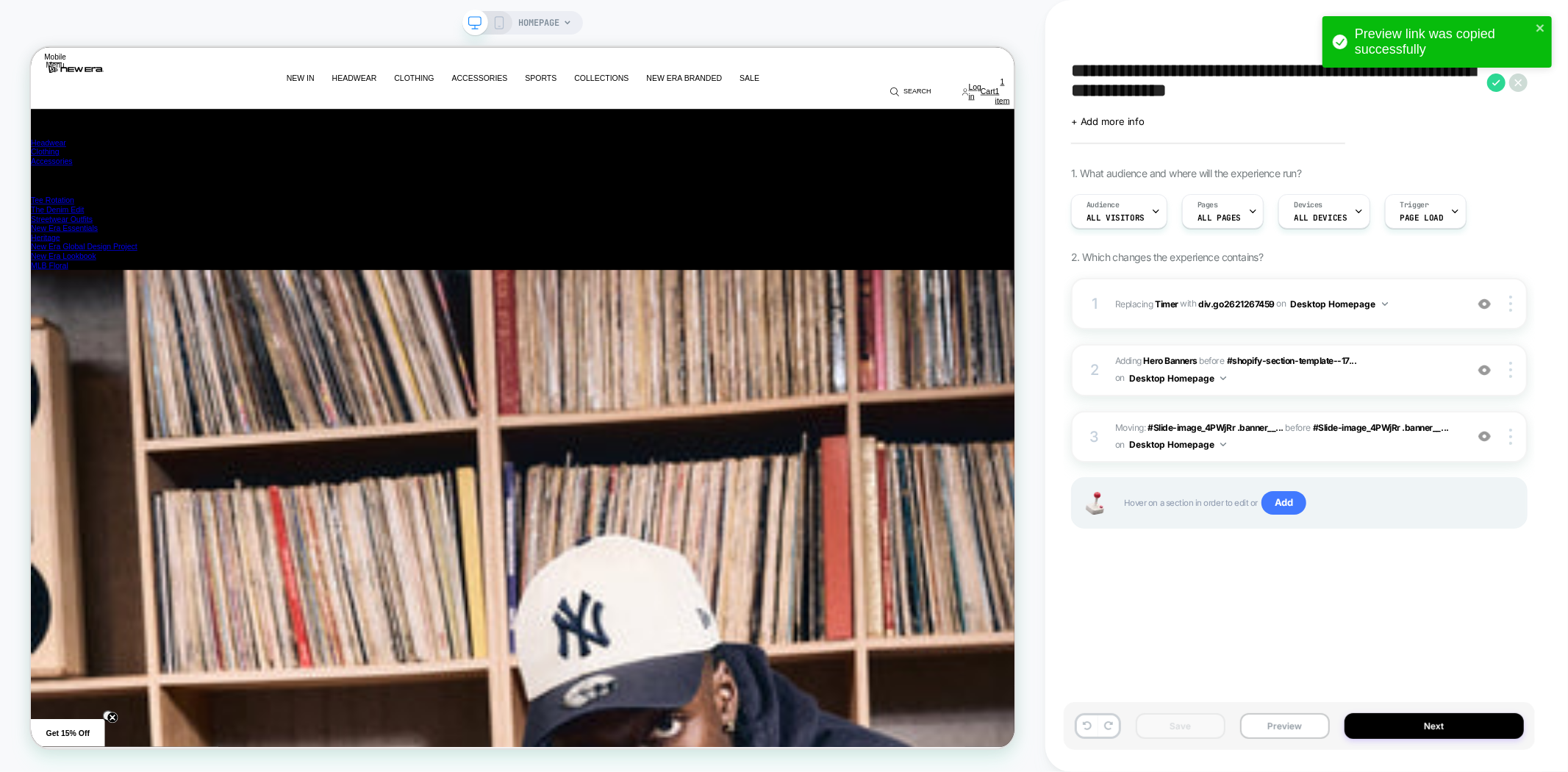
scroll to position [0, 0]
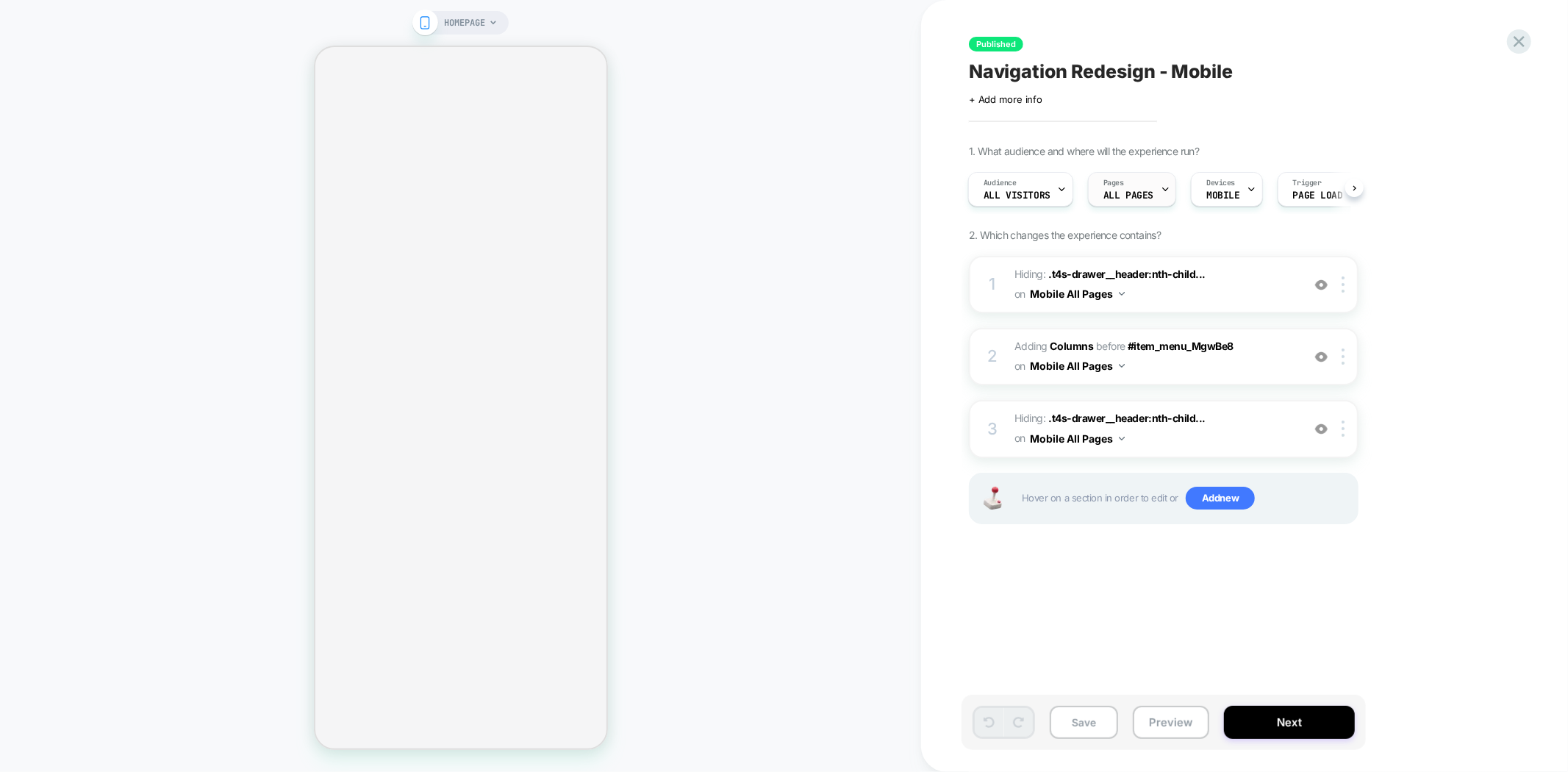
click at [1129, 193] on span "ALL PAGES" at bounding box center [1129, 195] width 50 height 10
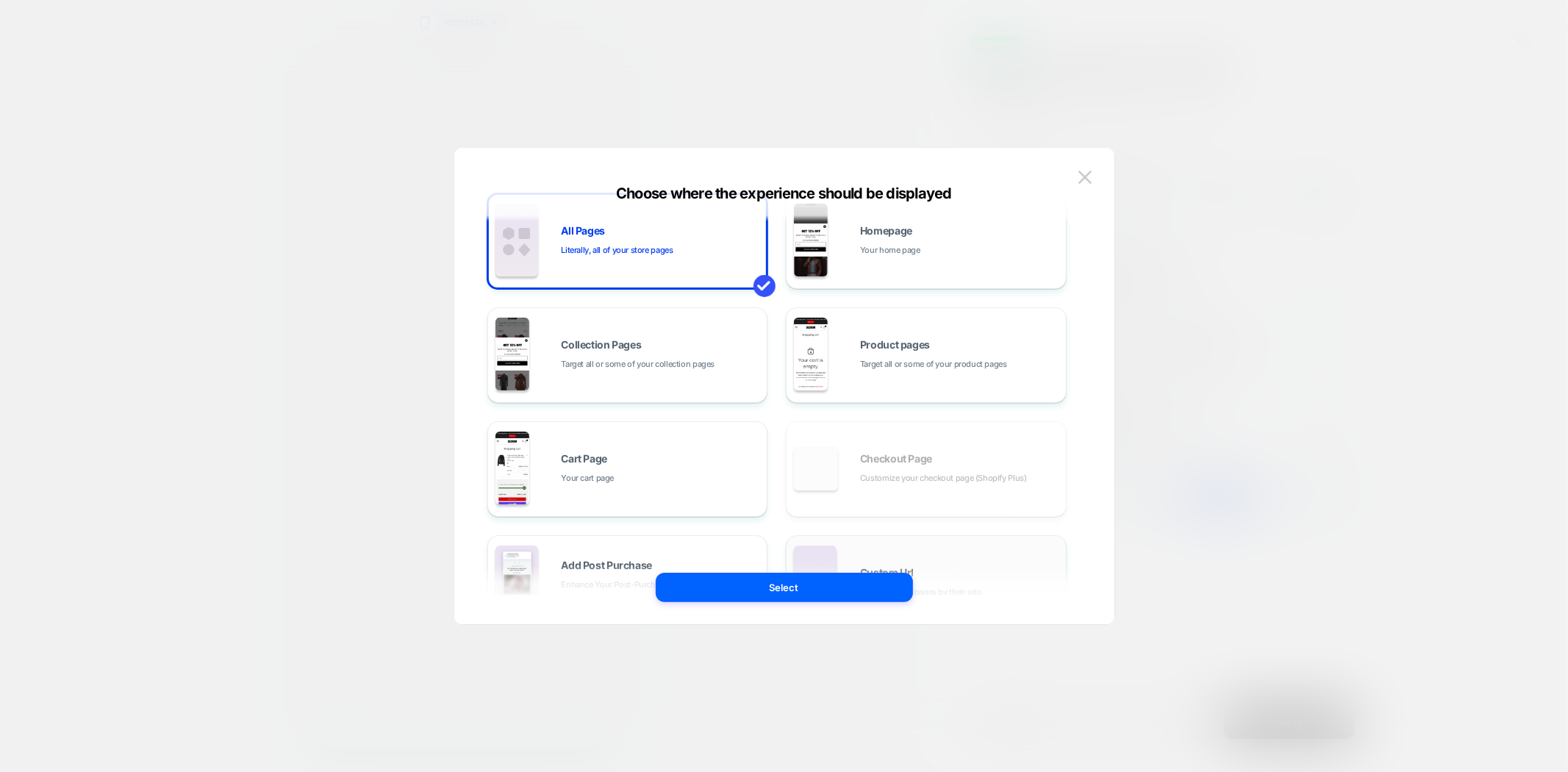
scroll to position [82, 0]
